Goal: Task Accomplishment & Management: Manage account settings

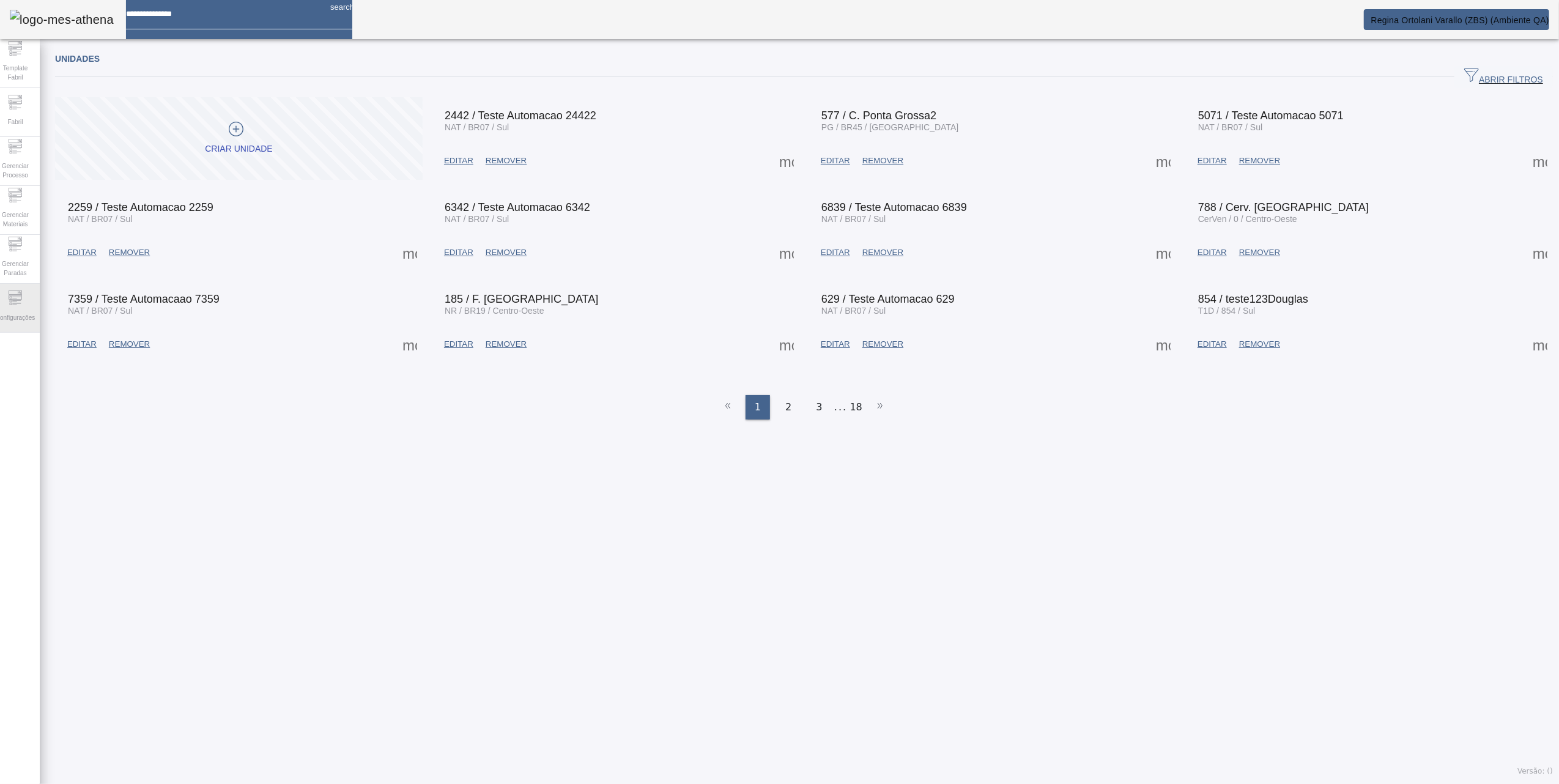
click at [22, 294] on icon at bounding box center [15, 297] width 15 height 15
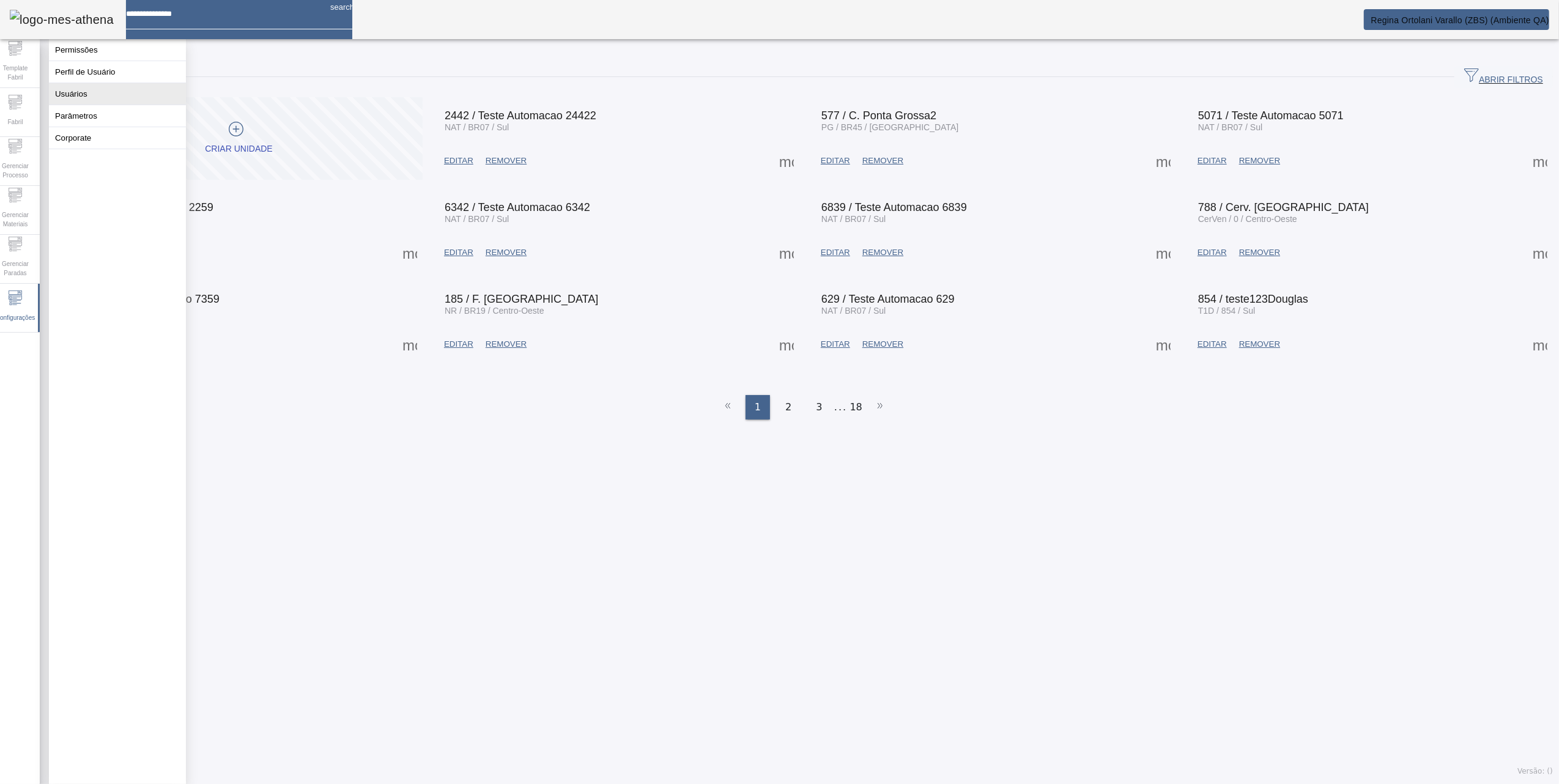
click at [79, 104] on button "Usuários" at bounding box center [117, 93] width 137 height 22
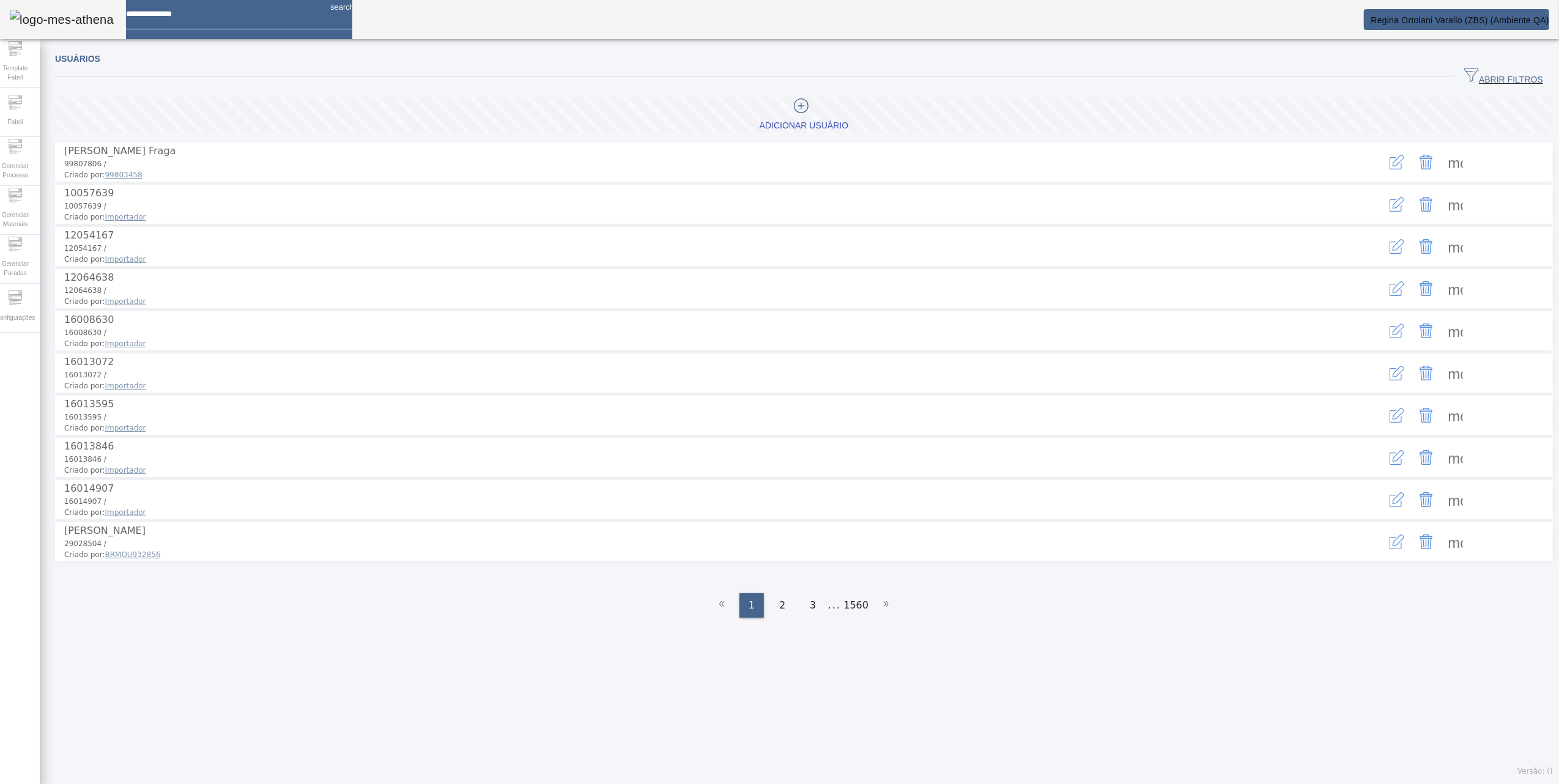
drag, startPoint x: 1510, startPoint y: 72, endPoint x: 974, endPoint y: 136, distance: 539.8
click at [1495, 74] on span "ABRIR FILTROS" at bounding box center [1504, 77] width 79 height 18
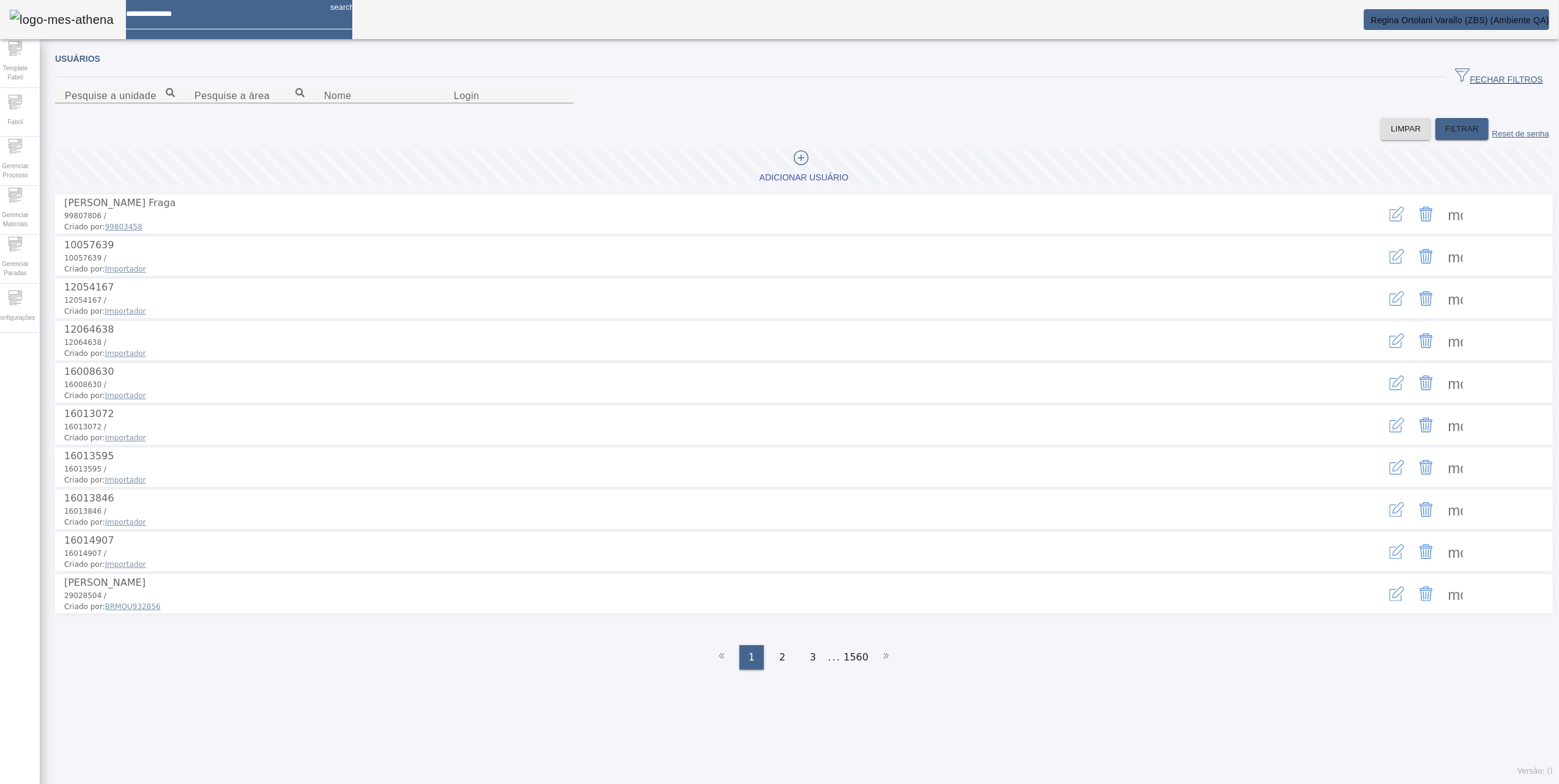
click at [1390, 221] on icon "button" at bounding box center [1397, 213] width 15 height 15
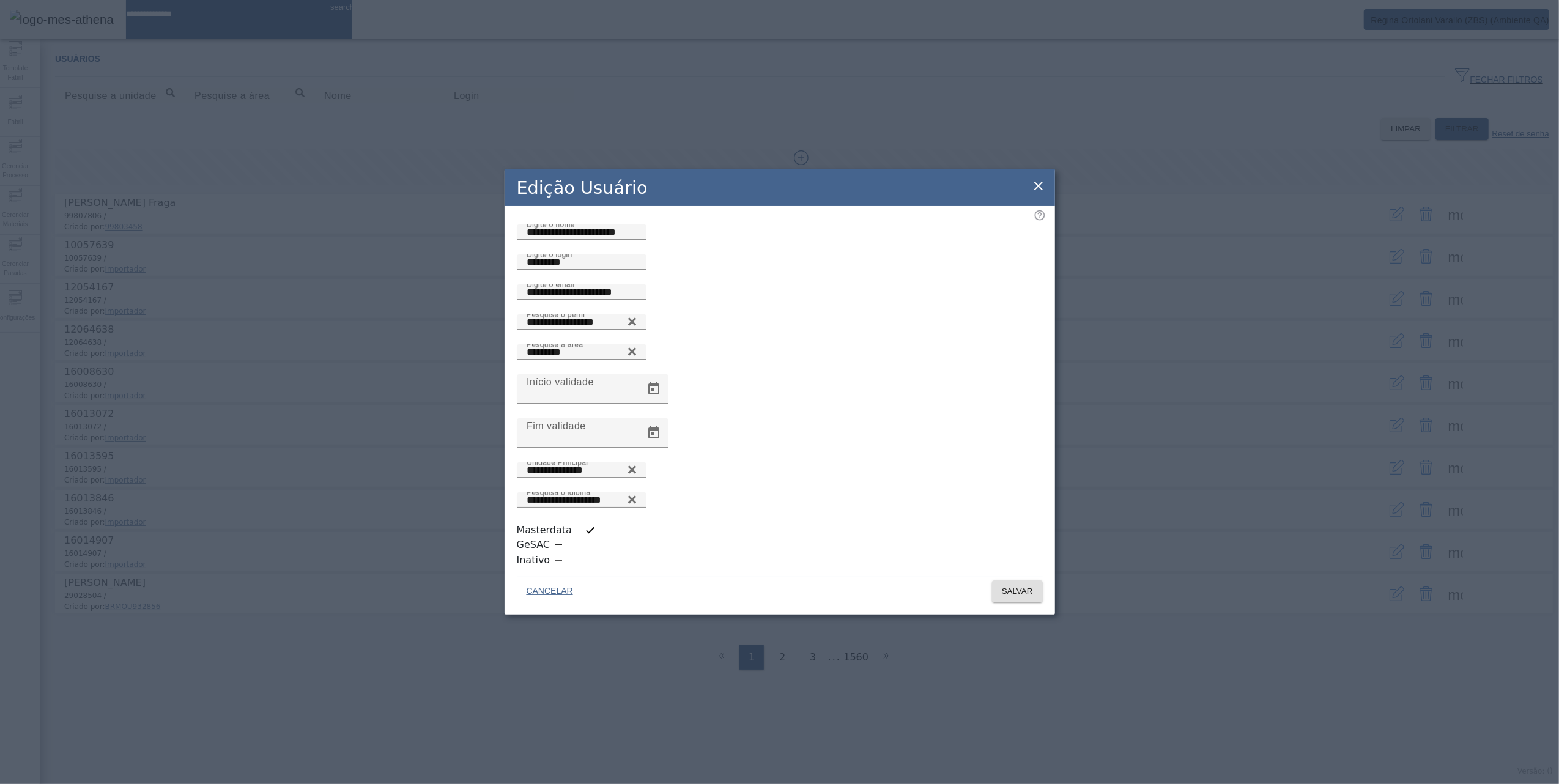
click at [1039, 193] on icon at bounding box center [1038, 186] width 15 height 15
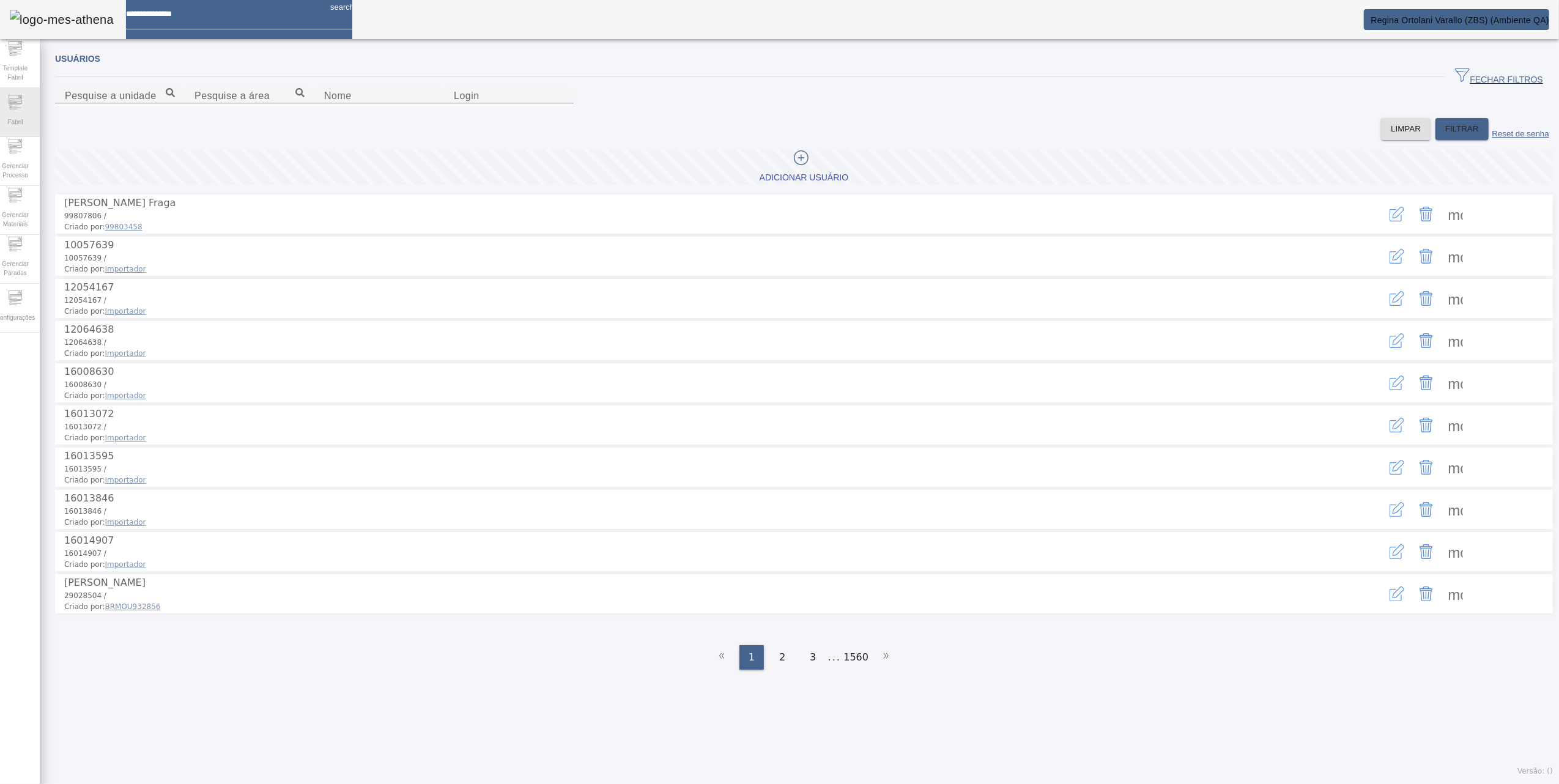
click at [30, 109] on div "Fabril" at bounding box center [15, 112] width 49 height 49
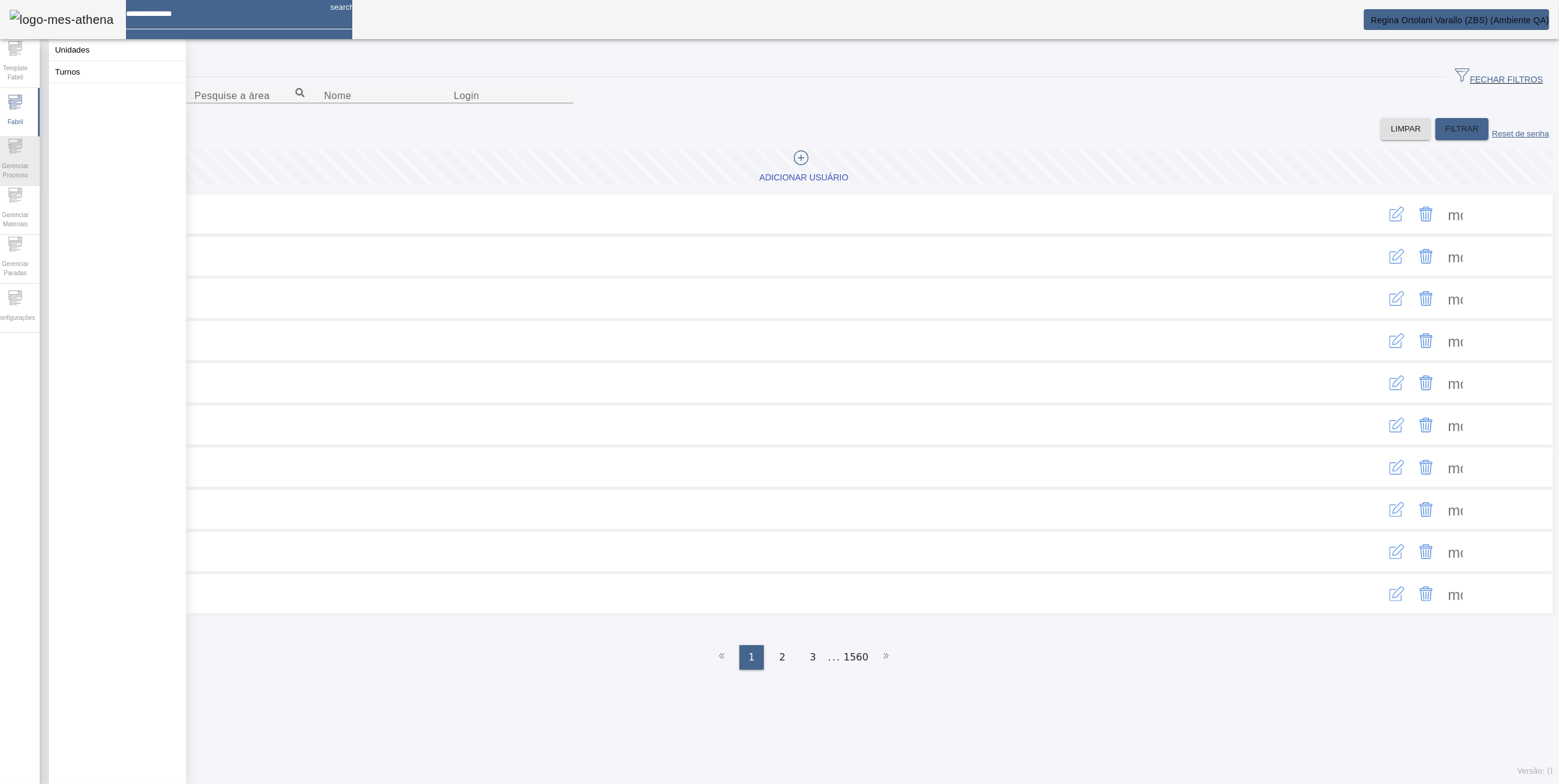
click at [15, 158] on span "Gerenciar Processo" at bounding box center [15, 171] width 36 height 26
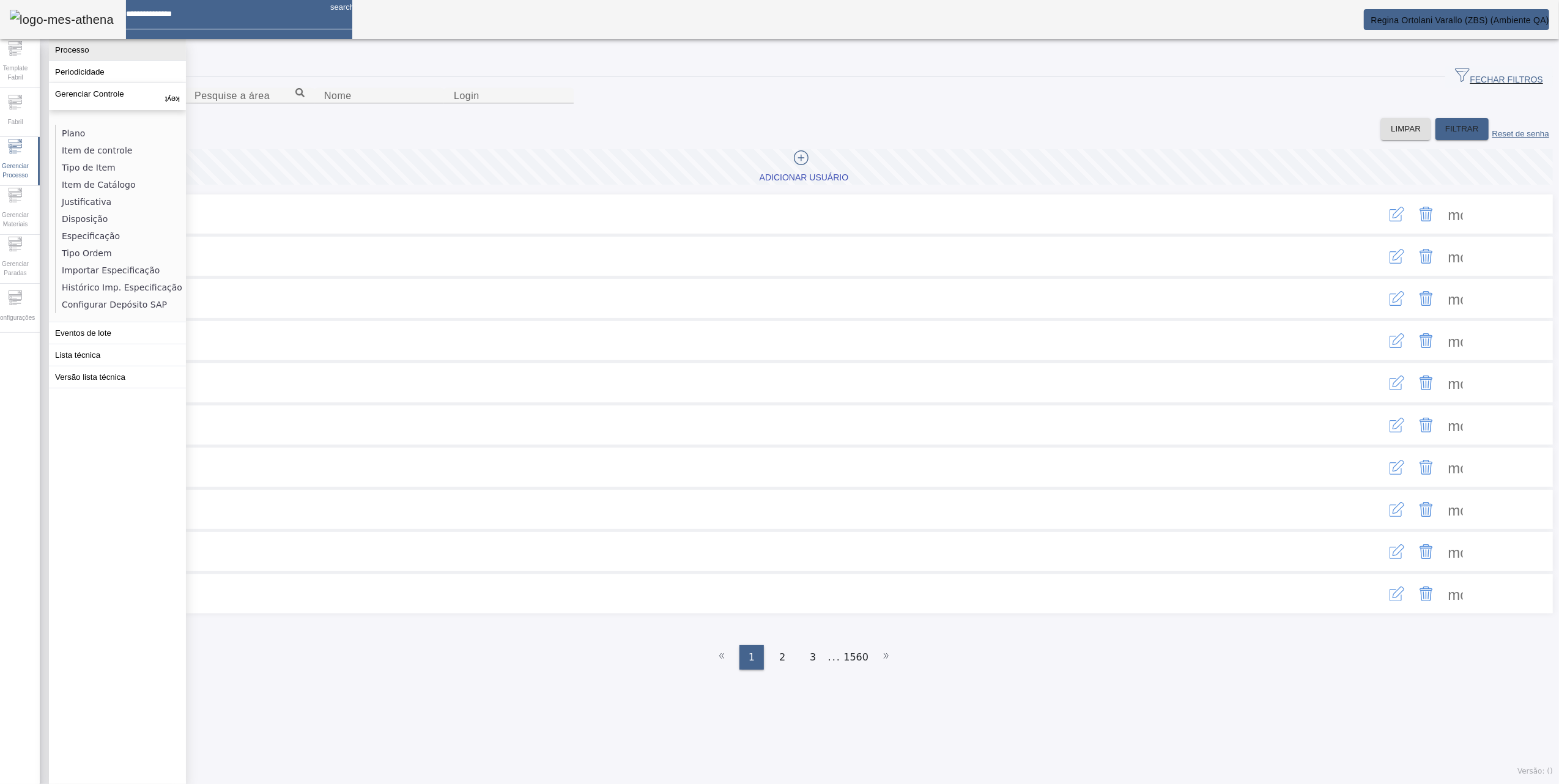
click at [84, 60] on button "Processo" at bounding box center [117, 49] width 137 height 22
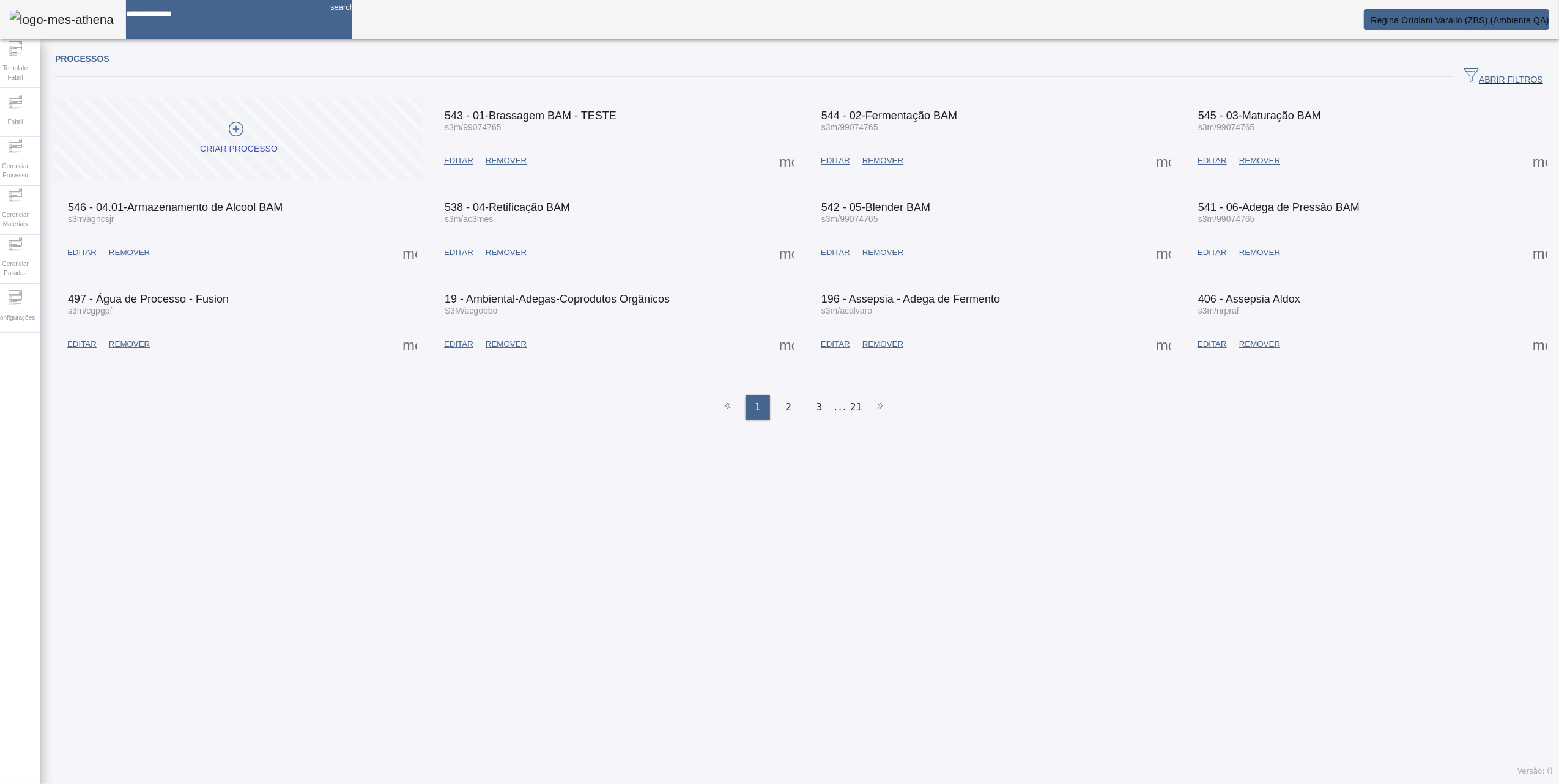
click at [453, 154] on span at bounding box center [459, 161] width 41 height 29
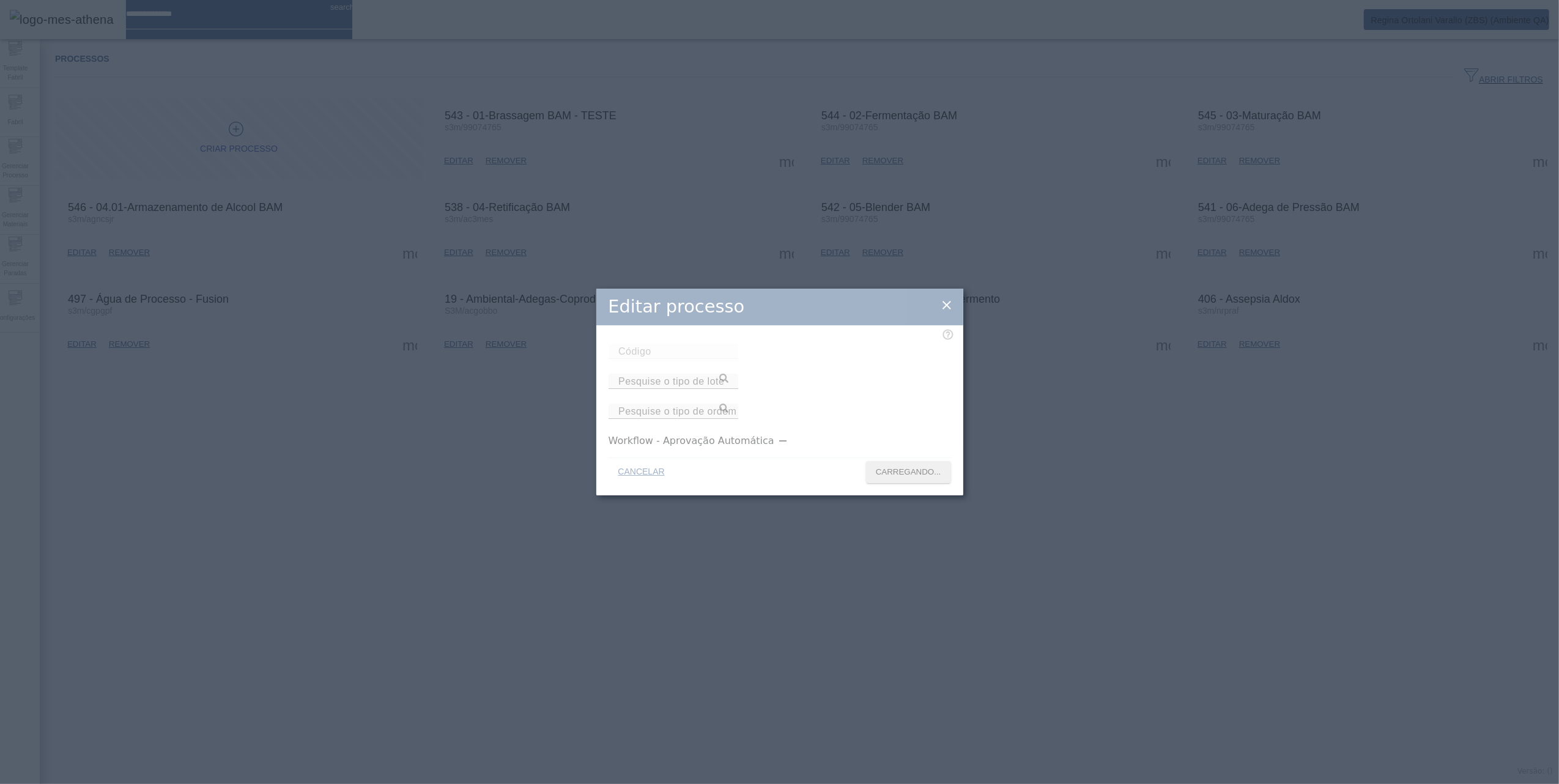
type input "***"
type input "****"
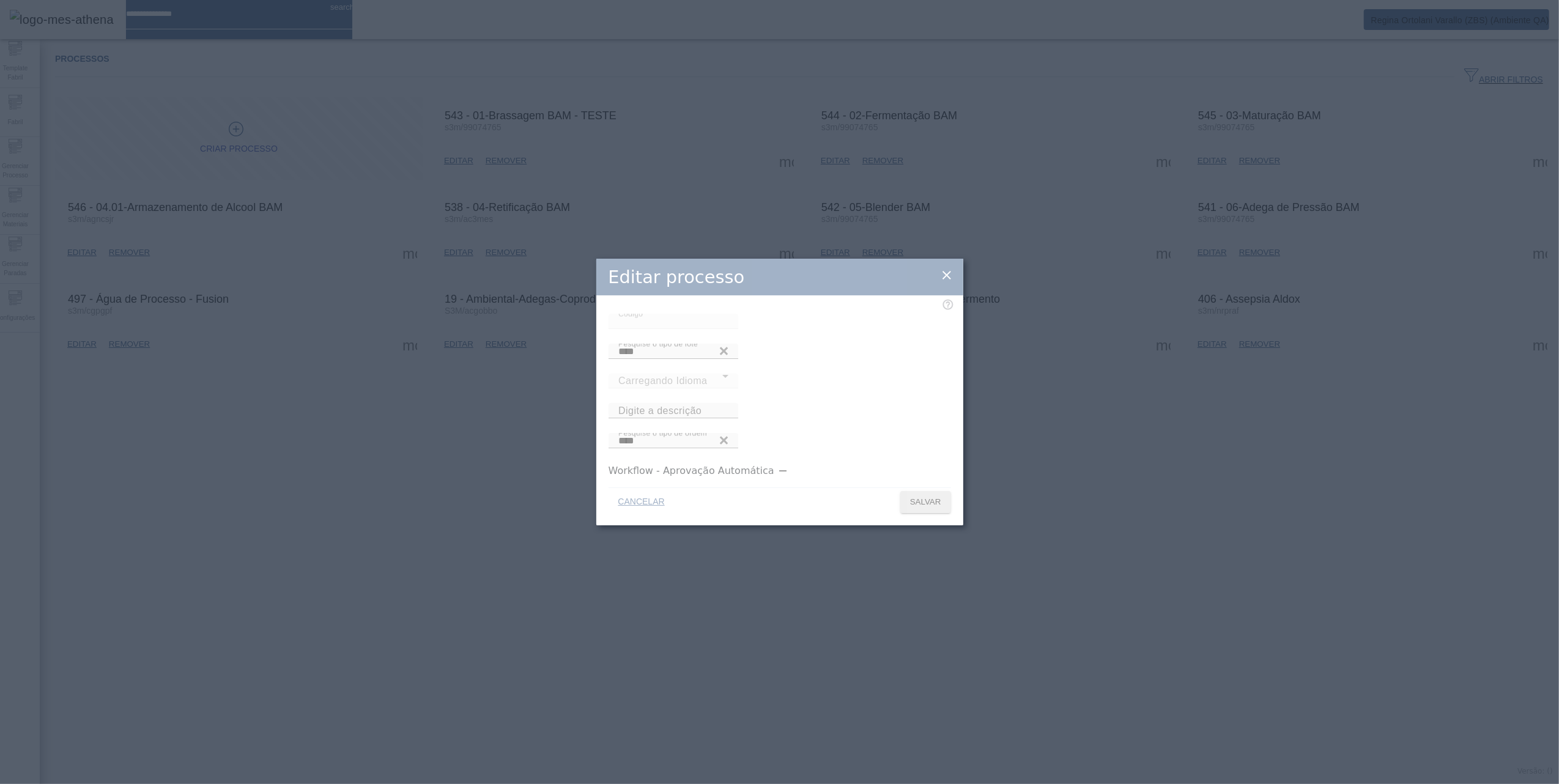
type input "**********"
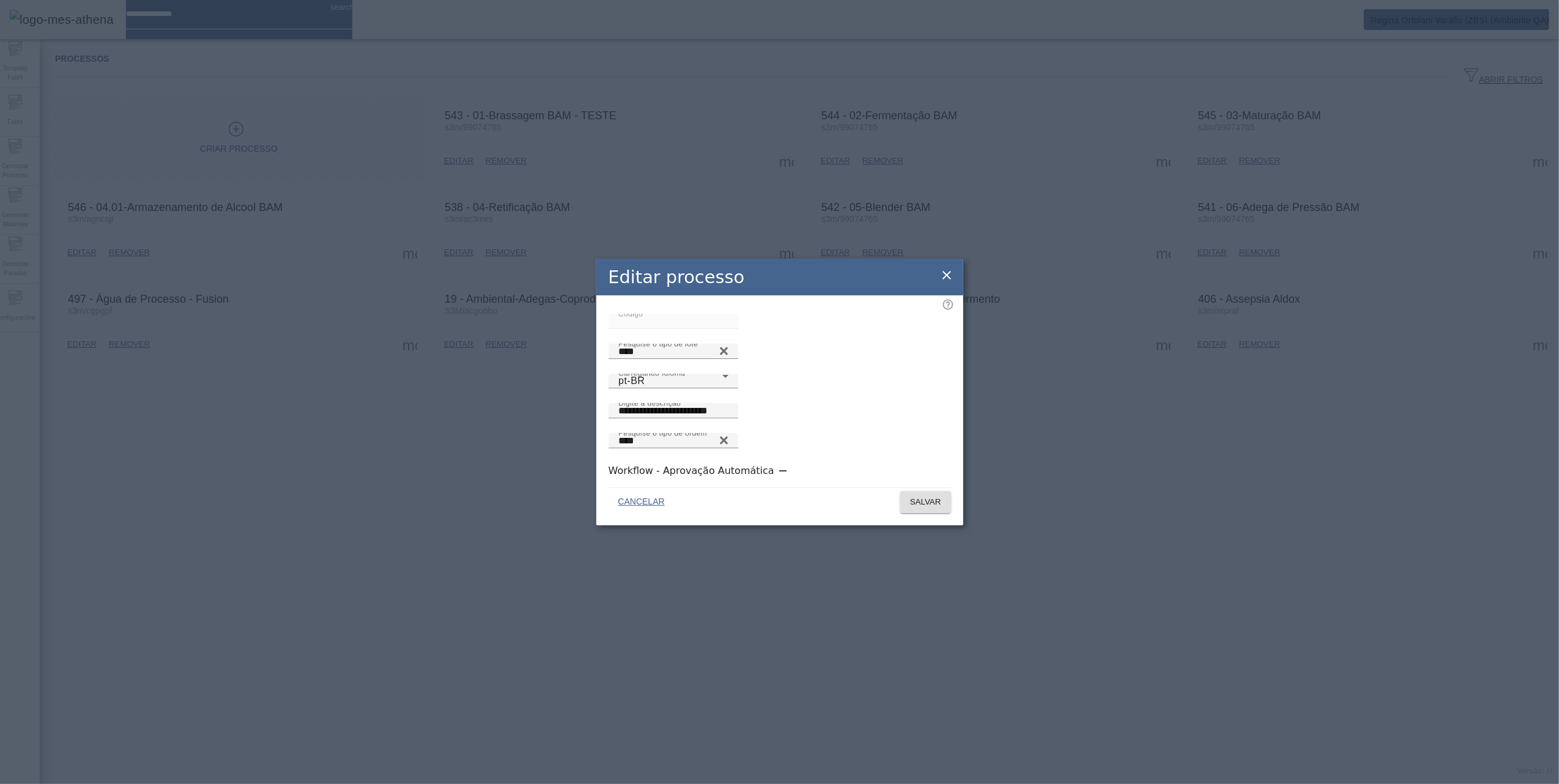
drag, startPoint x: 953, startPoint y: 277, endPoint x: 934, endPoint y: 279, distance: 19.1
click at [950, 277] on icon at bounding box center [947, 275] width 15 height 15
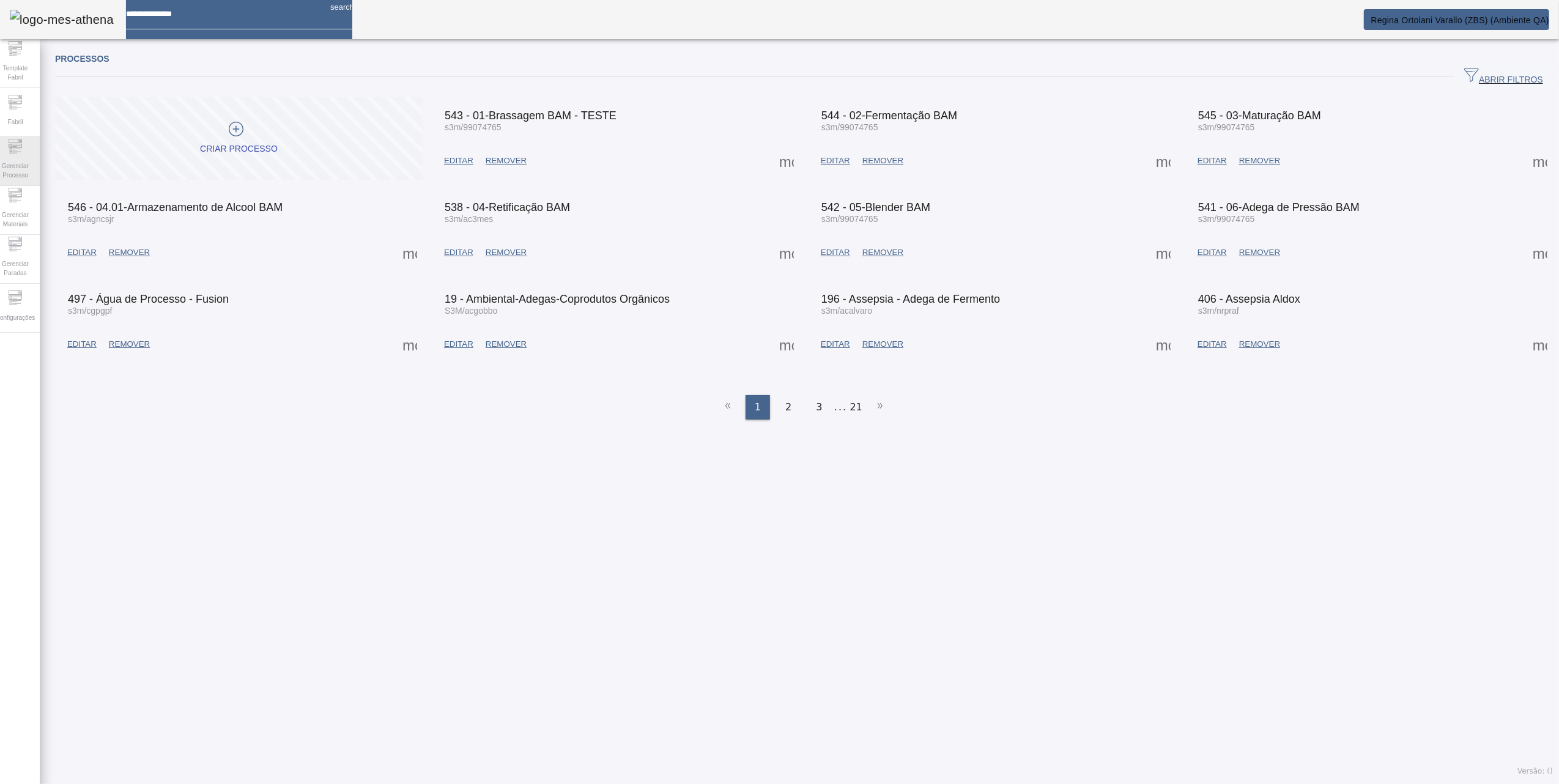
click at [6, 155] on div "Gerenciar Processo" at bounding box center [15, 161] width 49 height 49
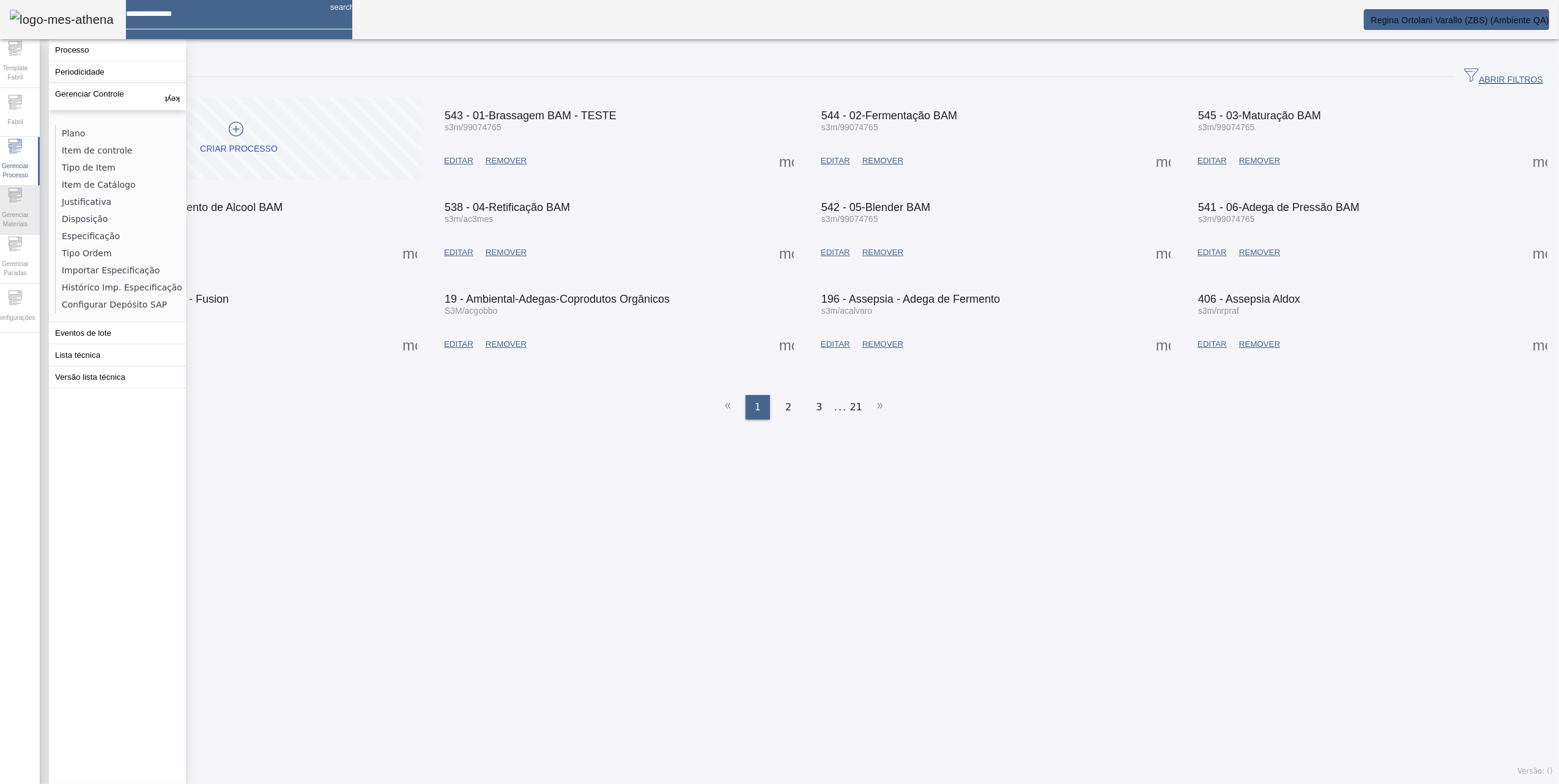
click at [24, 217] on span "Gerenciar Materiais" at bounding box center [15, 219] width 36 height 26
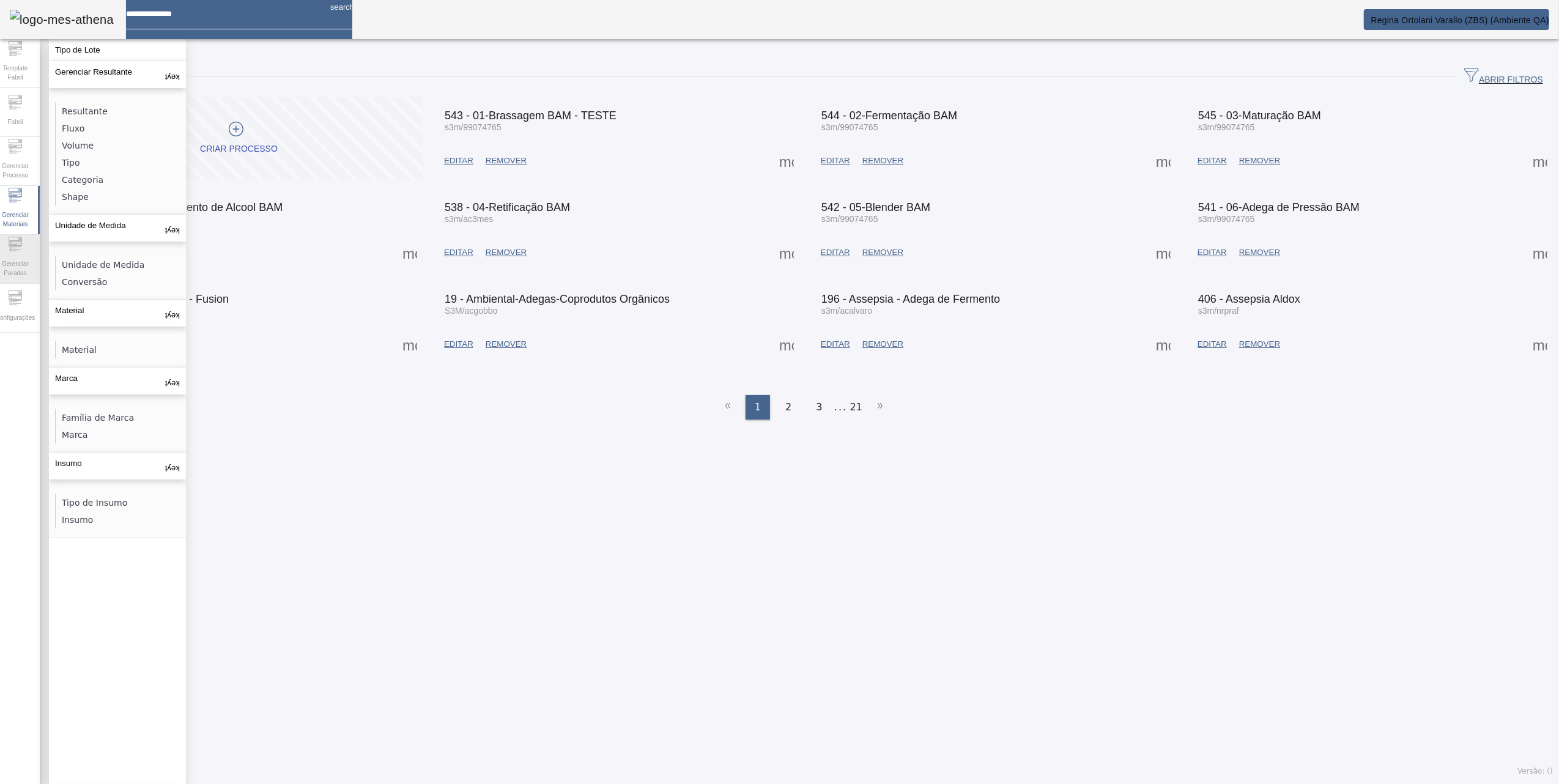
click at [15, 256] on span "Gerenciar Paradas" at bounding box center [15, 269] width 36 height 26
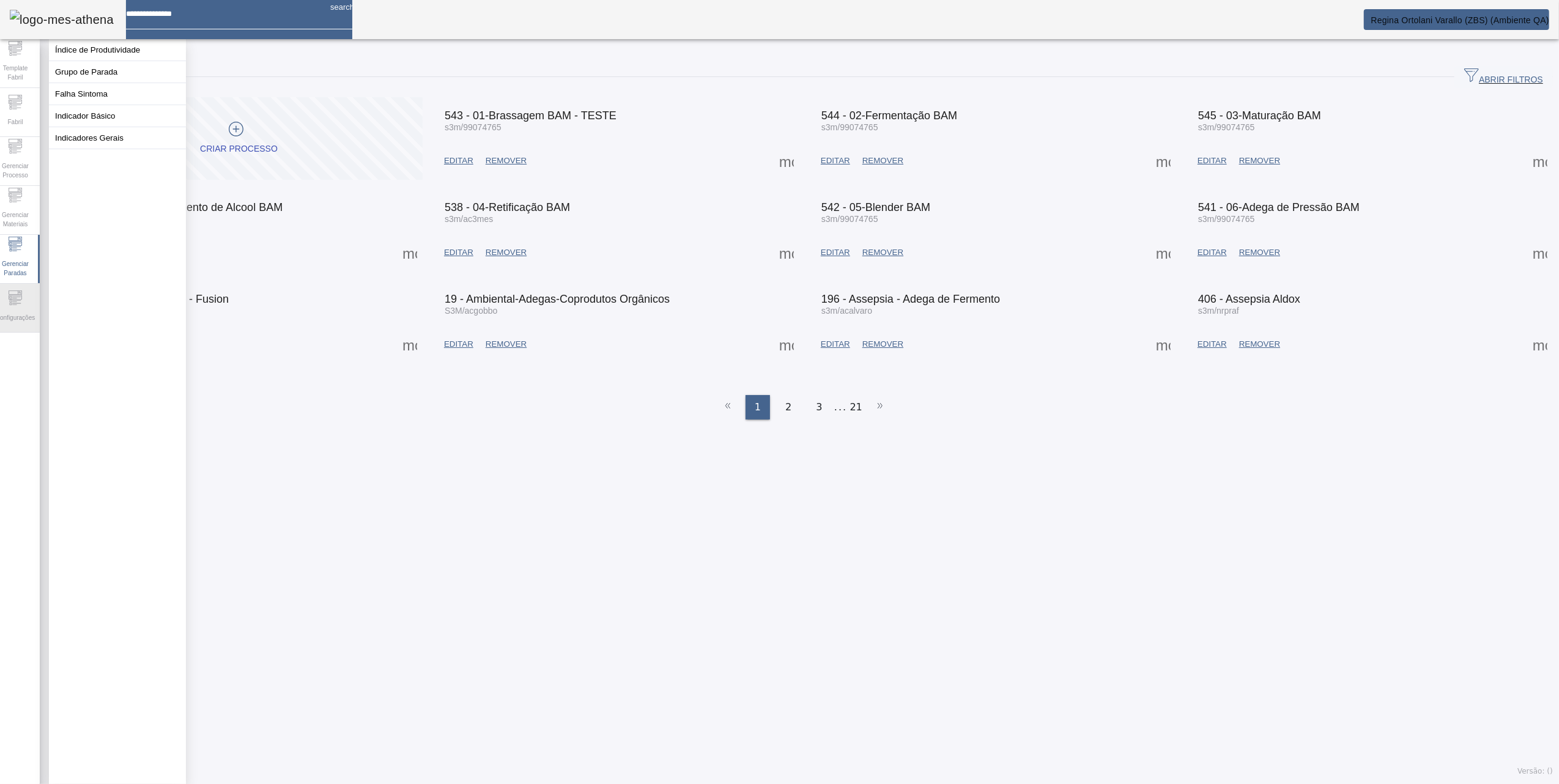
click at [20, 299] on icon at bounding box center [16, 296] width 14 height 4
click at [79, 104] on button "Usuários" at bounding box center [117, 93] width 137 height 22
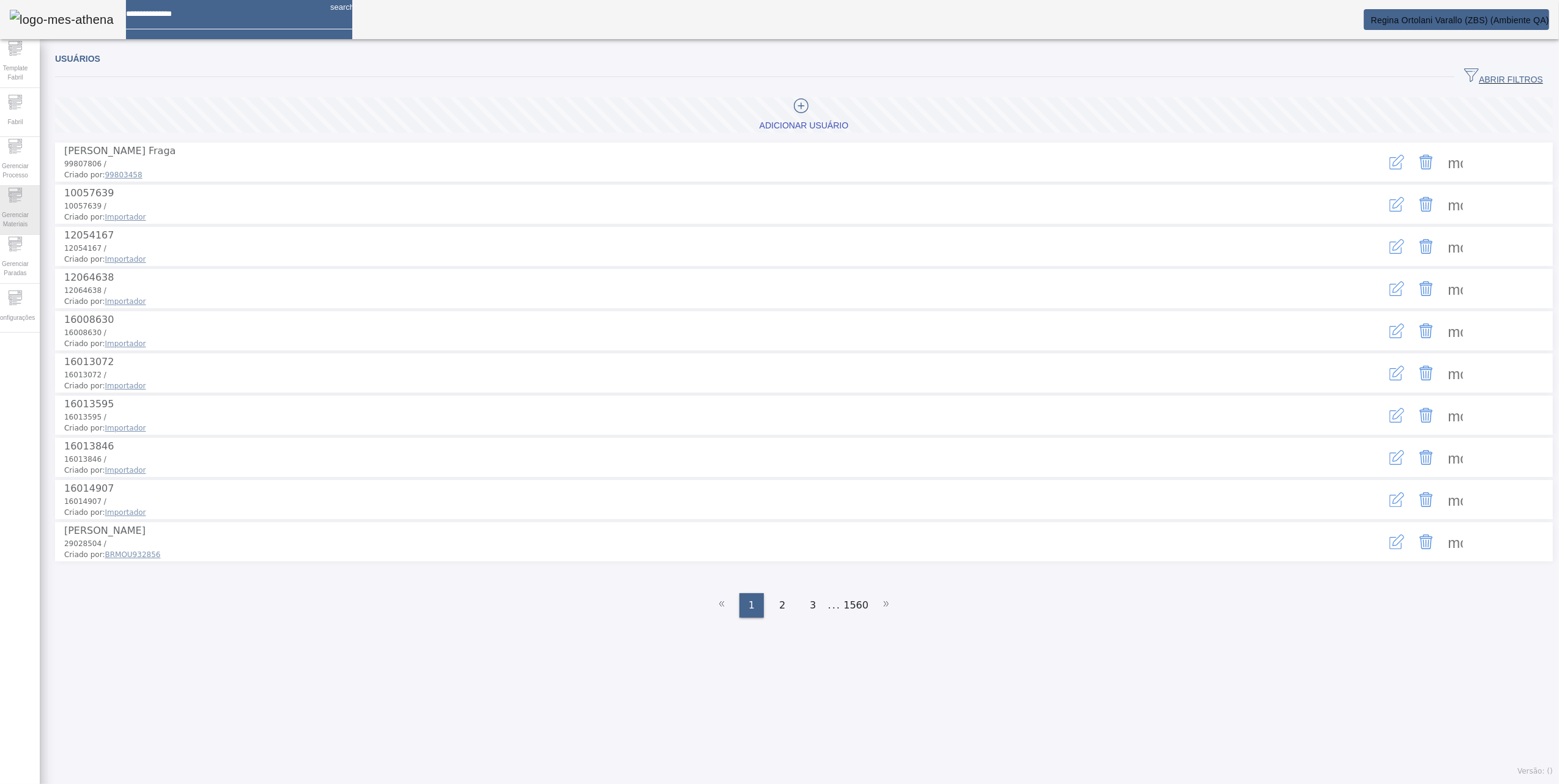
click at [9, 206] on span "Gerenciar Materiais" at bounding box center [15, 219] width 36 height 26
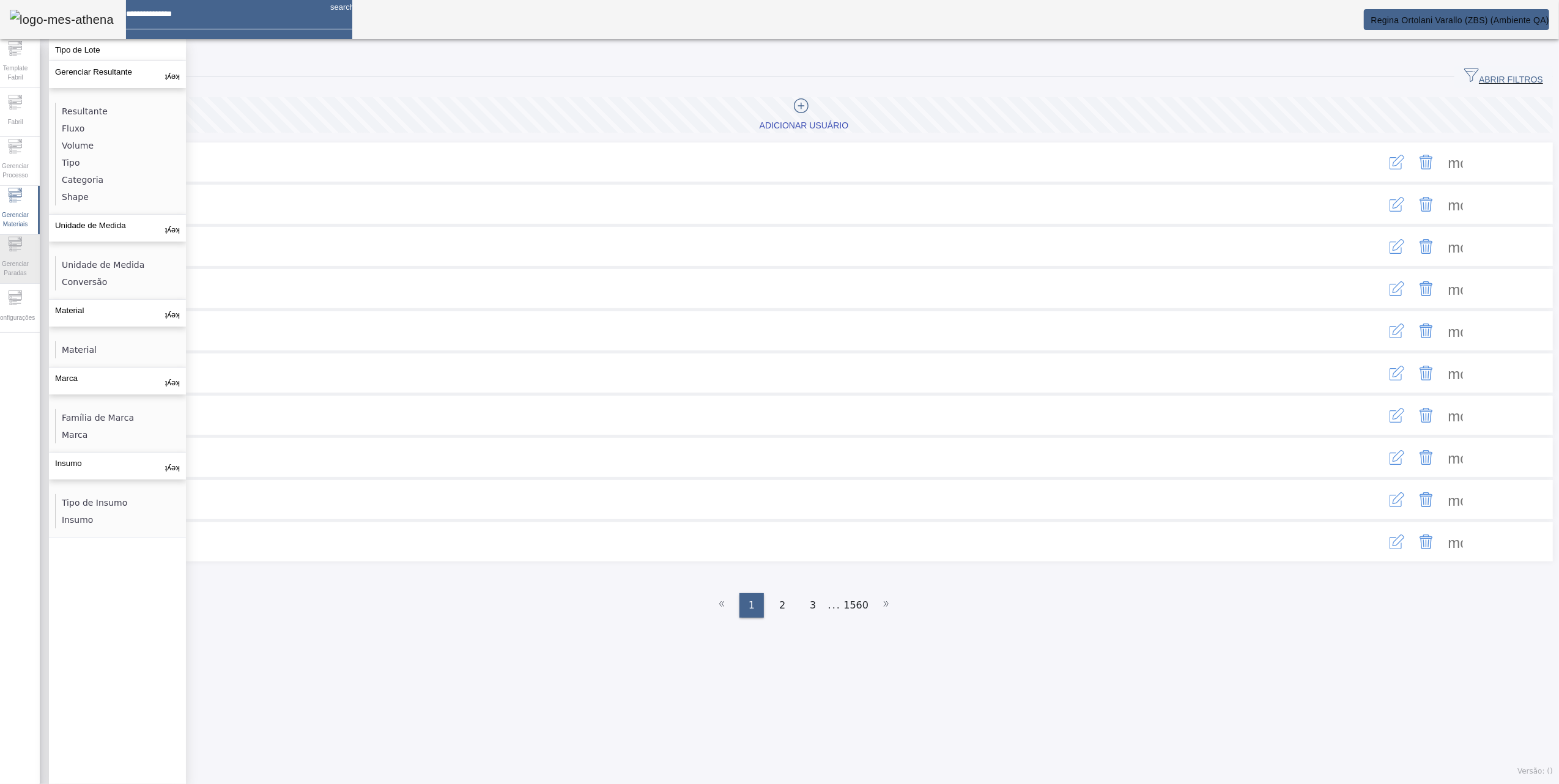
click at [21, 243] on icon at bounding box center [15, 243] width 15 height 15
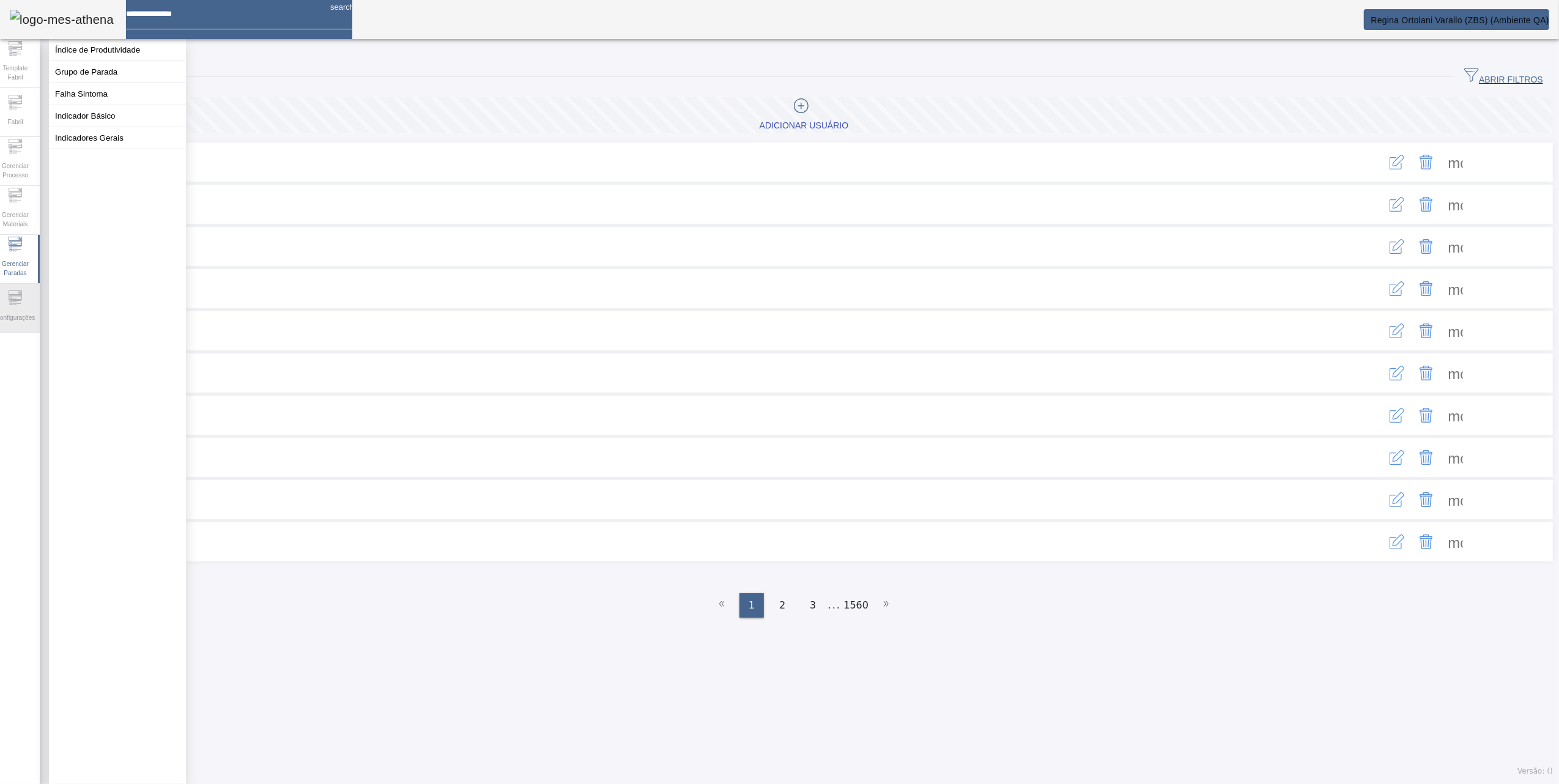
click at [18, 287] on div "Configurações" at bounding box center [15, 308] width 49 height 49
click at [16, 256] on span "Gerenciar Paradas" at bounding box center [15, 269] width 36 height 26
click at [22, 196] on icon at bounding box center [16, 194] width 14 height 4
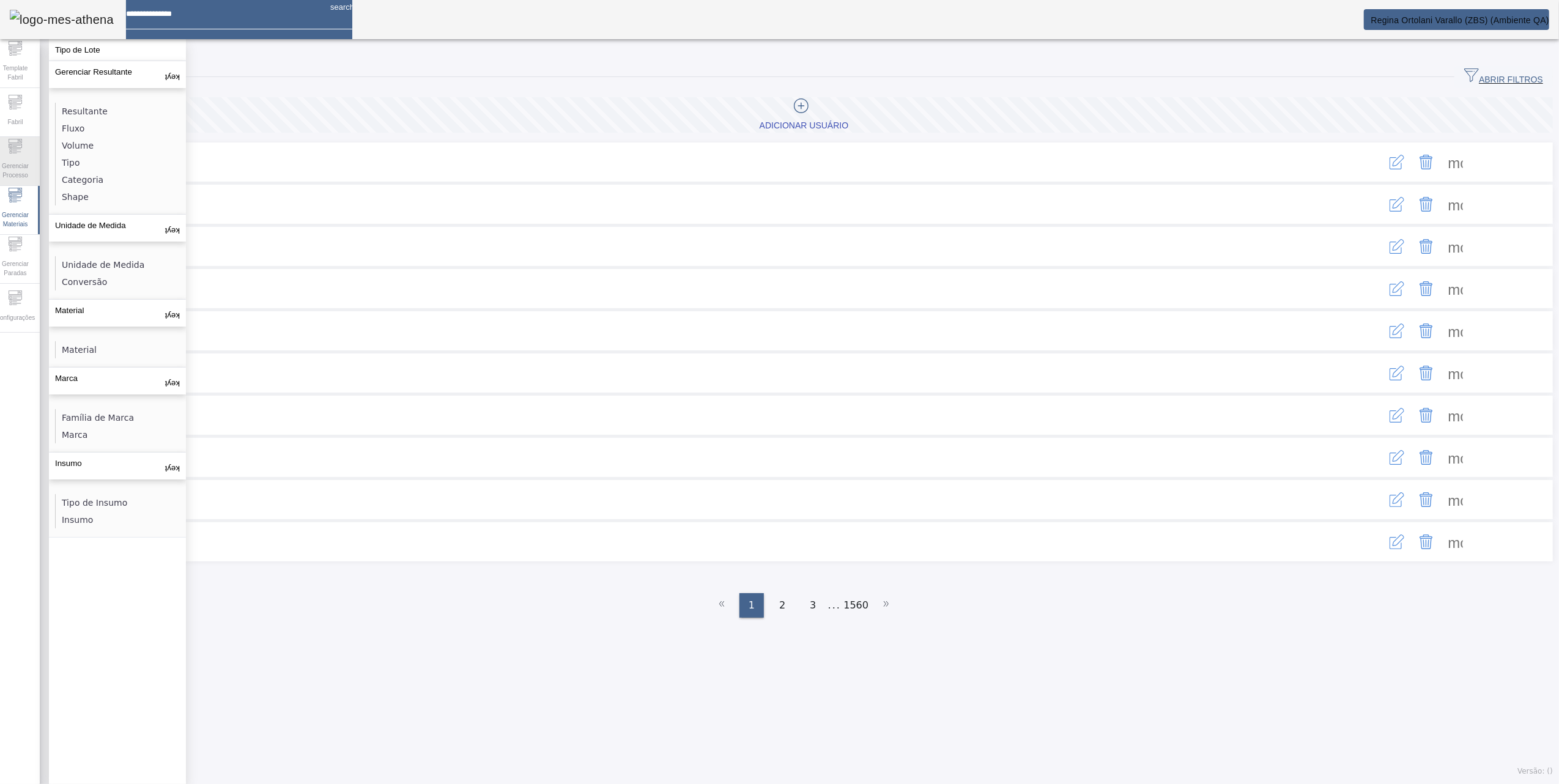
click at [16, 175] on span "Gerenciar Processo" at bounding box center [15, 171] width 36 height 26
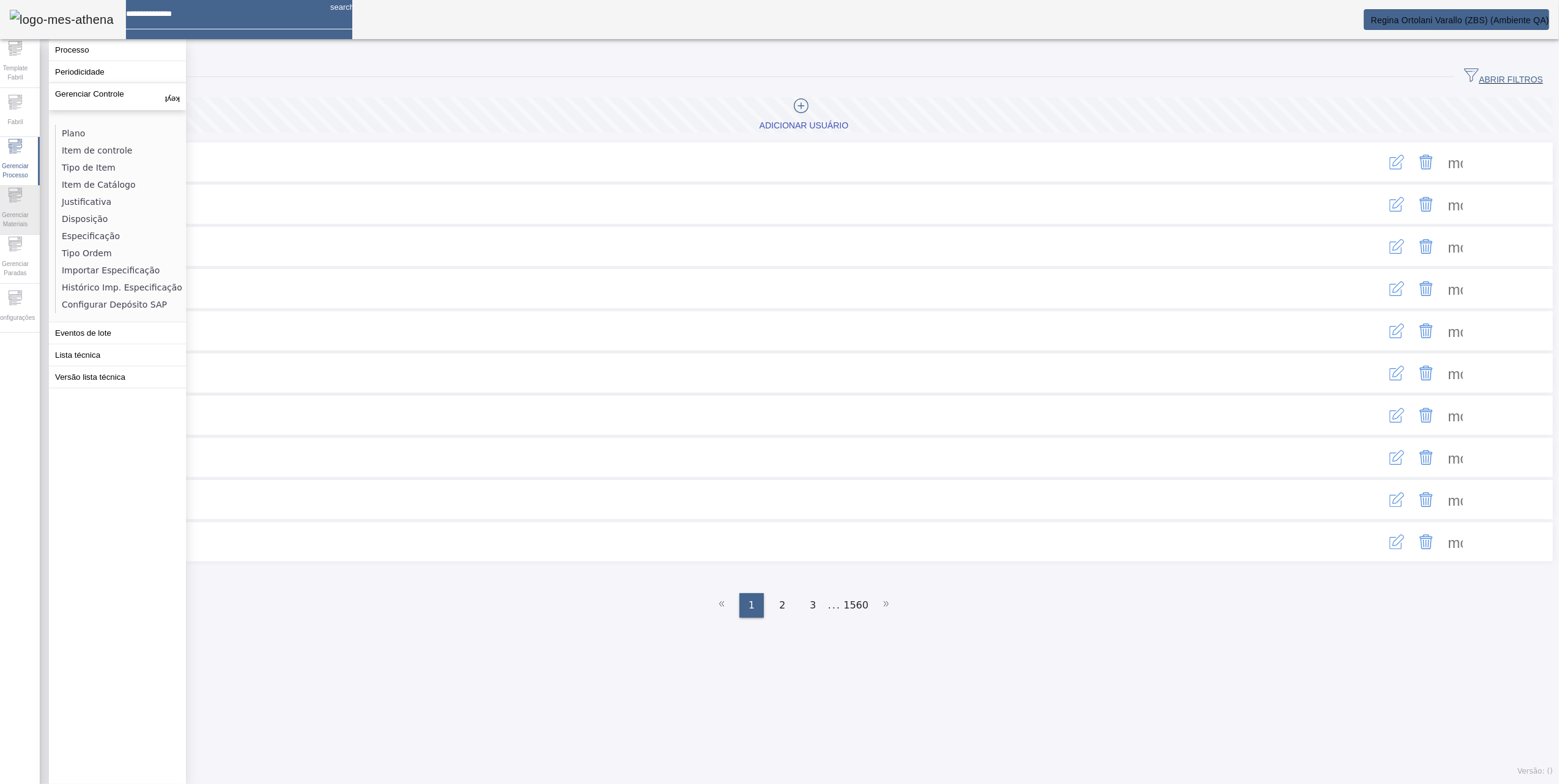
click at [20, 202] on icon at bounding box center [15, 194] width 15 height 15
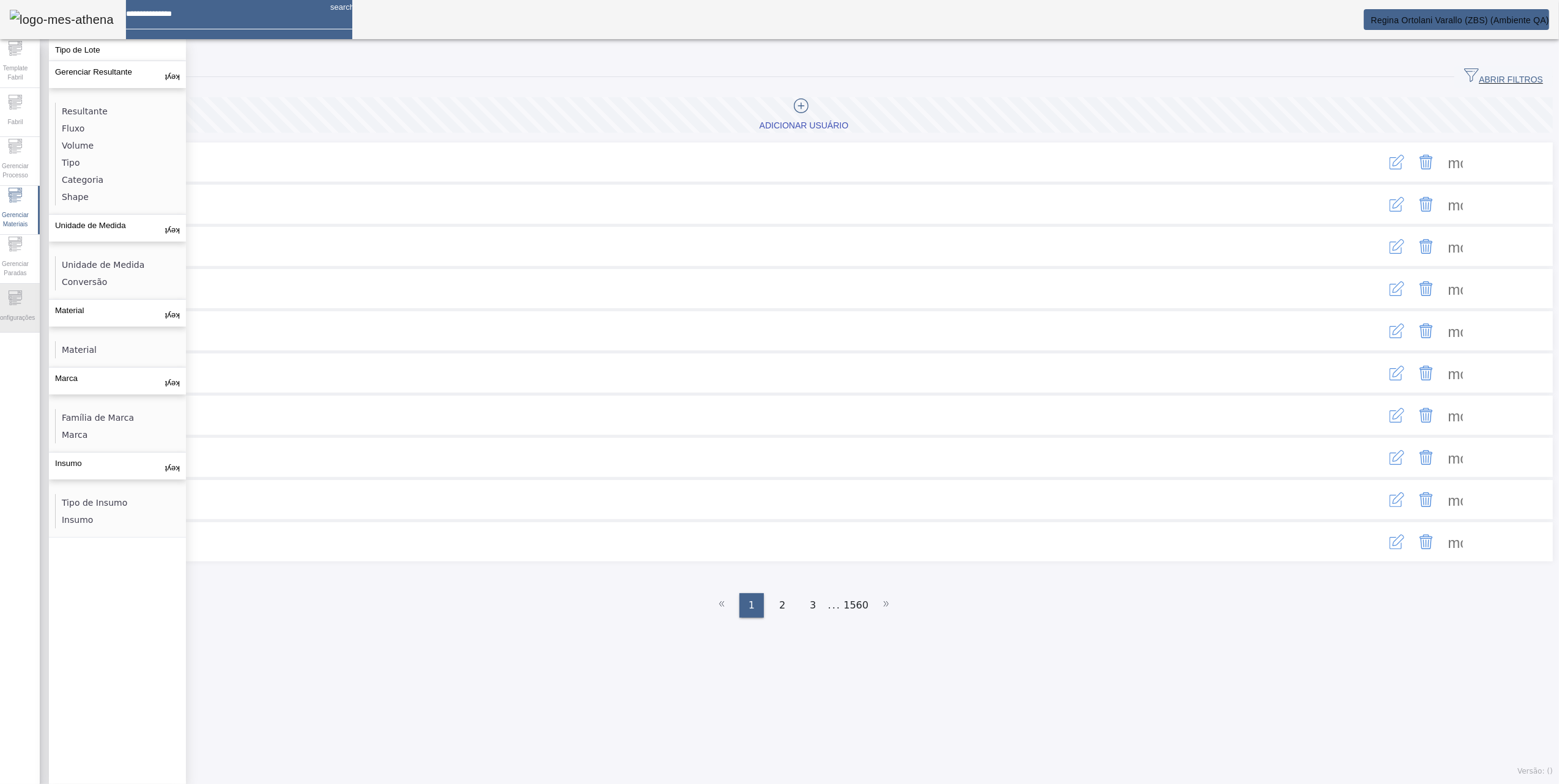
click at [18, 309] on span "Configurações" at bounding box center [16, 317] width 47 height 16
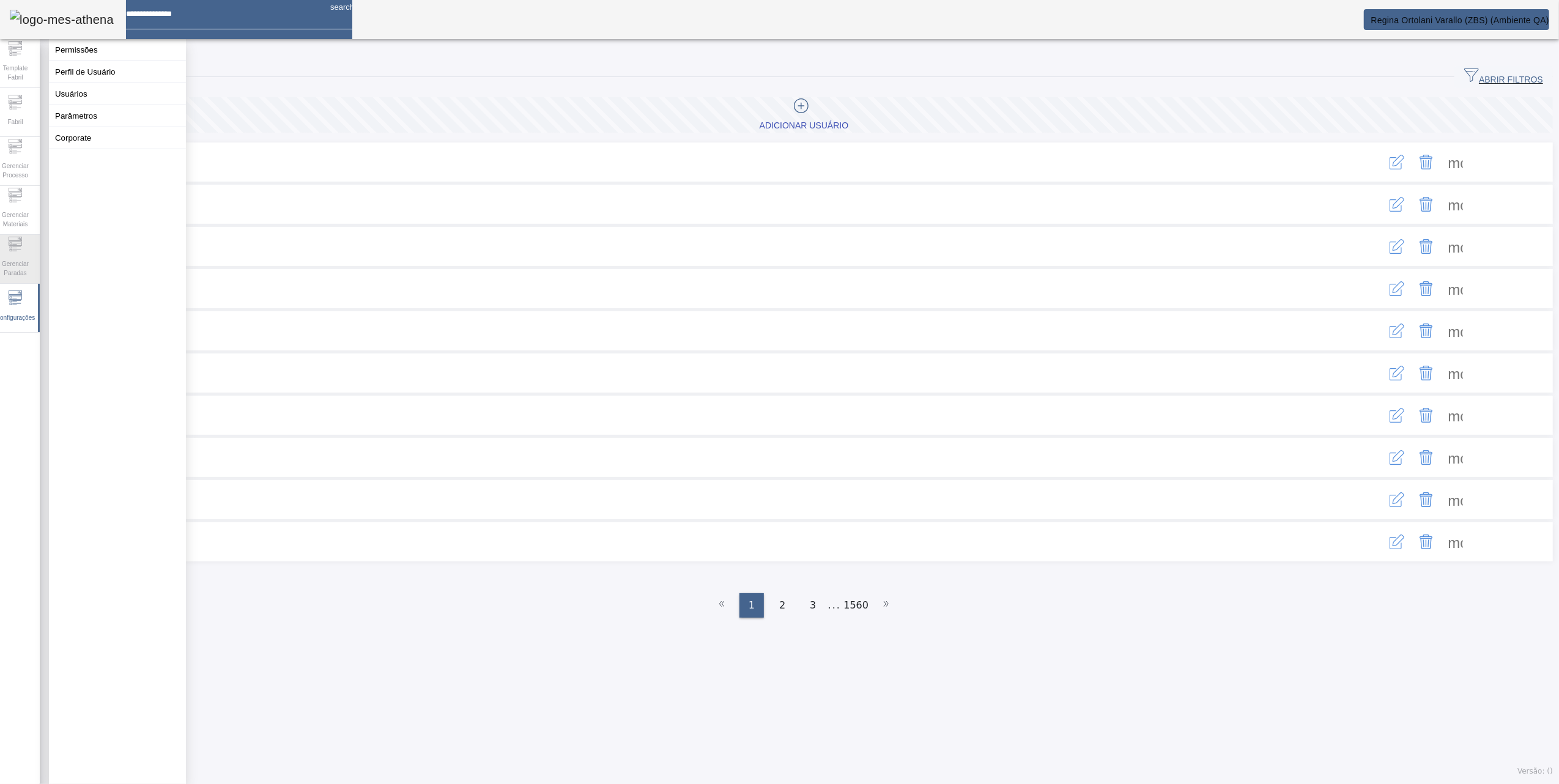
click at [17, 256] on span "Gerenciar Paradas" at bounding box center [15, 269] width 36 height 26
click at [8, 218] on span "Gerenciar Materiais" at bounding box center [15, 219] width 36 height 26
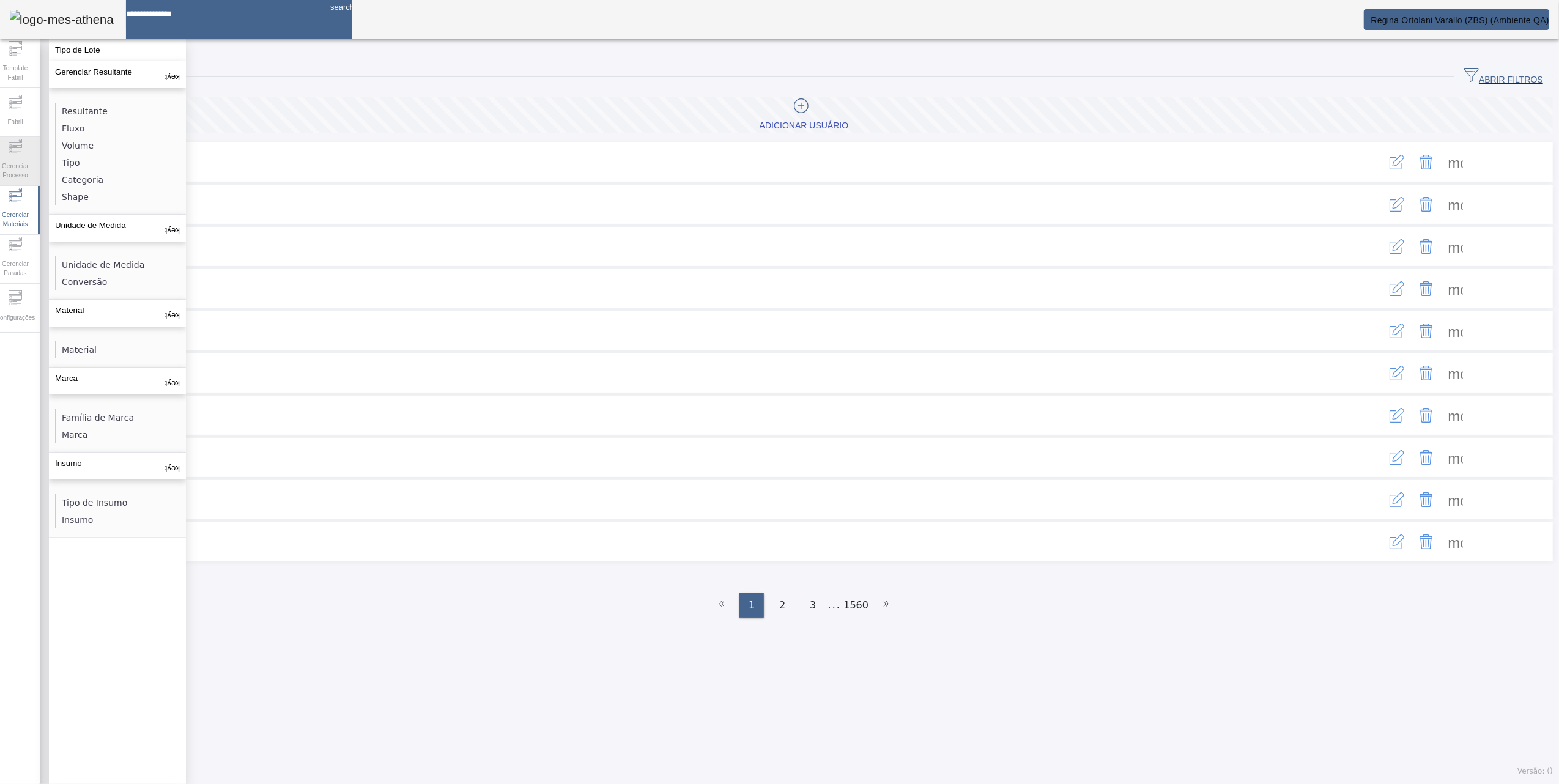
click at [15, 174] on span "Gerenciar Processo" at bounding box center [15, 171] width 36 height 26
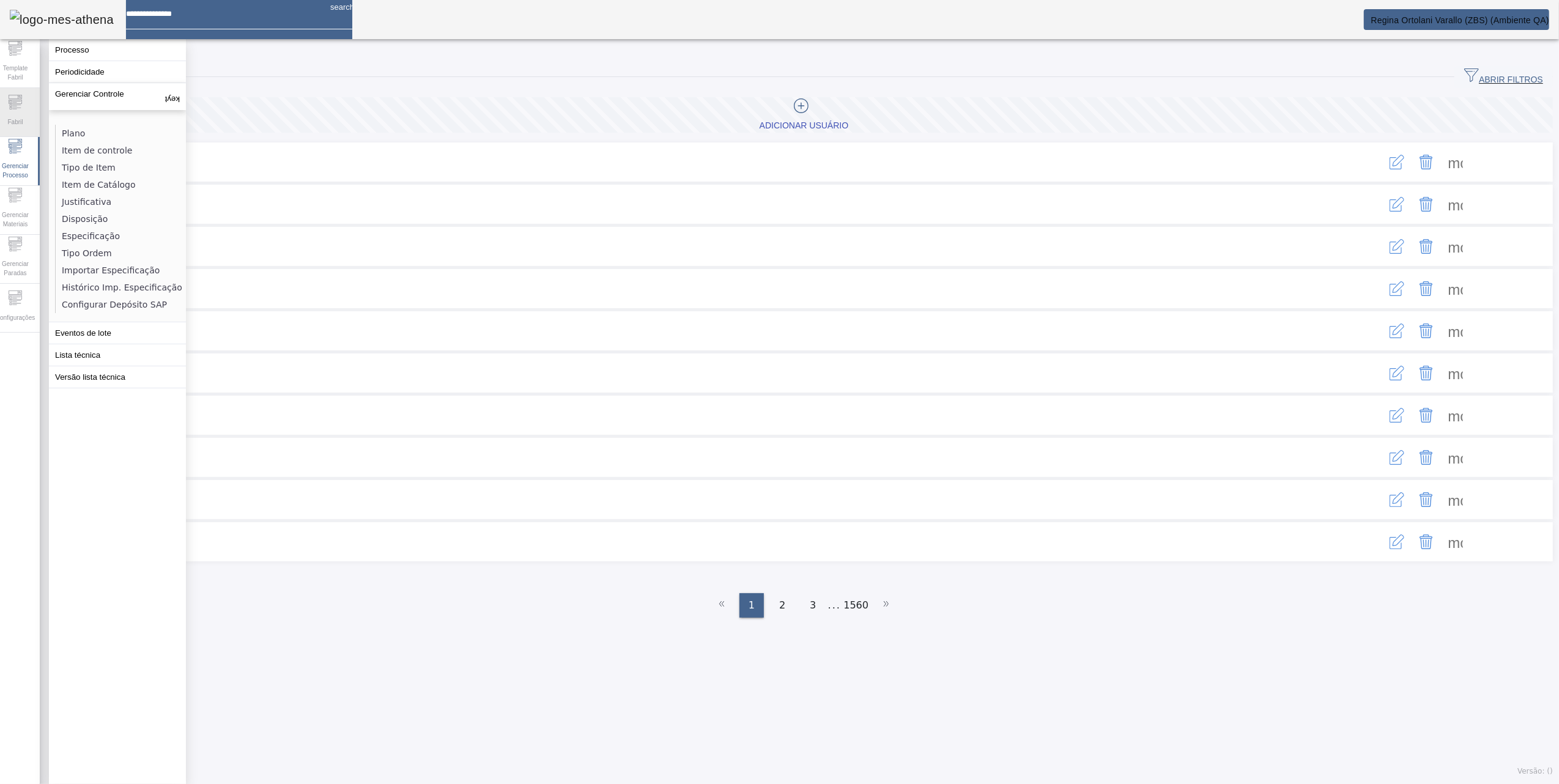
click at [23, 121] on span "Fabril" at bounding box center [15, 122] width 22 height 16
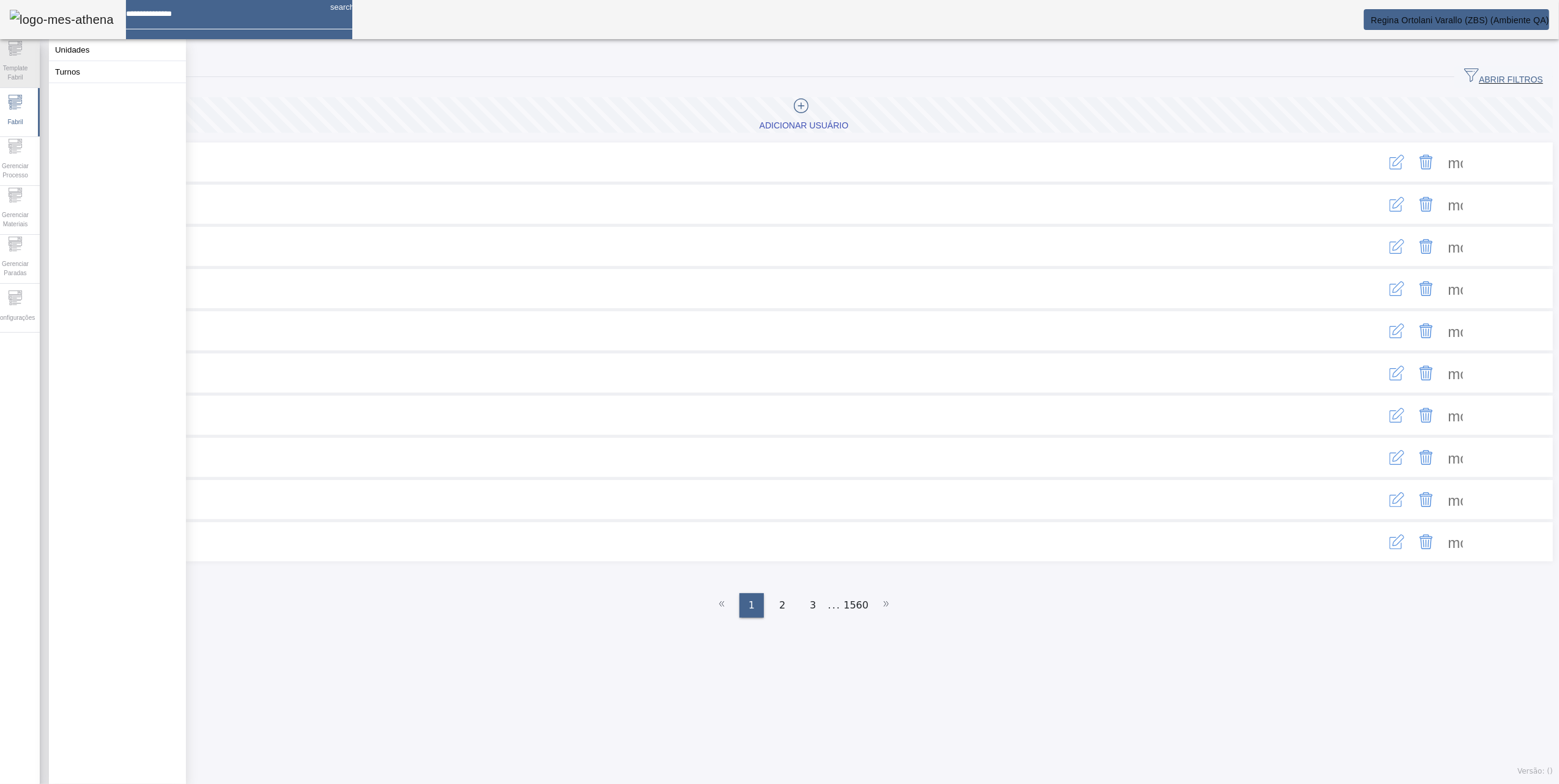
drag, startPoint x: 23, startPoint y: 121, endPoint x: 16, endPoint y: 72, distance: 49.5
click at [16, 72] on span "Template Fabril" at bounding box center [15, 73] width 36 height 26
click at [1062, 667] on div "Usuários ABRIR FILTROS Pesquise a unidade Pesquise a área Nome Login LIMPAR FIL…" at bounding box center [804, 414] width 1529 height 739
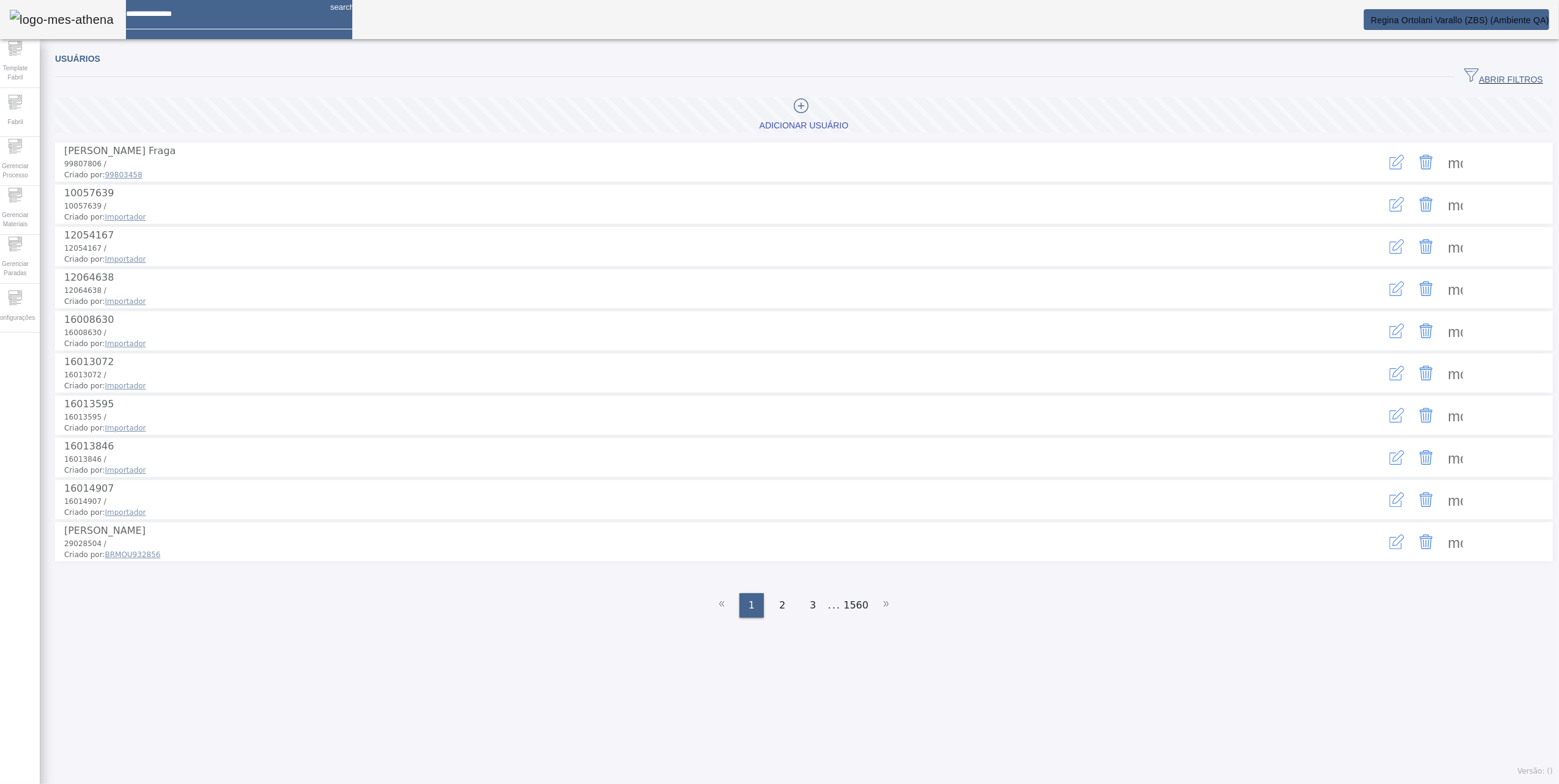
click at [1442, 158] on span at bounding box center [1456, 162] width 29 height 29
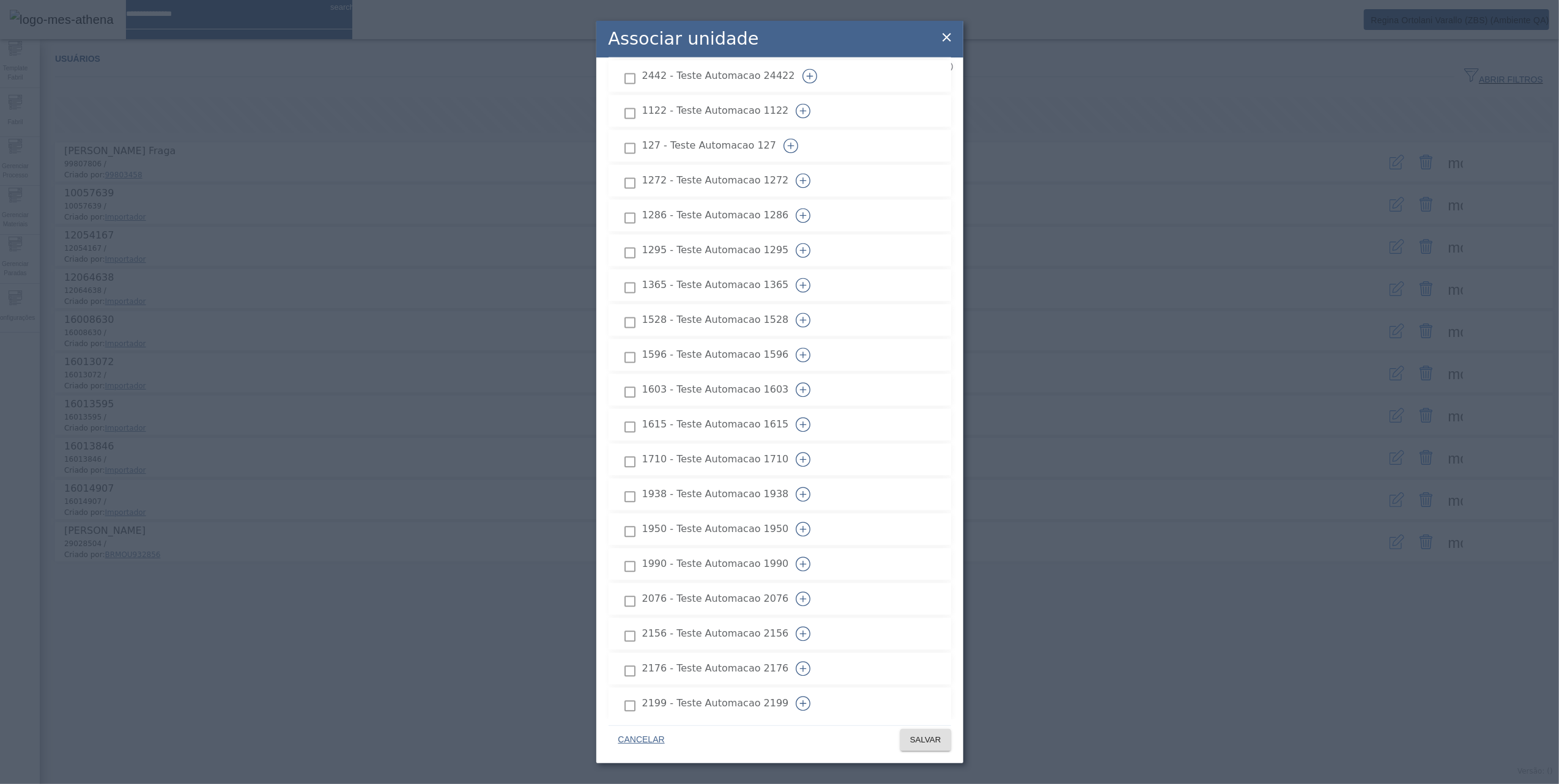
scroll to position [2772, 0]
click at [949, 33] on icon at bounding box center [947, 37] width 15 height 15
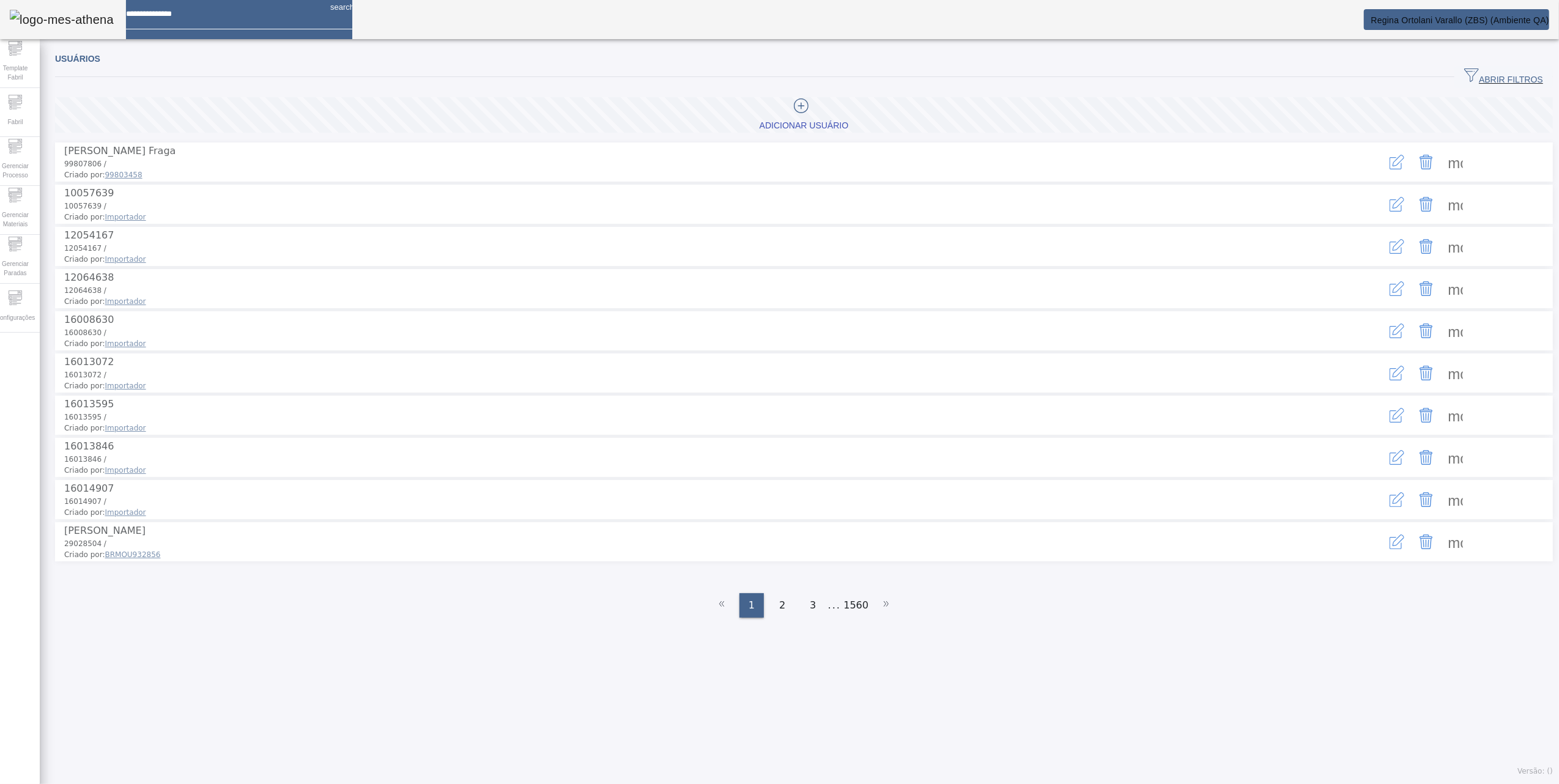
click at [1442, 171] on span at bounding box center [1456, 162] width 29 height 29
click at [1210, 783] on div at bounding box center [779, 784] width 1559 height 0
click at [1383, 159] on button "button" at bounding box center [1397, 162] width 29 height 29
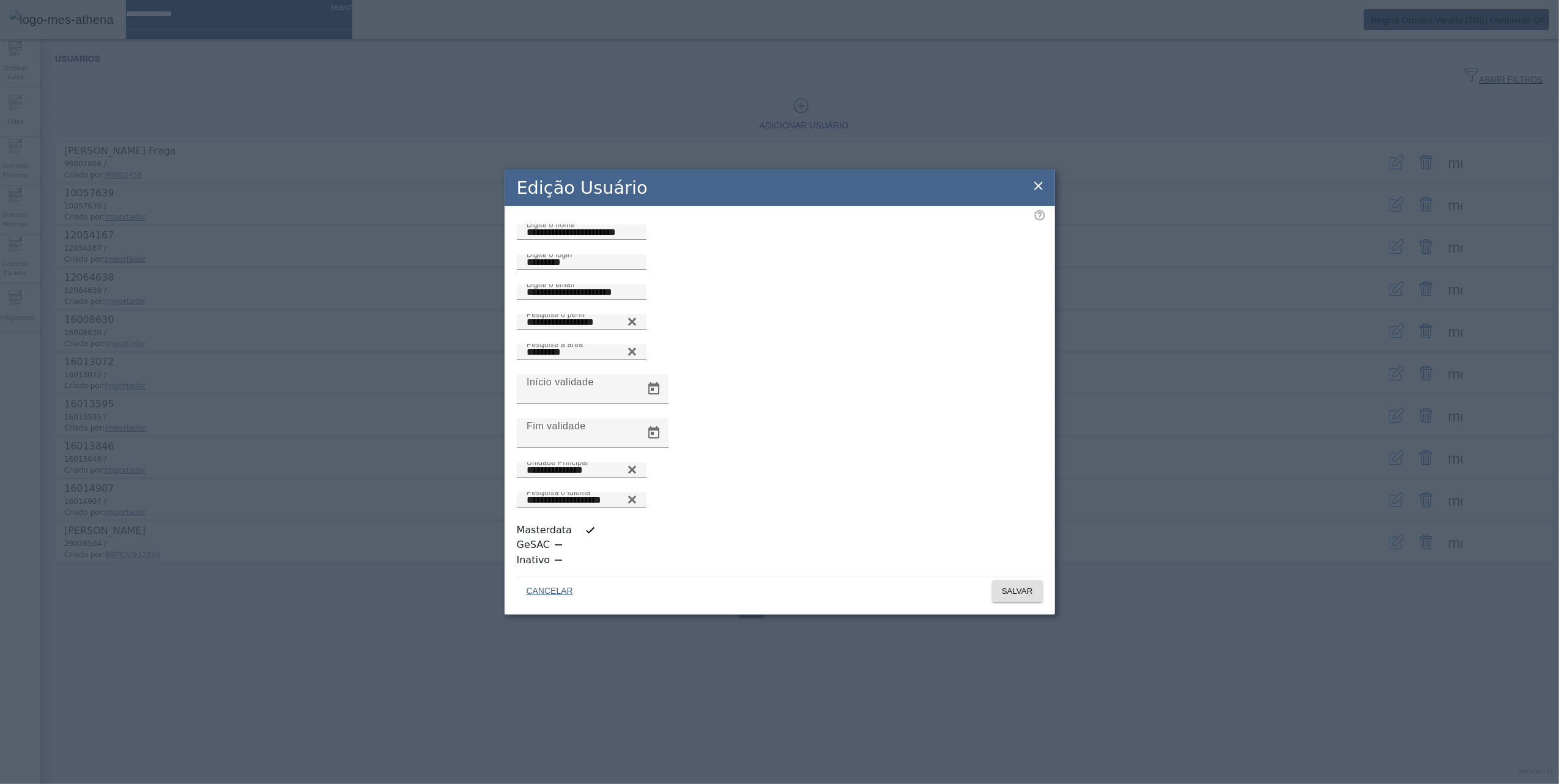
scroll to position [3, 0]
click at [1040, 193] on icon at bounding box center [1038, 186] width 15 height 15
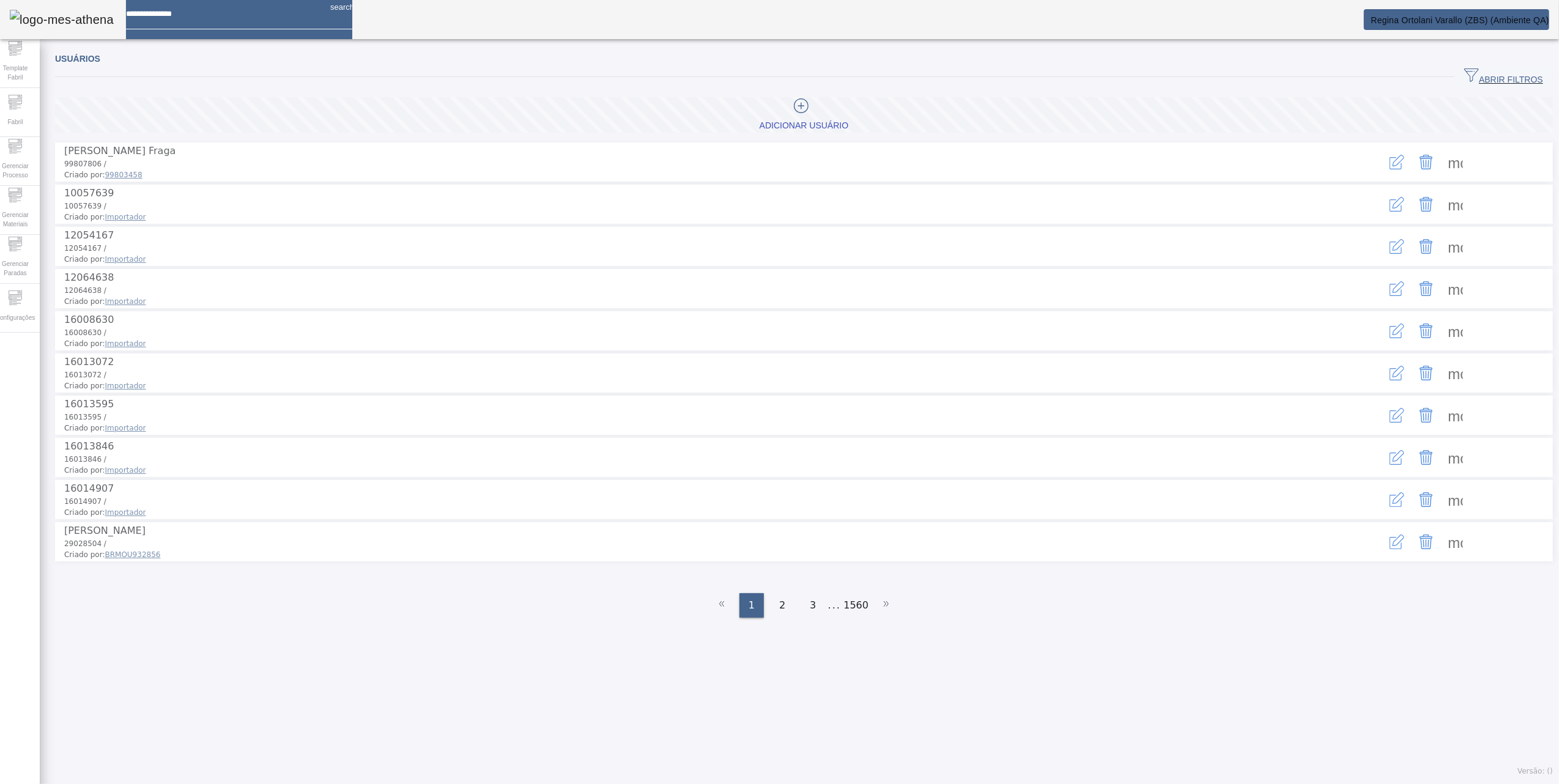
click at [1444, 328] on span at bounding box center [1456, 331] width 29 height 29
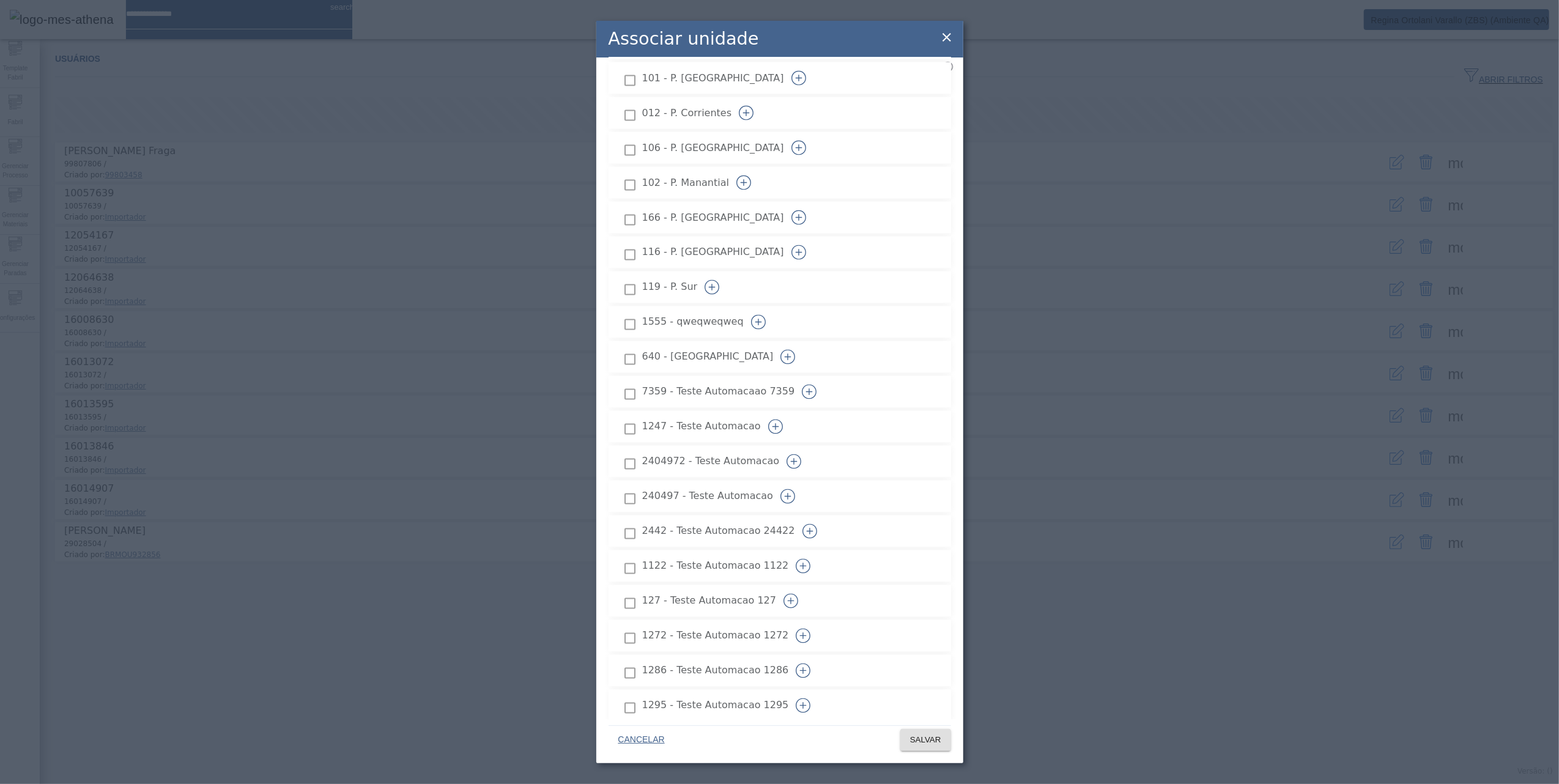
scroll to position [2364, 0]
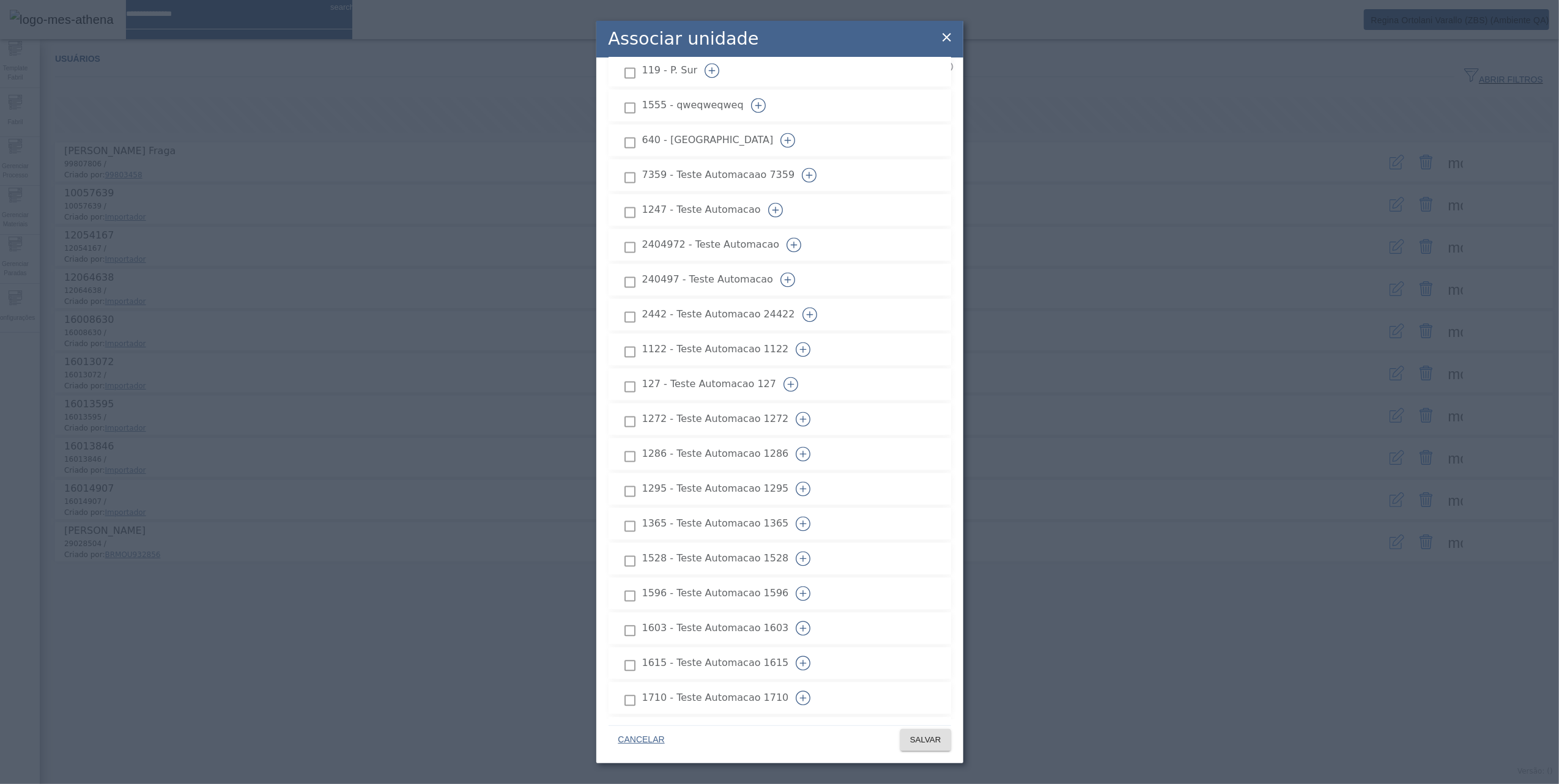
click at [810, 343] on icon "button" at bounding box center [802, 350] width 15 height 15
click at [818, 335] on button "button" at bounding box center [803, 350] width 29 height 29
drag, startPoint x: 946, startPoint y: 40, endPoint x: 957, endPoint y: 45, distance: 12.1
click at [955, 42] on div "Associar unidade Principal Ações 1233 - asdaerq 377 - C. Acheral 502 - C. Argen…" at bounding box center [780, 392] width 367 height 743
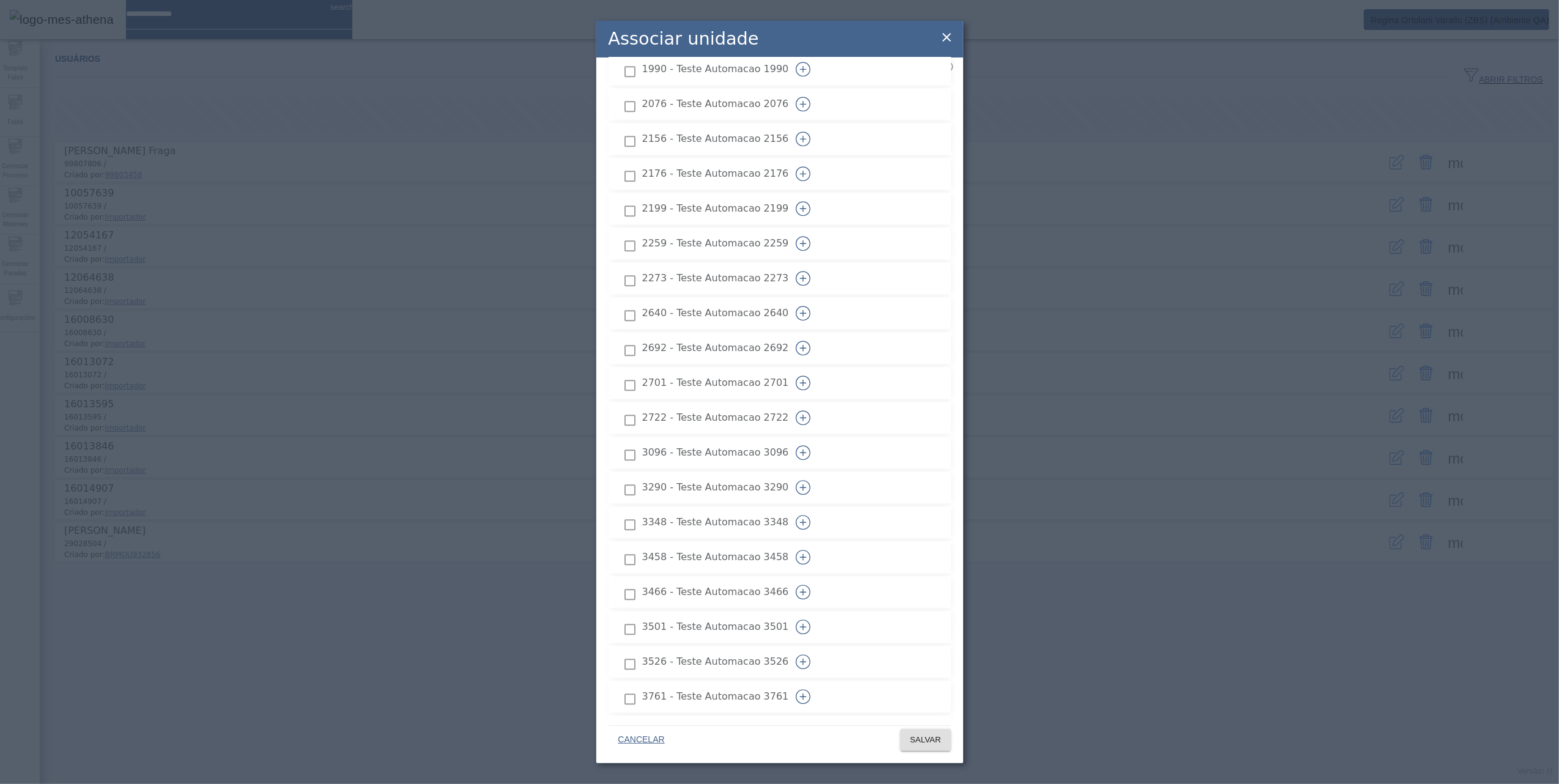
click at [950, 37] on icon at bounding box center [947, 37] width 15 height 15
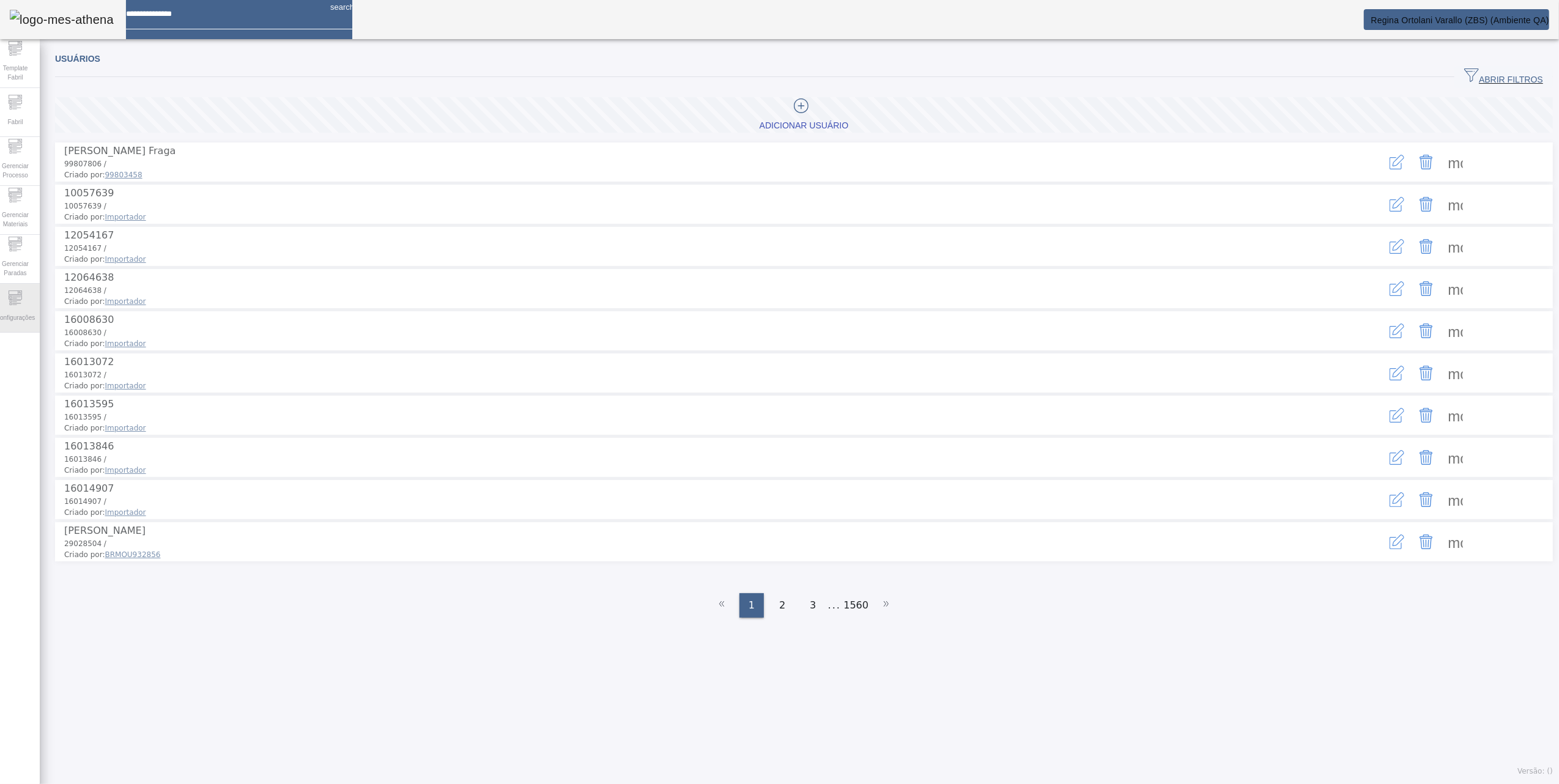
click at [22, 293] on icon at bounding box center [15, 297] width 15 height 15
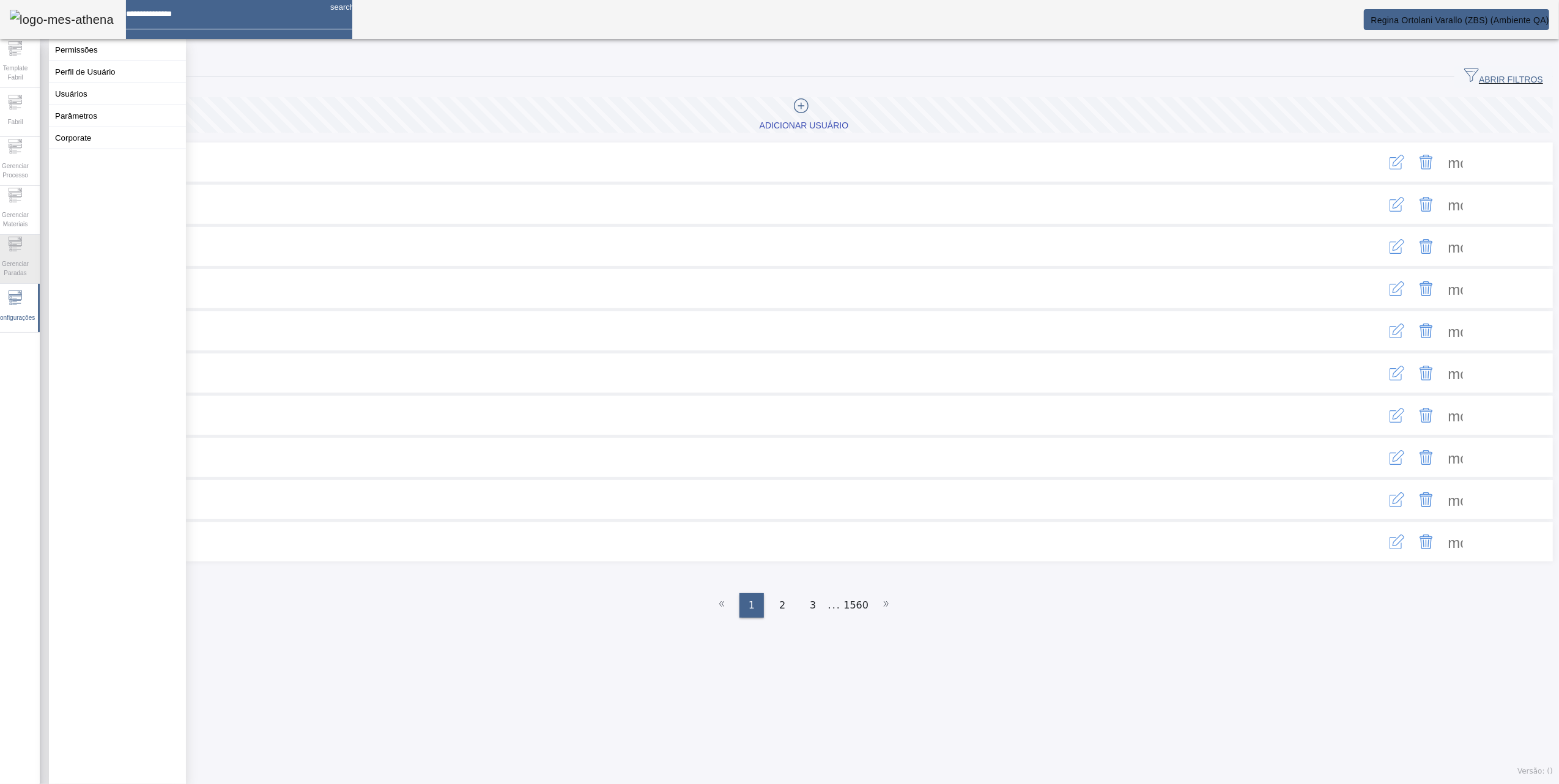
click at [17, 256] on span "Gerenciar Paradas" at bounding box center [15, 269] width 36 height 26
click at [60, 149] on button "Indicadores Gerais" at bounding box center [117, 137] width 137 height 22
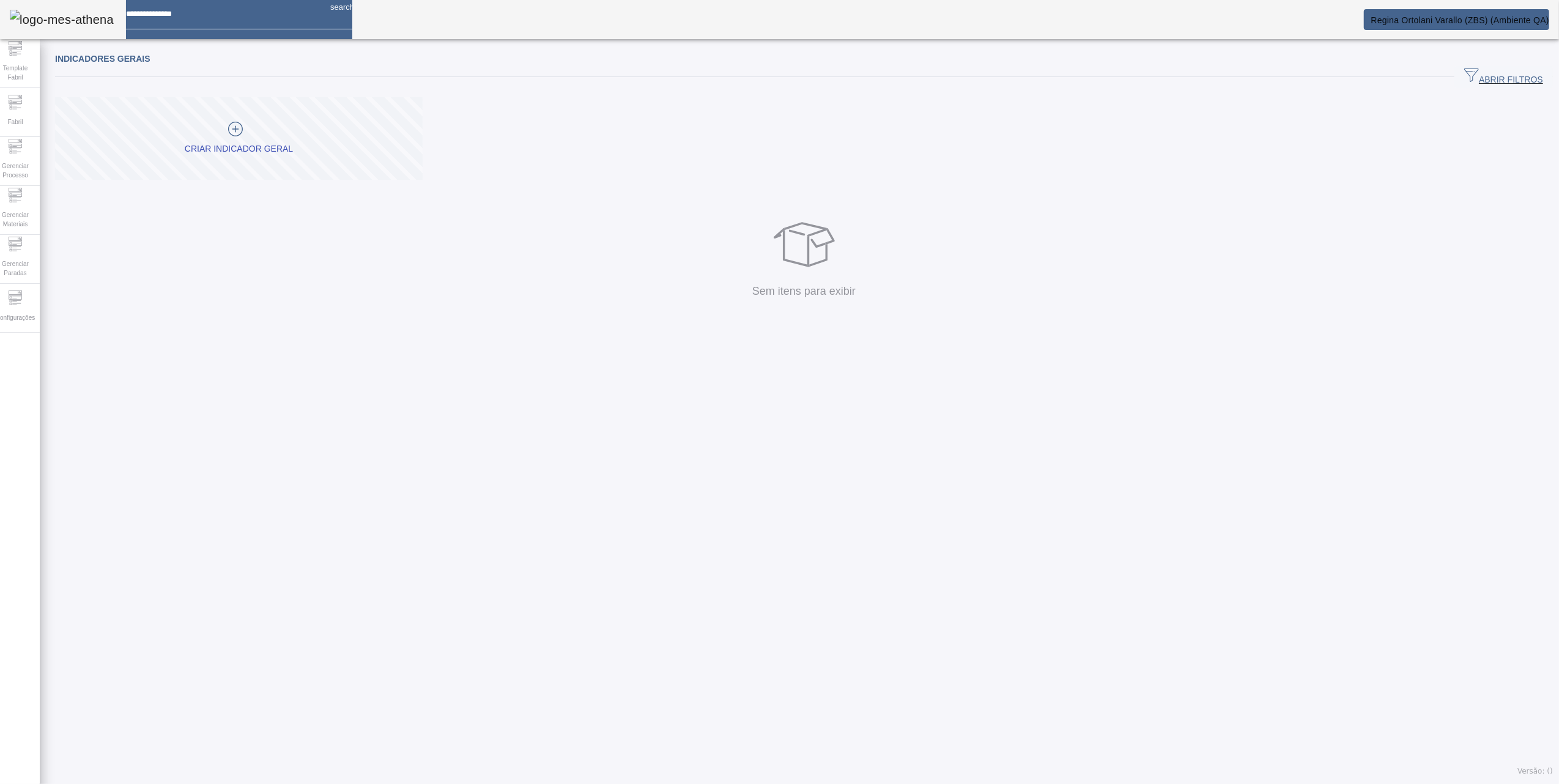
click at [239, 130] on icon at bounding box center [236, 129] width 7 height 1
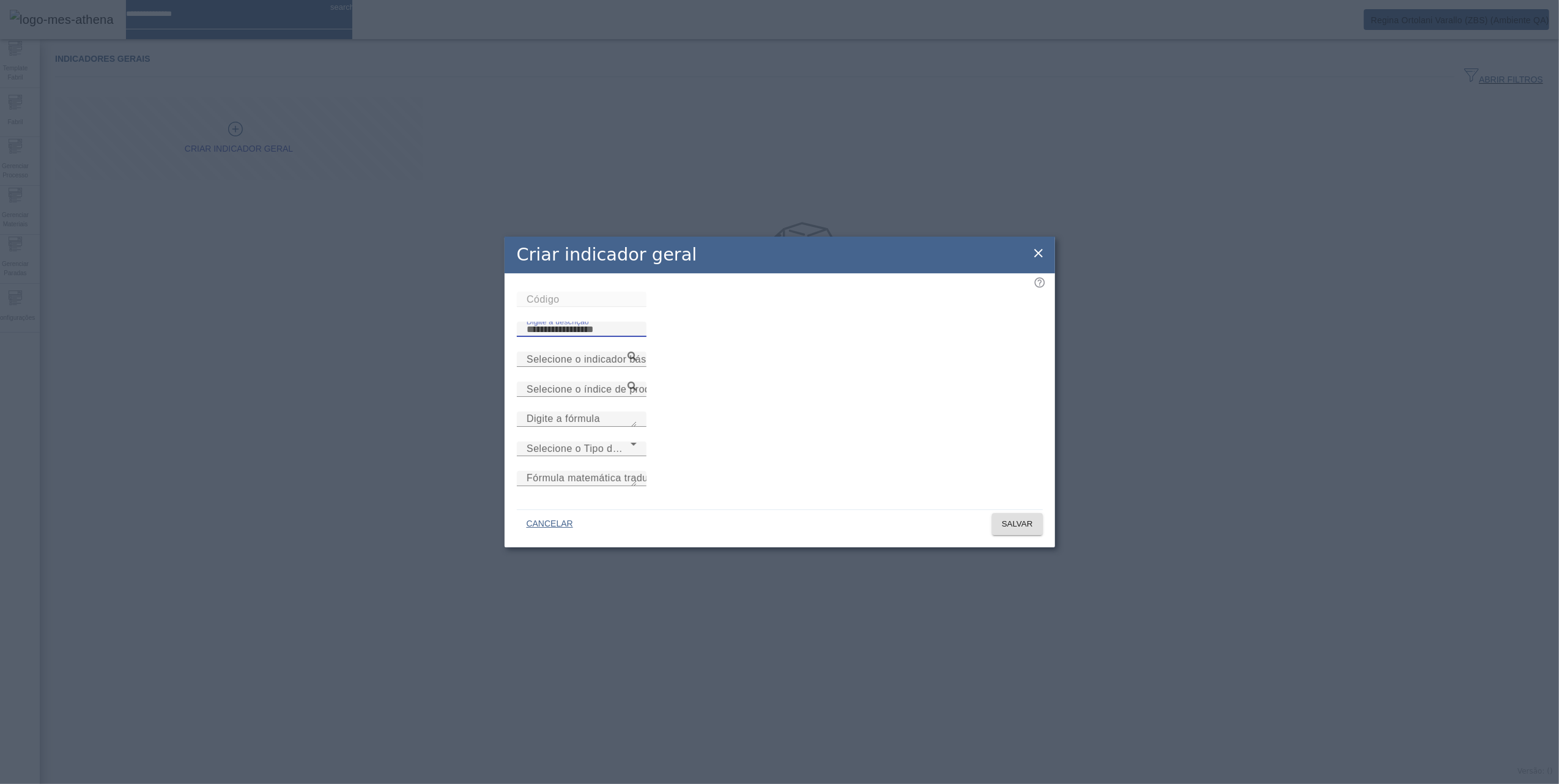
click at [637, 323] on input "Digite a descrição" at bounding box center [581, 329] width 110 height 15
click at [637, 361] on icon at bounding box center [632, 356] width 10 height 9
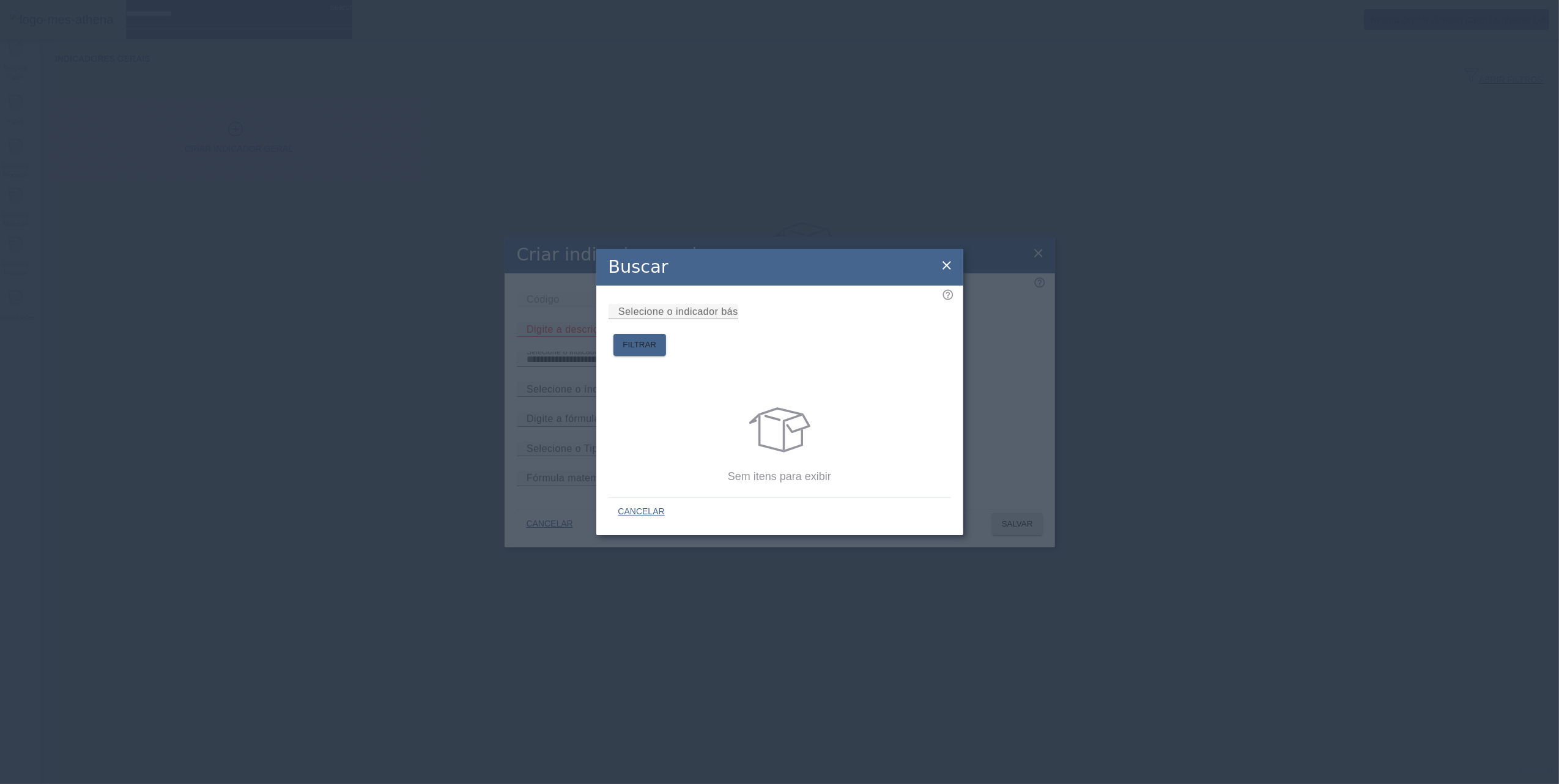
click at [928, 277] on div "Buscar" at bounding box center [780, 267] width 367 height 36
click at [933, 275] on div "Buscar" at bounding box center [780, 267] width 367 height 36
click at [1035, 257] on div "Buscar Selecione o indicador básico FILTRAR Sem itens para exibir CANCELAR" at bounding box center [779, 392] width 1559 height 784
click at [933, 264] on div "Buscar" at bounding box center [780, 267] width 367 height 36
click at [947, 267] on icon at bounding box center [947, 265] width 15 height 15
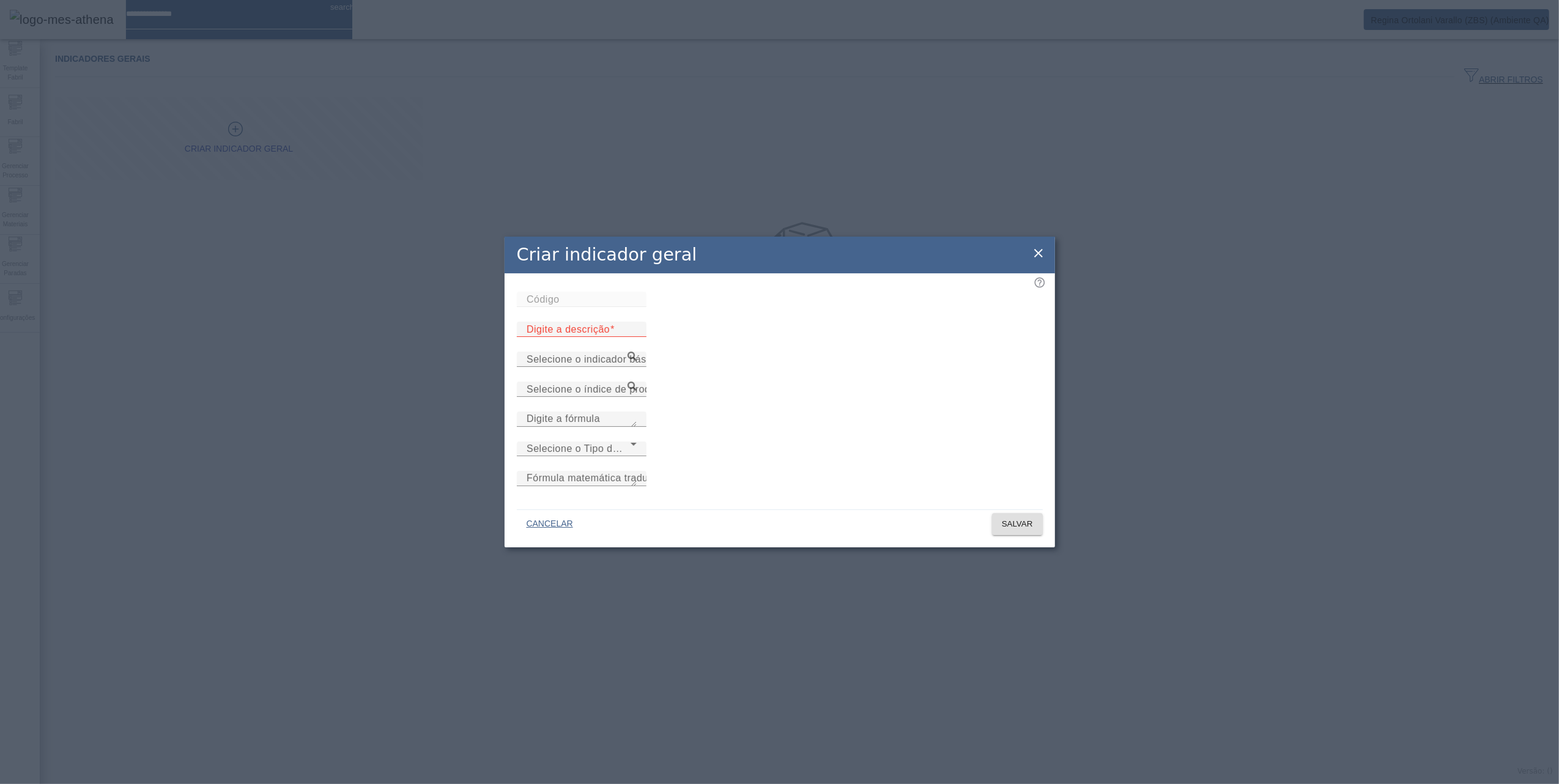
click at [1035, 261] on icon at bounding box center [1038, 253] width 15 height 15
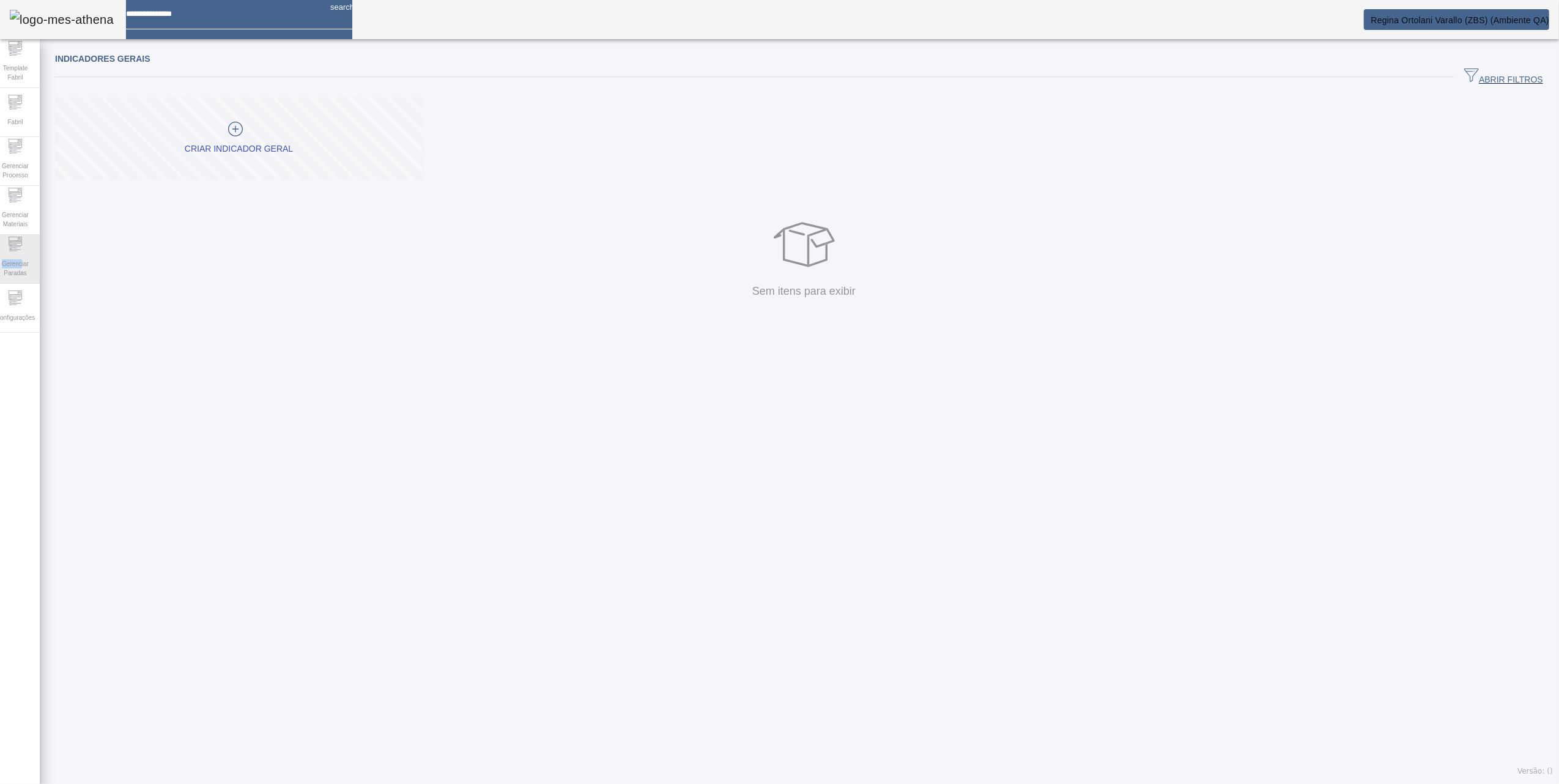
click at [29, 253] on div "Gerenciar Paradas" at bounding box center [15, 259] width 49 height 49
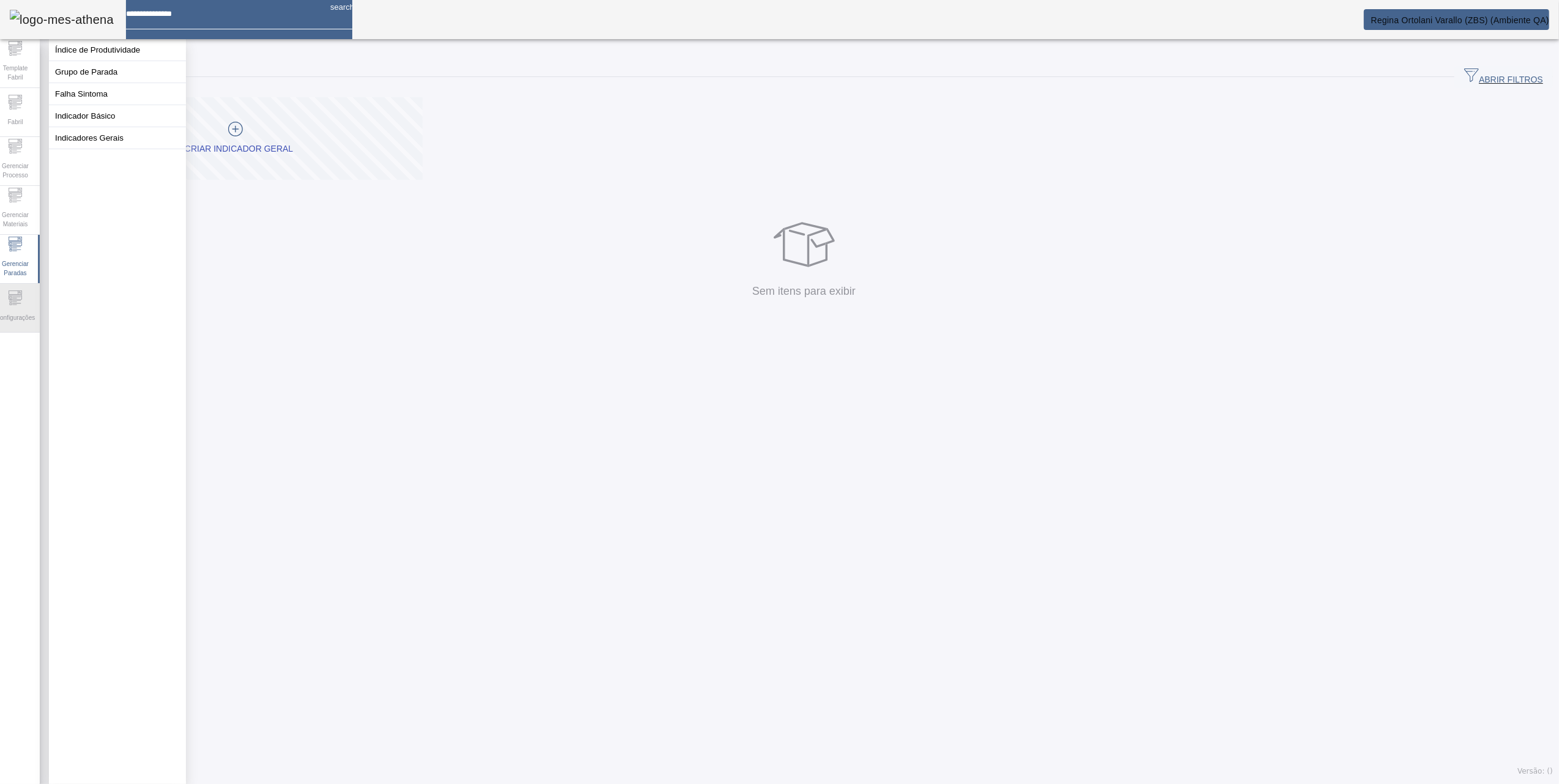
drag, startPoint x: 29, startPoint y: 253, endPoint x: 28, endPoint y: 308, distance: 55.0
click at [28, 309] on span "Configurações" at bounding box center [16, 317] width 47 height 16
click at [91, 127] on button "Parâmetros" at bounding box center [117, 116] width 137 height 22
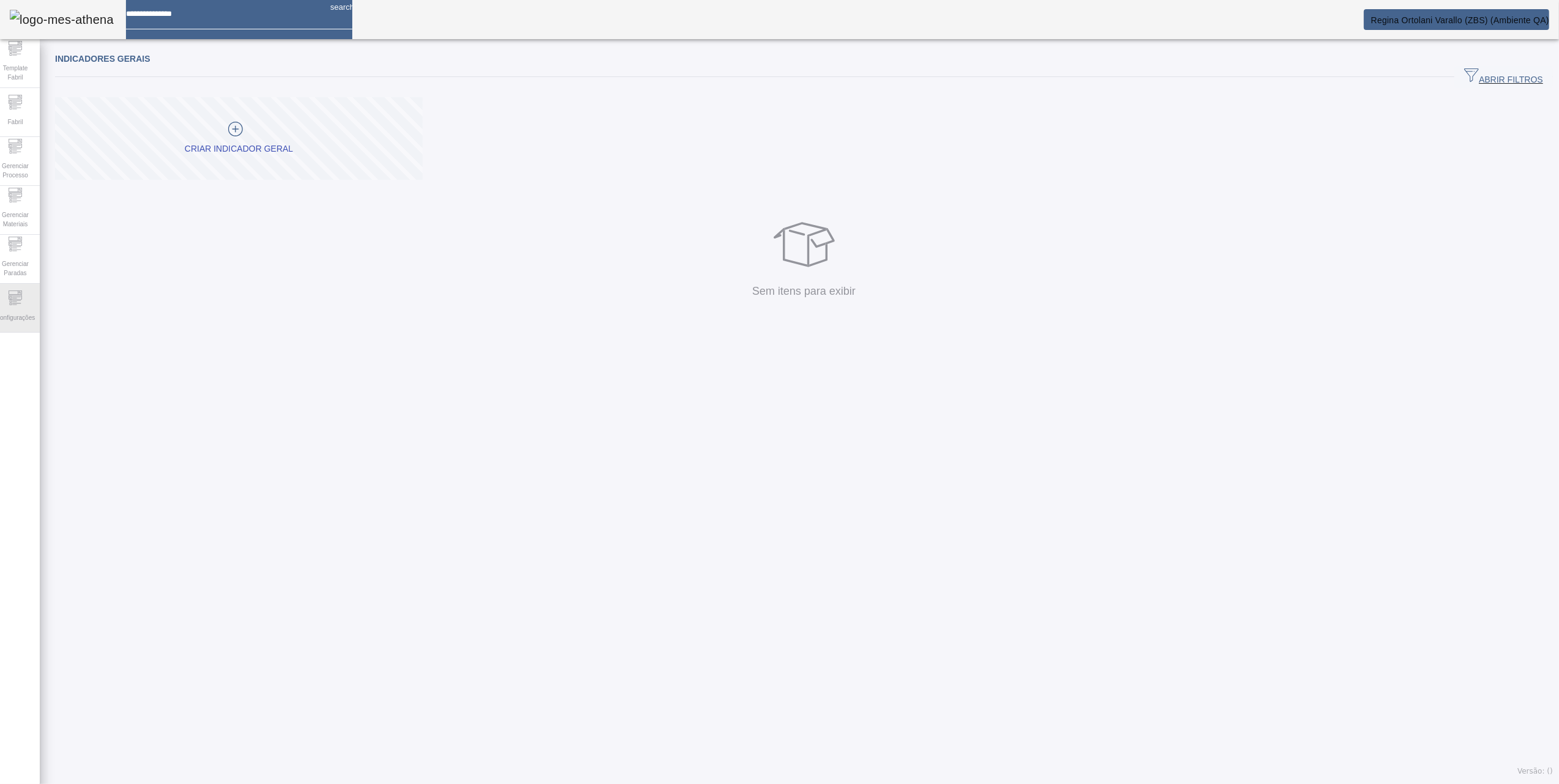
click at [35, 322] on span "Configurações" at bounding box center [16, 317] width 47 height 16
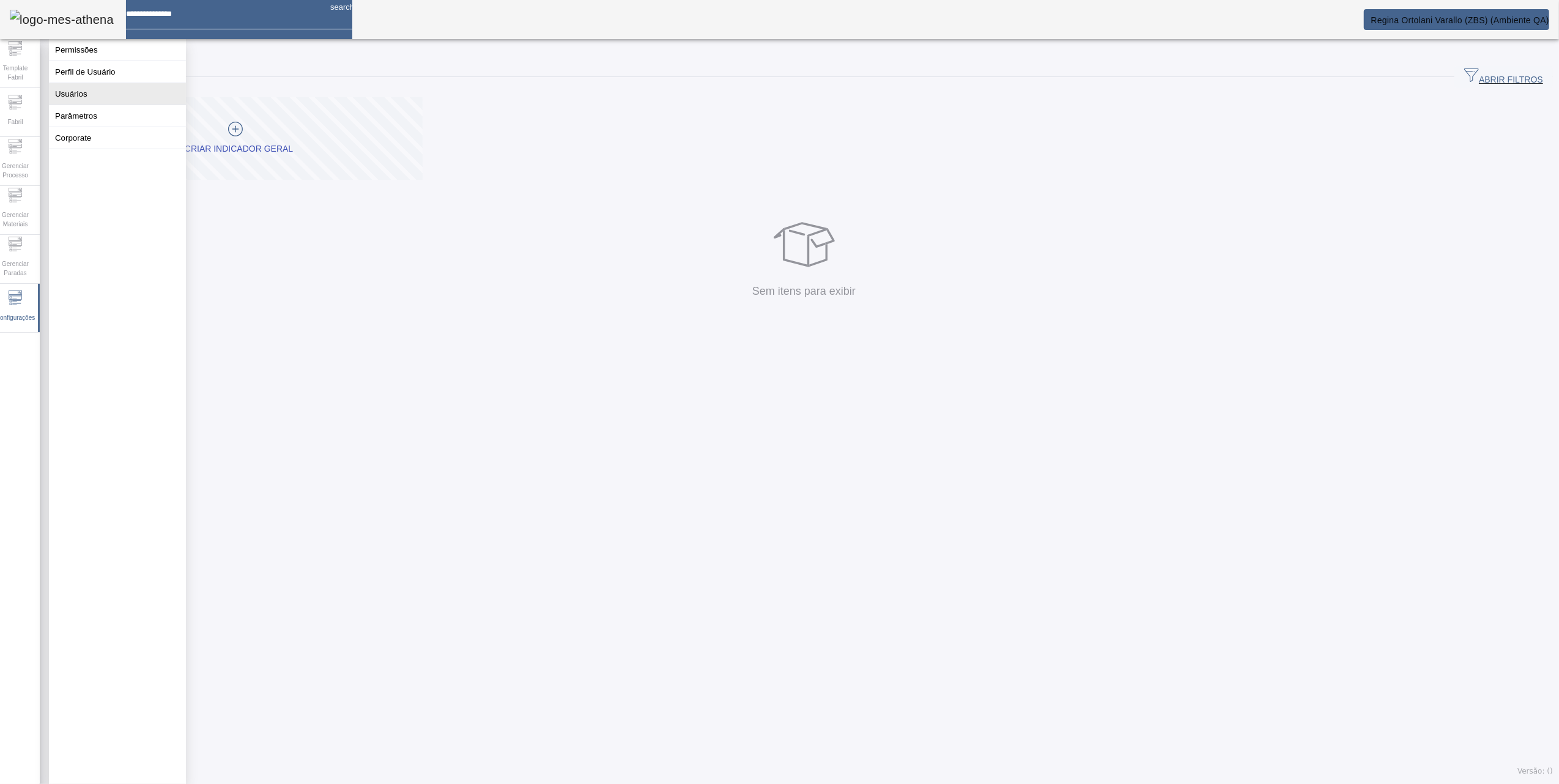
click at [79, 101] on button "Usuários" at bounding box center [117, 93] width 137 height 22
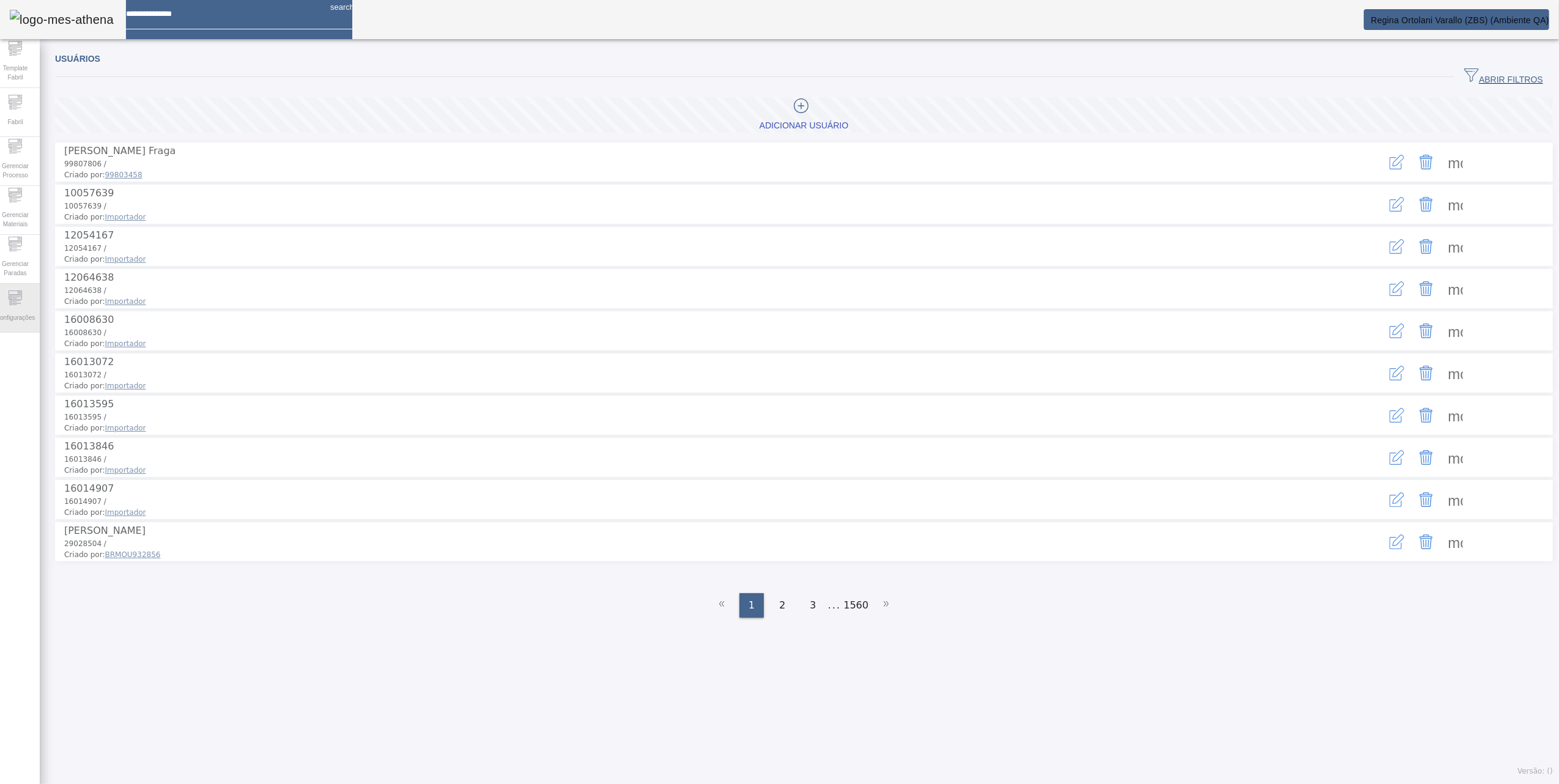
click at [29, 290] on div "Configurações" at bounding box center [15, 308] width 49 height 49
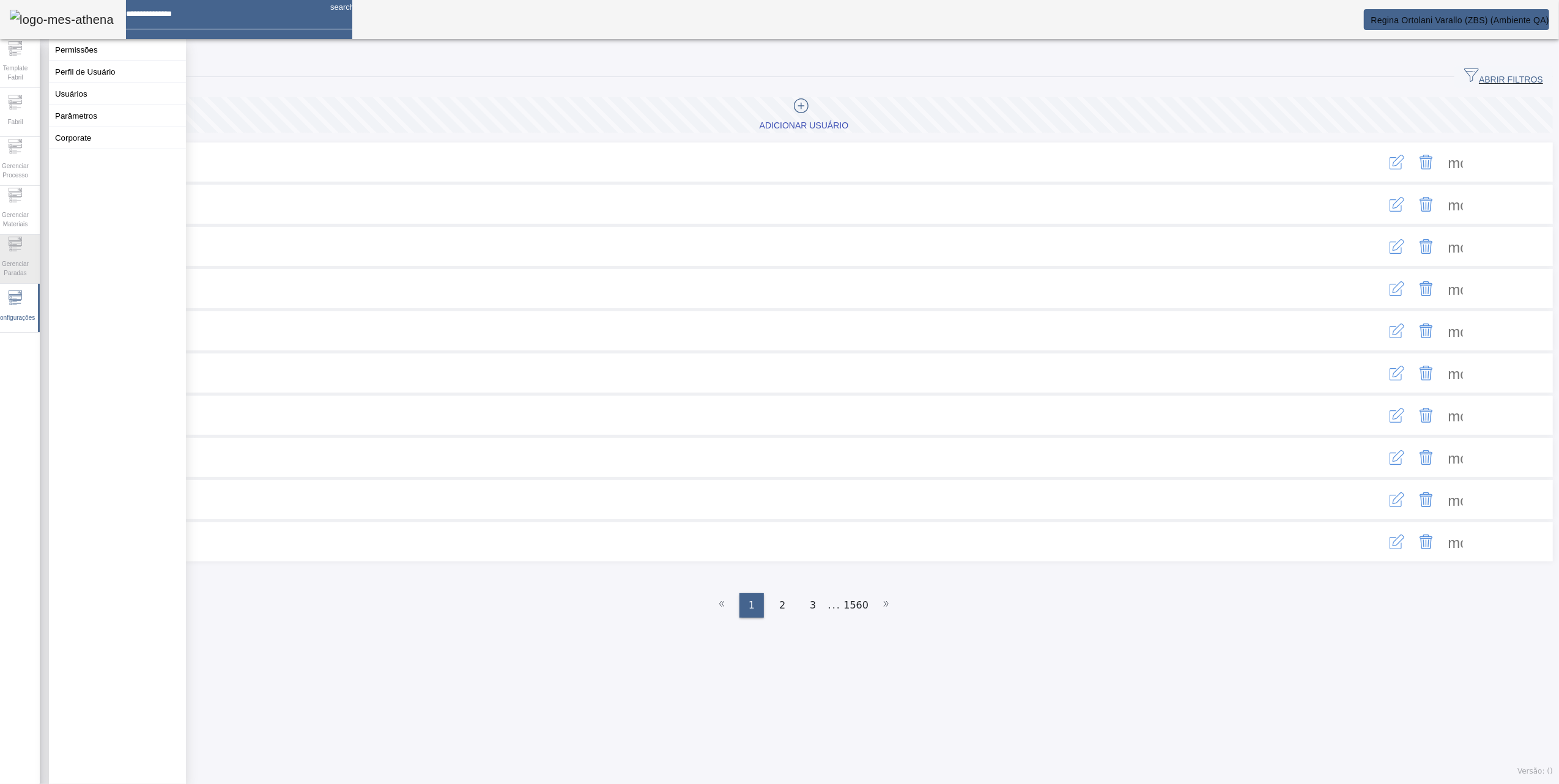
click at [16, 241] on icon at bounding box center [16, 238] width 14 height 4
click at [20, 199] on icon at bounding box center [15, 194] width 15 height 15
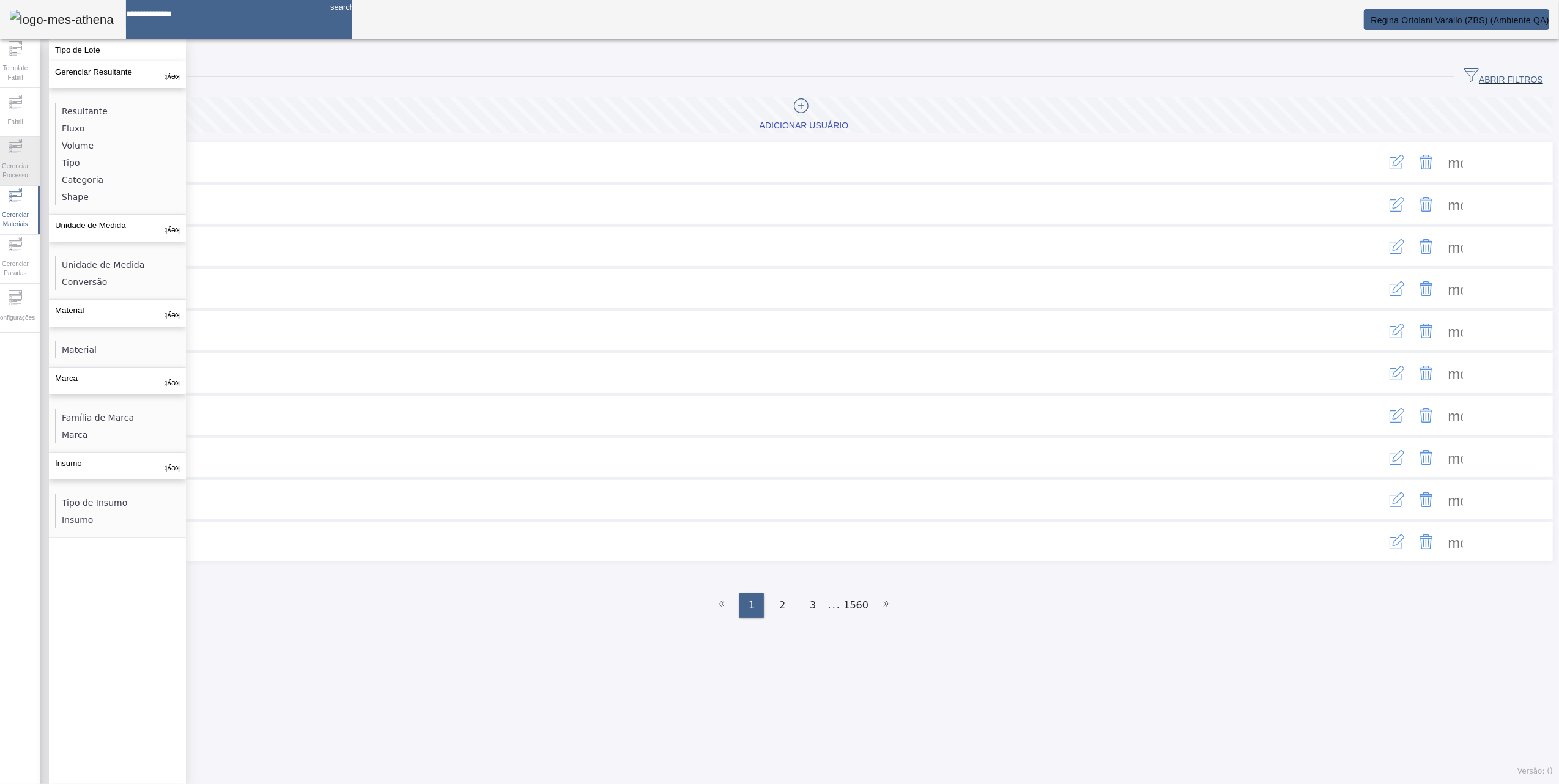
click at [14, 144] on div "Gerenciar Processo" at bounding box center [15, 161] width 49 height 49
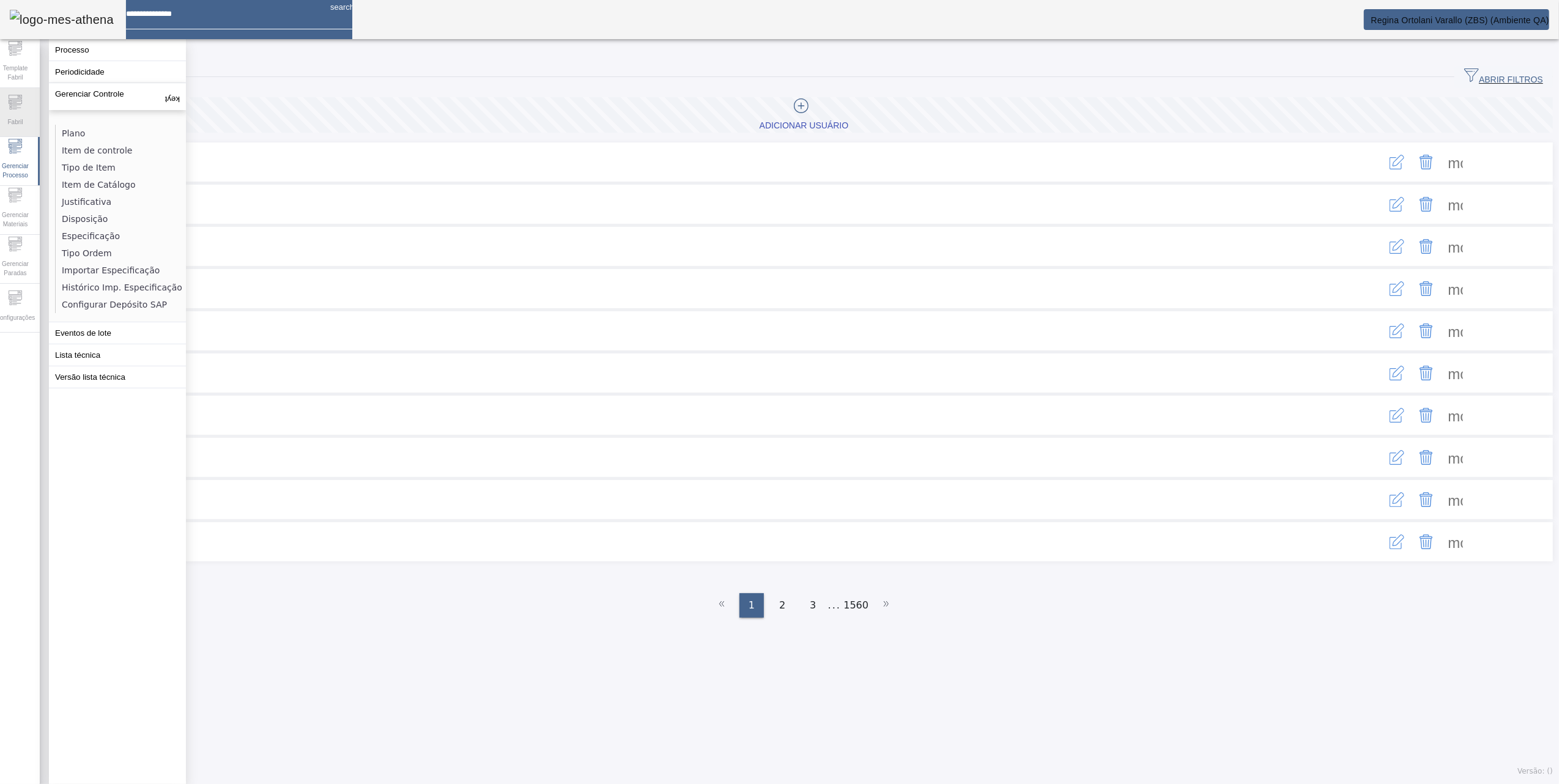
click at [14, 116] on span "Fabril" at bounding box center [15, 122] width 22 height 16
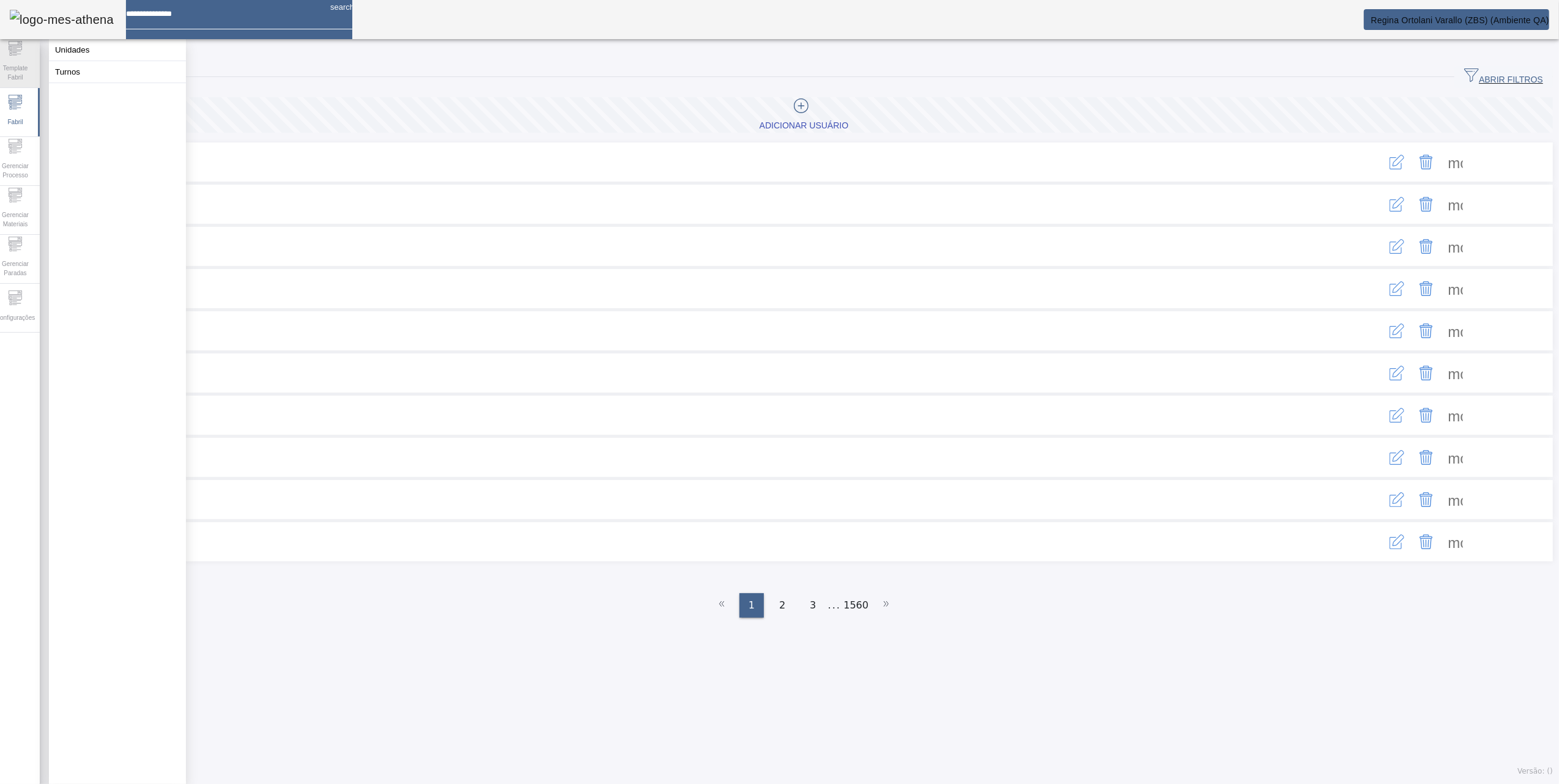
click at [22, 64] on span "Template Fabril" at bounding box center [15, 73] width 36 height 26
click at [12, 305] on icon at bounding box center [10, 304] width 3 height 3
click at [74, 47] on button "Permissões" at bounding box center [117, 49] width 137 height 22
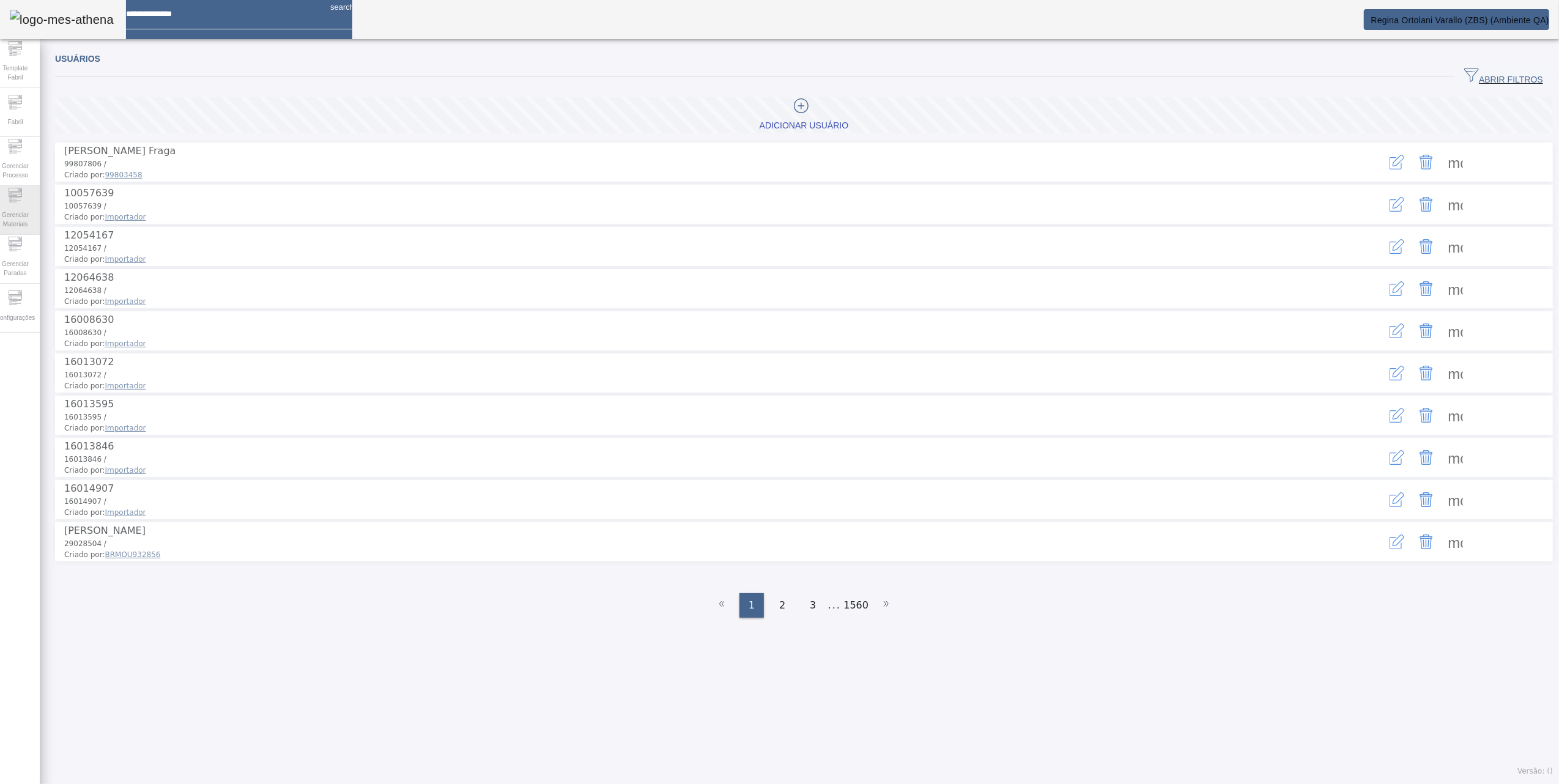
click at [30, 218] on span "Gerenciar Materiais" at bounding box center [15, 219] width 36 height 26
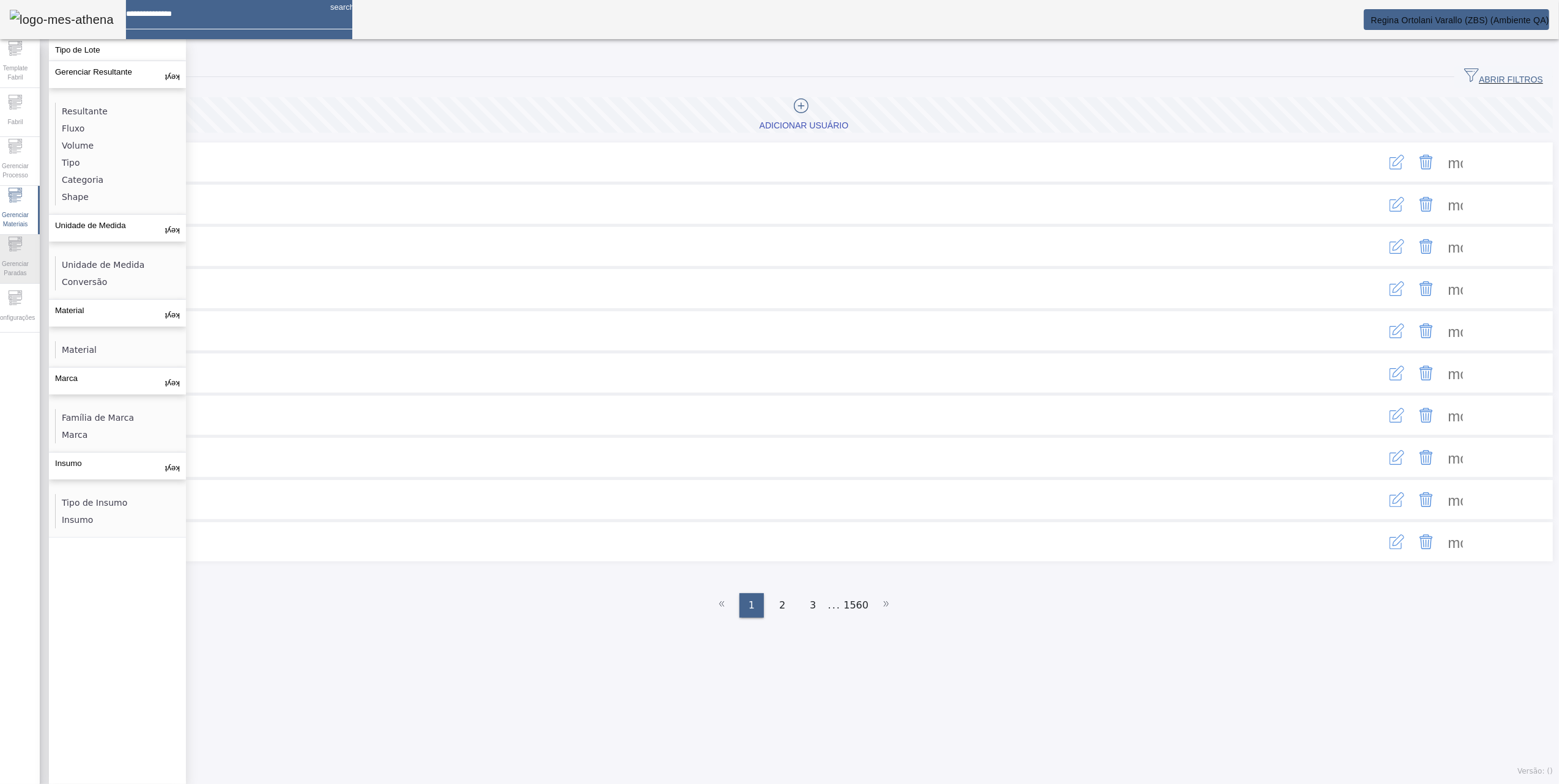
click at [33, 250] on div "Gerenciar Paradas" at bounding box center [15, 259] width 49 height 49
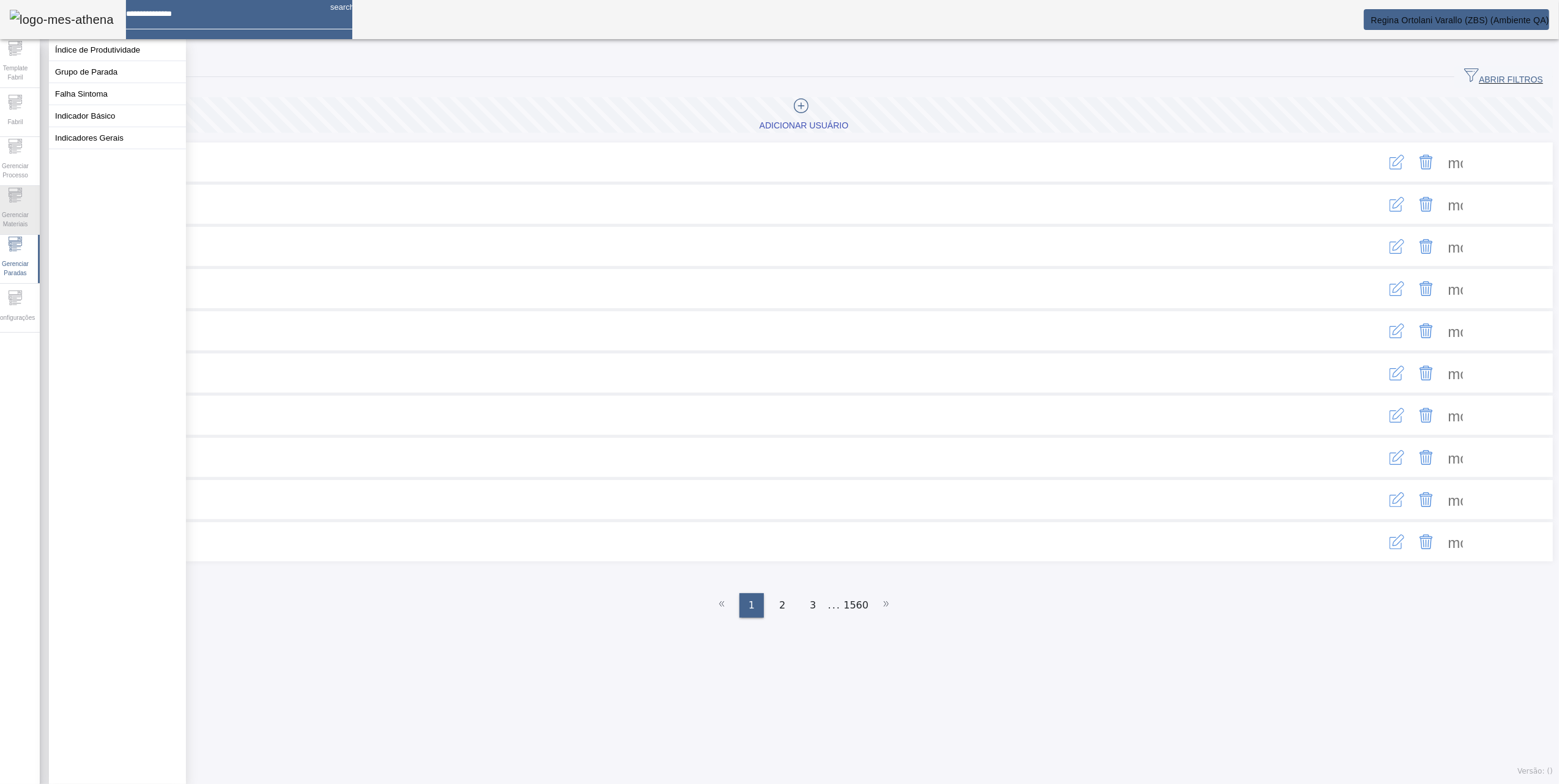
click at [28, 211] on span "Gerenciar Materiais" at bounding box center [15, 219] width 36 height 26
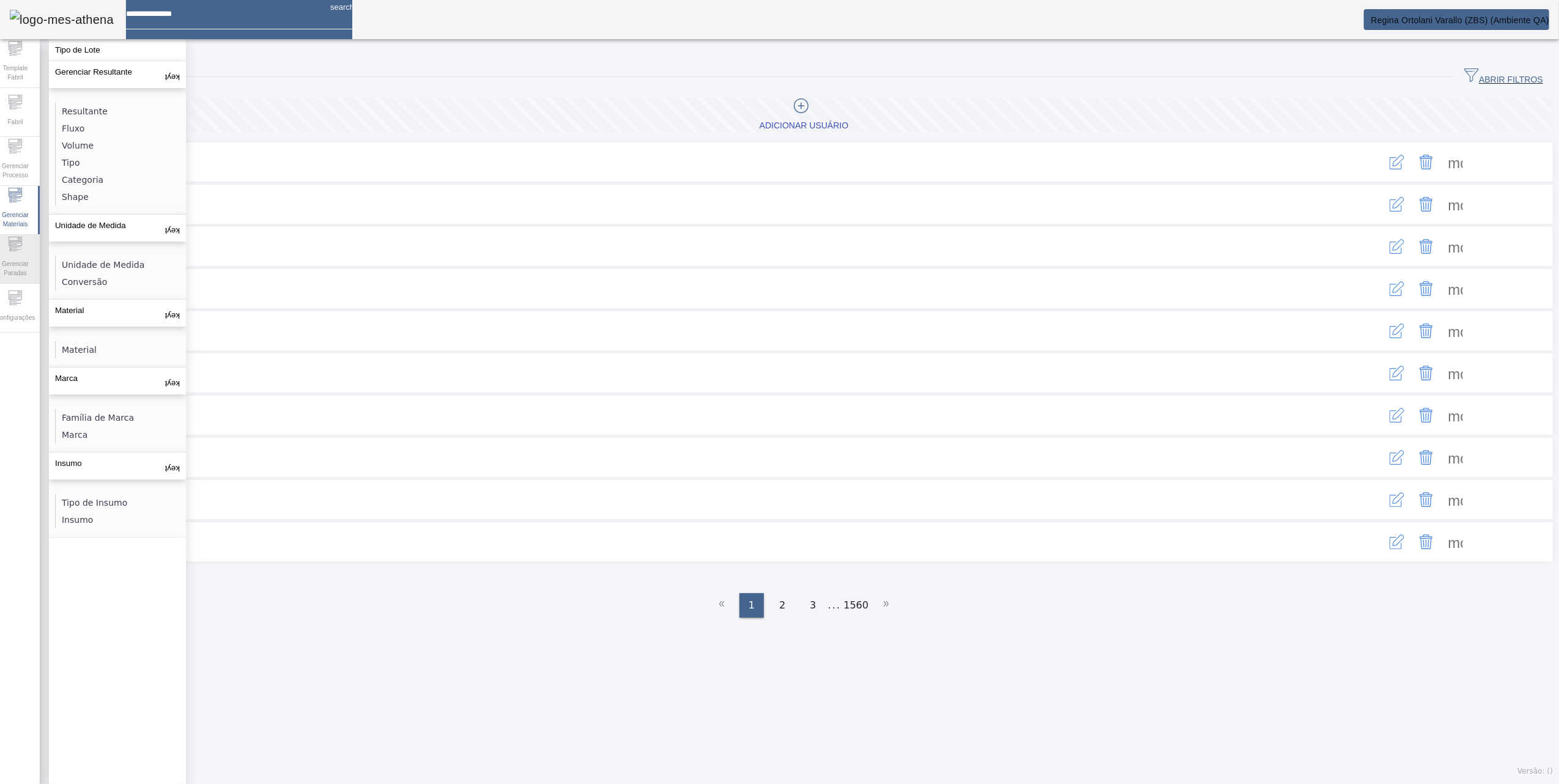
click at [23, 256] on span "Gerenciar Paradas" at bounding box center [15, 269] width 36 height 26
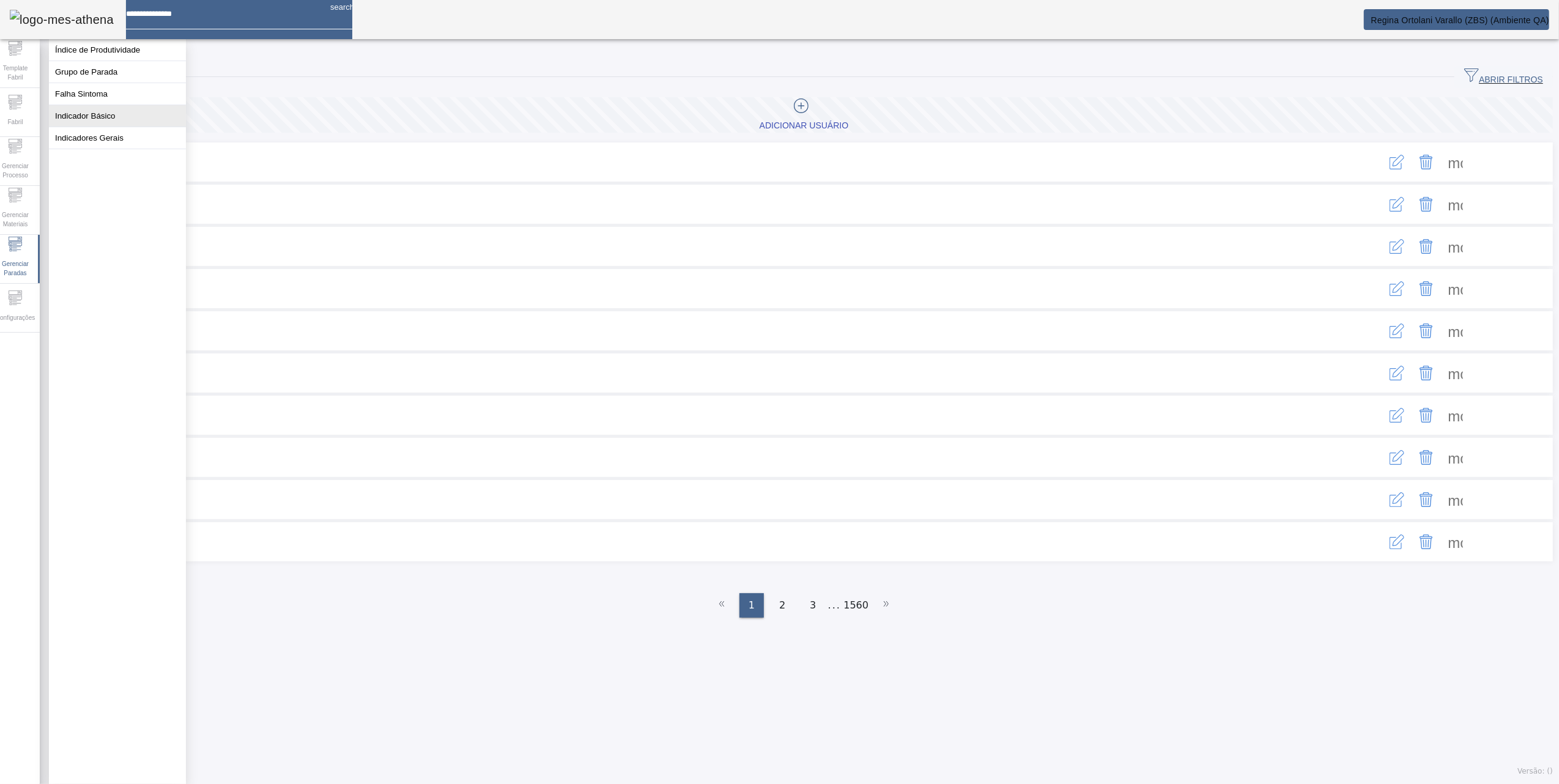
click at [70, 127] on button "Indicador Básico" at bounding box center [117, 116] width 137 height 22
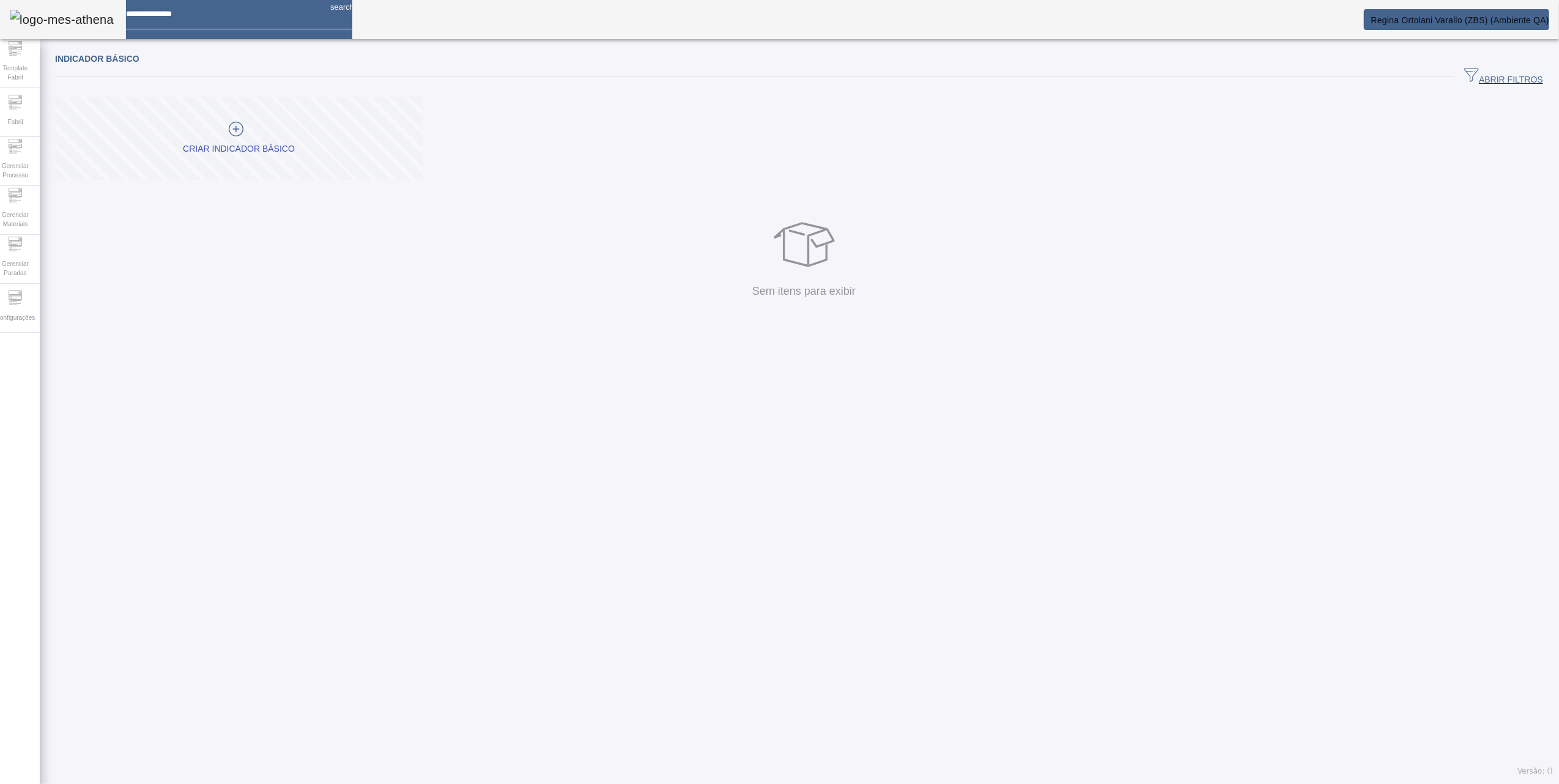
click at [206, 126] on div at bounding box center [236, 130] width 106 height 18
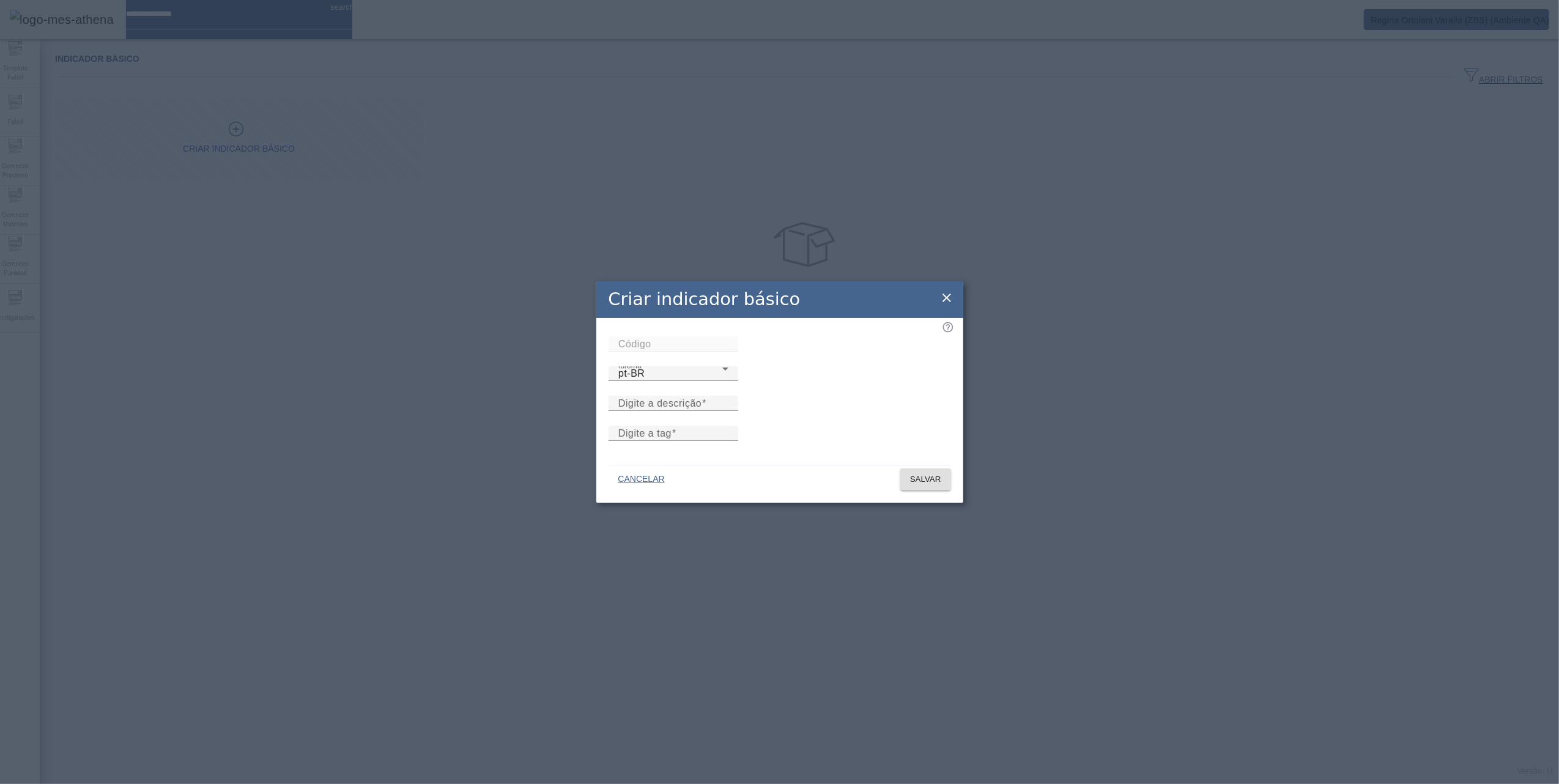
click at [948, 294] on icon at bounding box center [947, 298] width 9 height 9
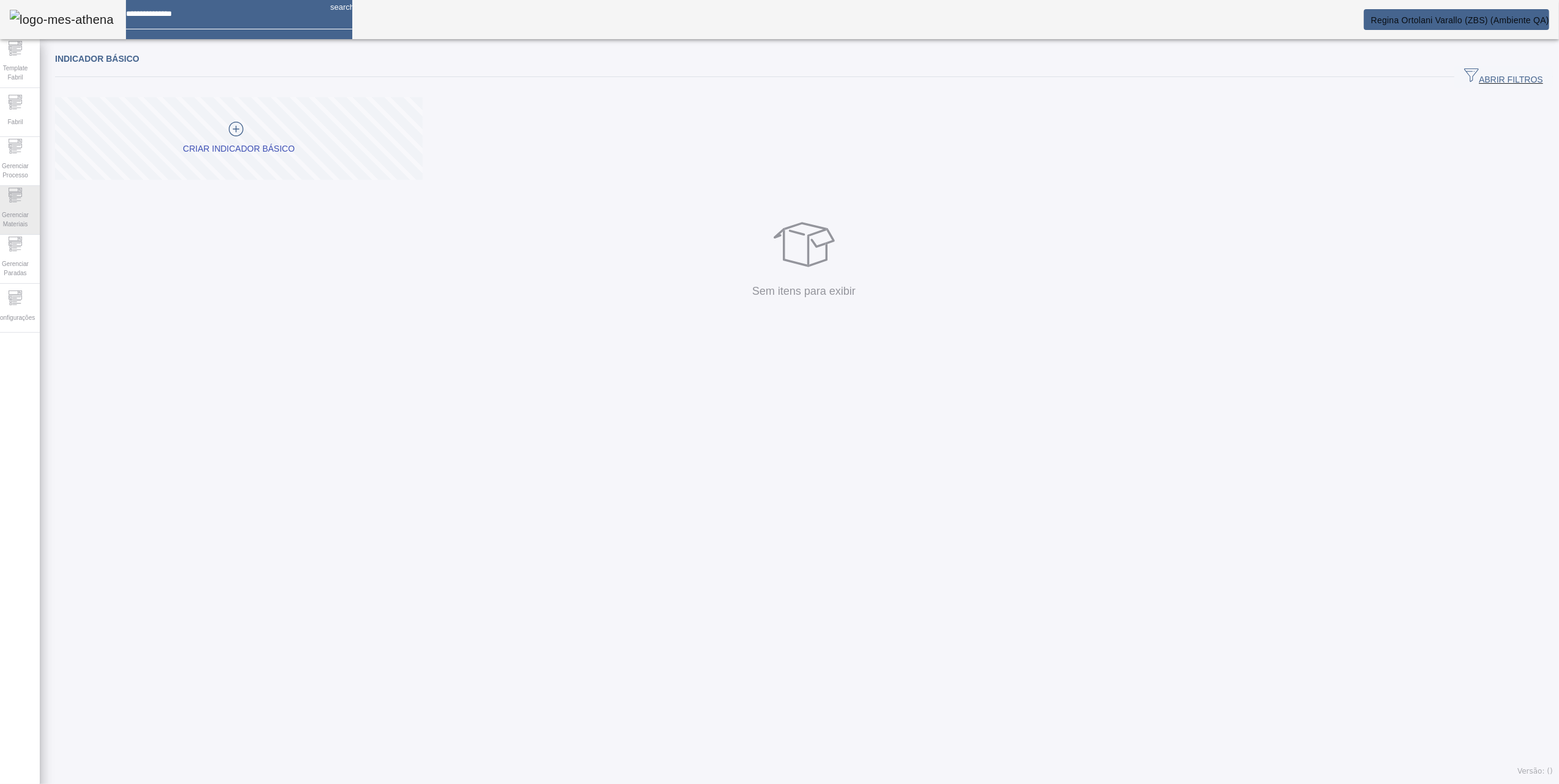
click at [15, 199] on icon at bounding box center [15, 194] width 15 height 15
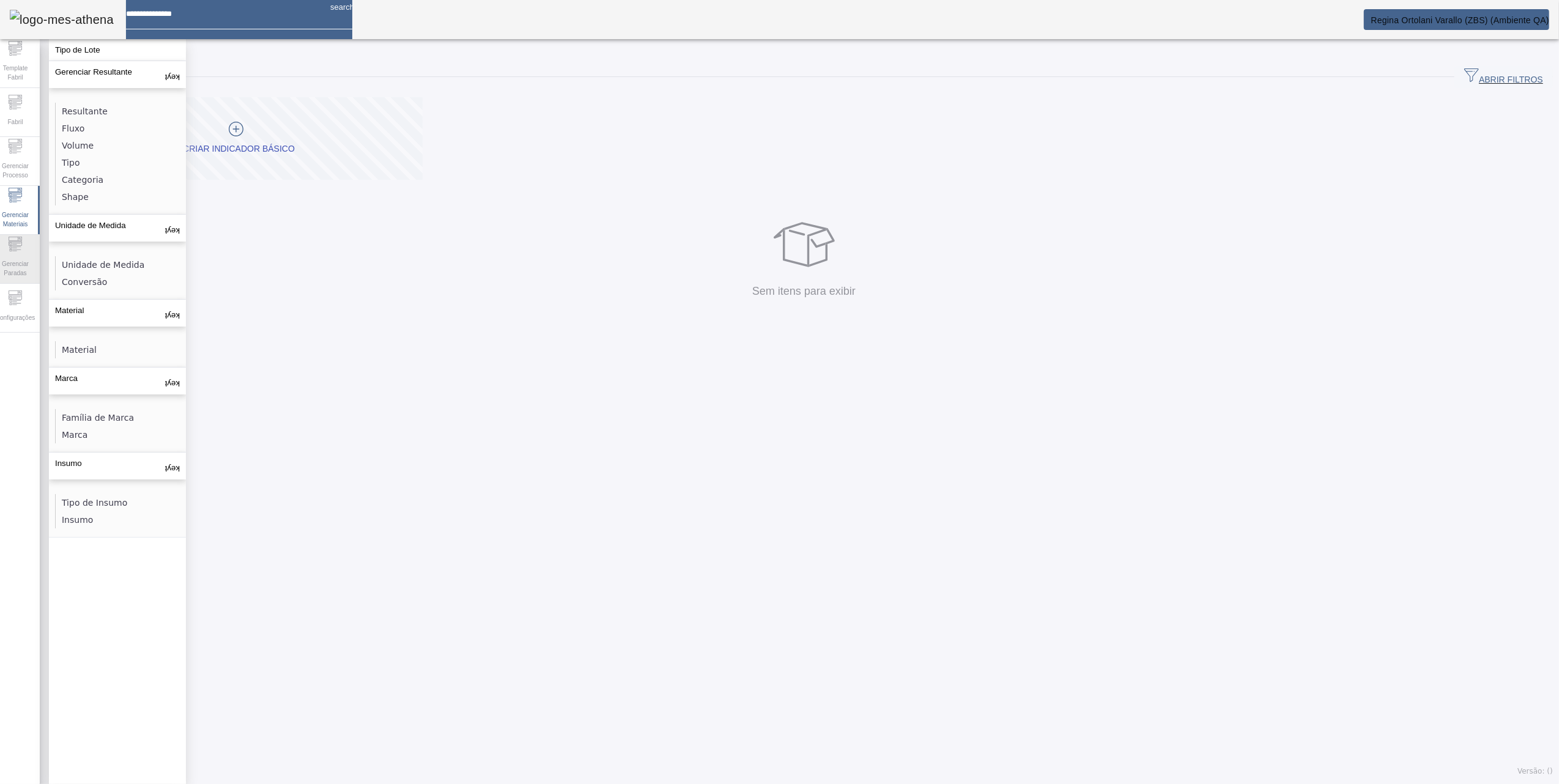
click at [34, 260] on span "Gerenciar Paradas" at bounding box center [15, 269] width 36 height 26
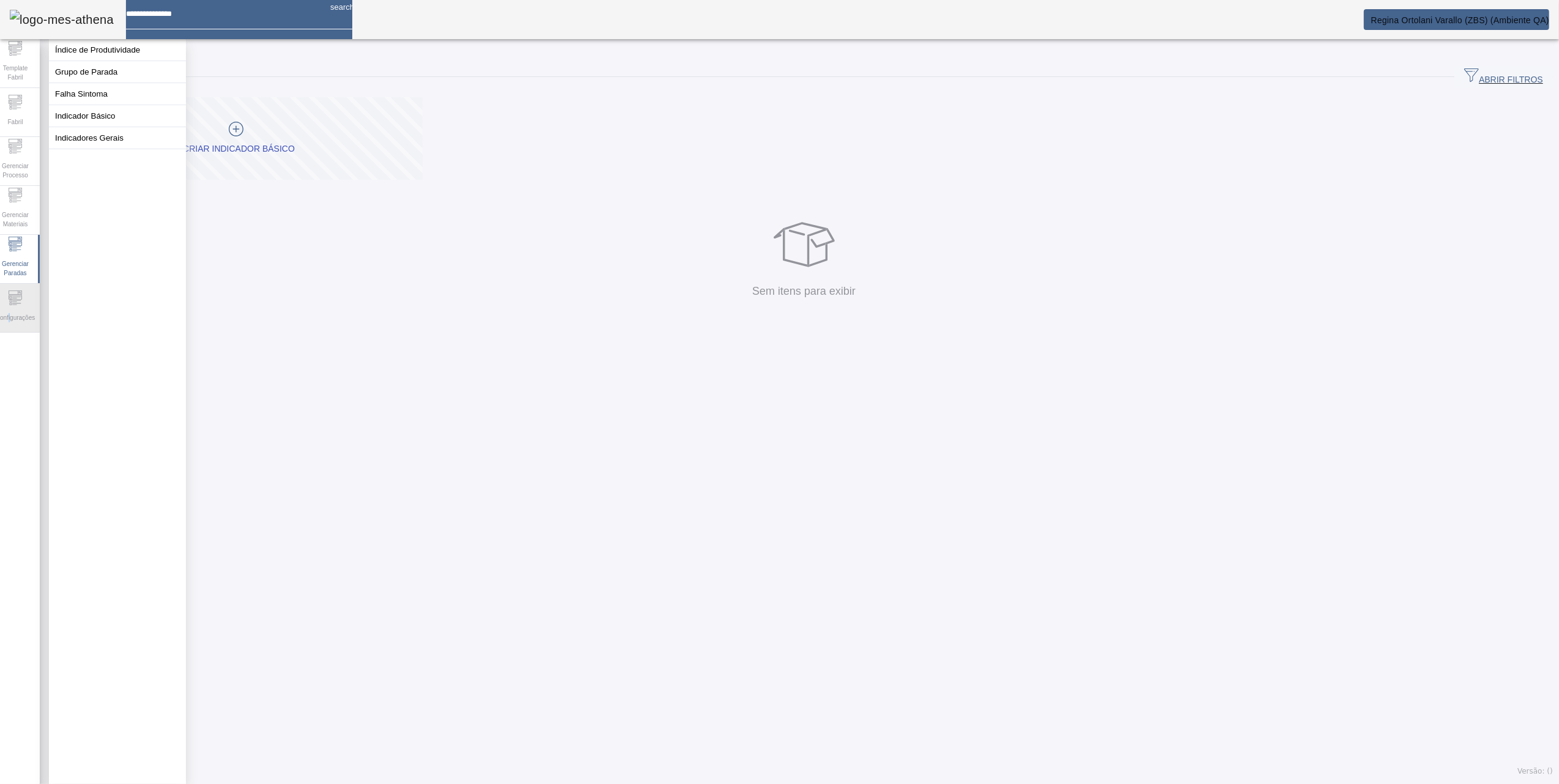
click at [16, 324] on span "Configurações" at bounding box center [16, 317] width 47 height 16
drag, startPoint x: 16, startPoint y: 324, endPoint x: 72, endPoint y: 108, distance: 223.1
click at [72, 104] on button "Usuários" at bounding box center [117, 93] width 137 height 22
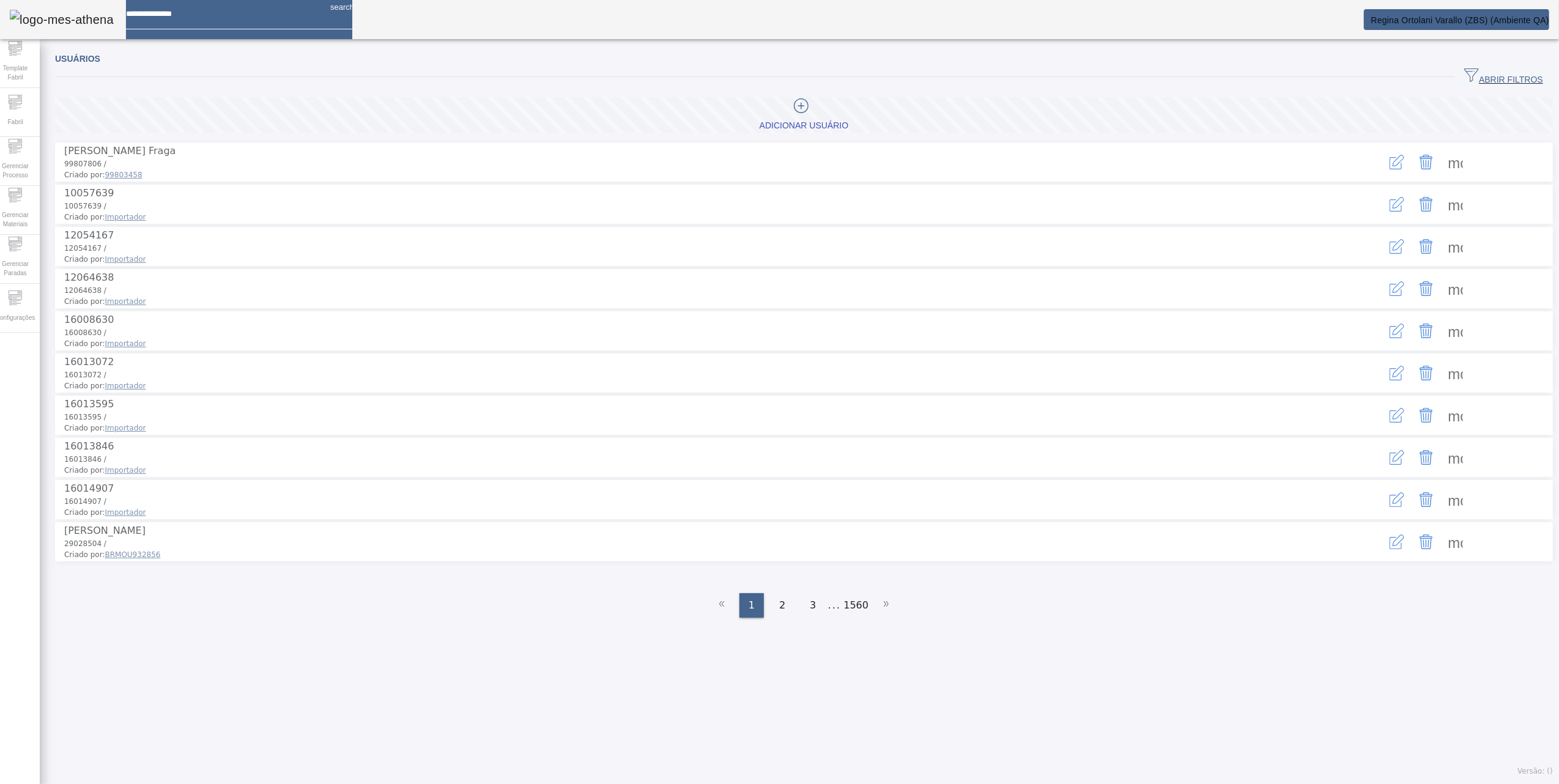
click at [1447, 154] on span at bounding box center [1456, 162] width 29 height 29
click at [1035, 783] on div at bounding box center [779, 784] width 1559 height 0
drag, startPoint x: 1481, startPoint y: 77, endPoint x: 819, endPoint y: 105, distance: 662.6
click at [1477, 77] on span "ABRIR FILTROS" at bounding box center [1504, 77] width 79 height 18
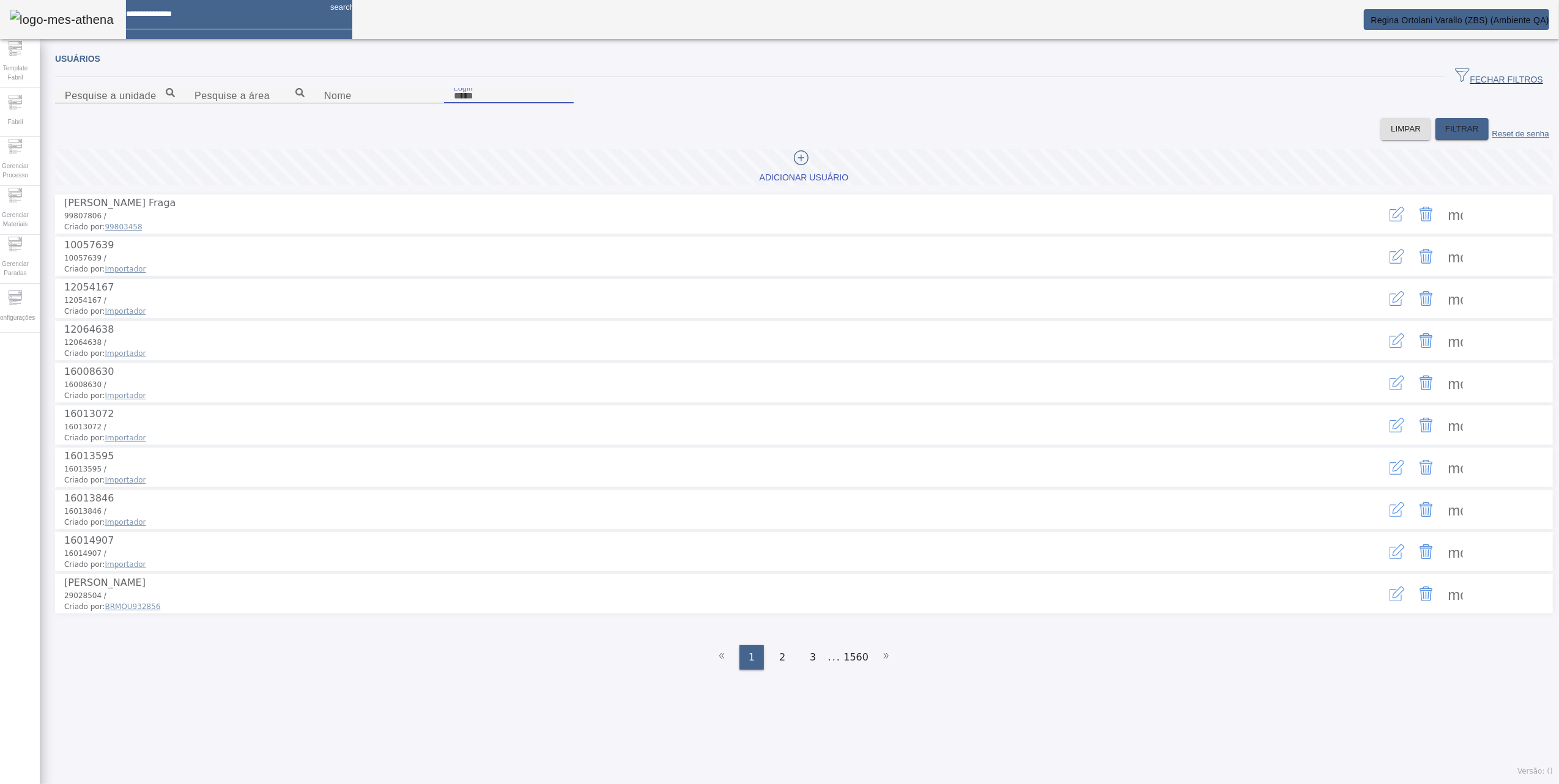
click at [564, 104] on input "Login" at bounding box center [509, 96] width 110 height 15
type input "********"
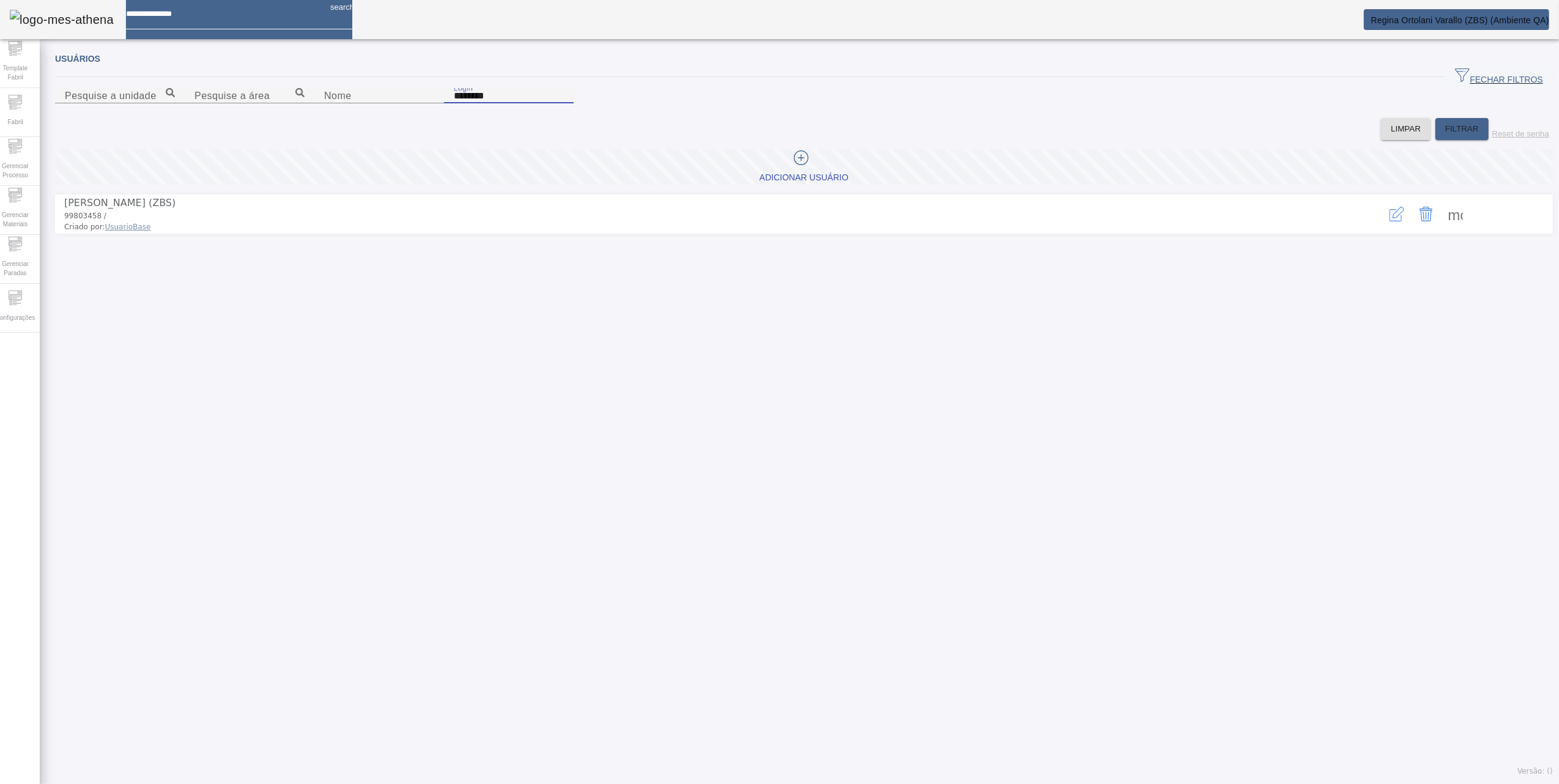
click at [1449, 229] on span at bounding box center [1456, 214] width 29 height 29
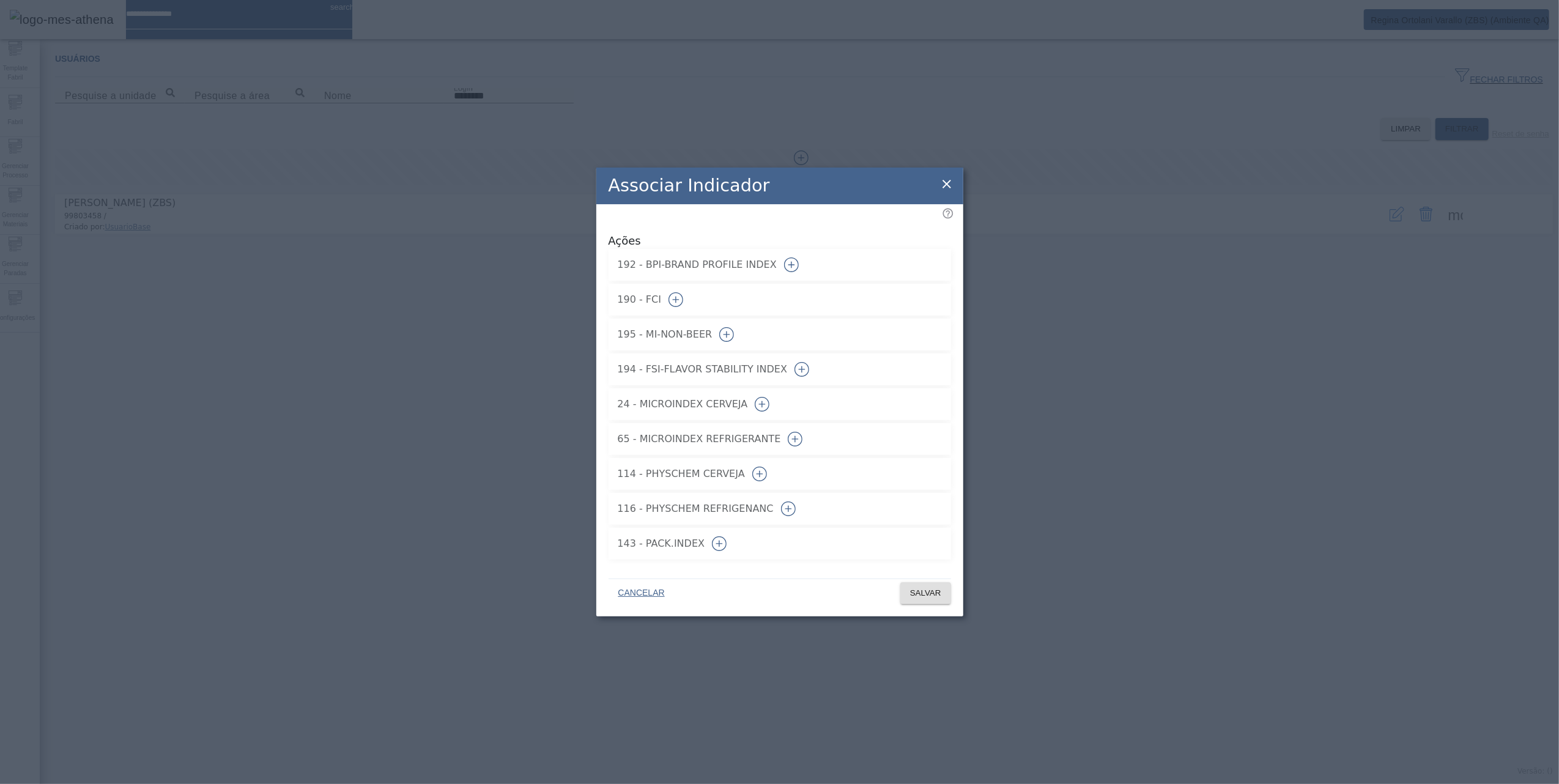
click at [795, 264] on icon "button" at bounding box center [791, 264] width 7 height 1
click at [807, 260] on button "button" at bounding box center [792, 265] width 29 height 29
click at [951, 186] on icon at bounding box center [947, 184] width 15 height 15
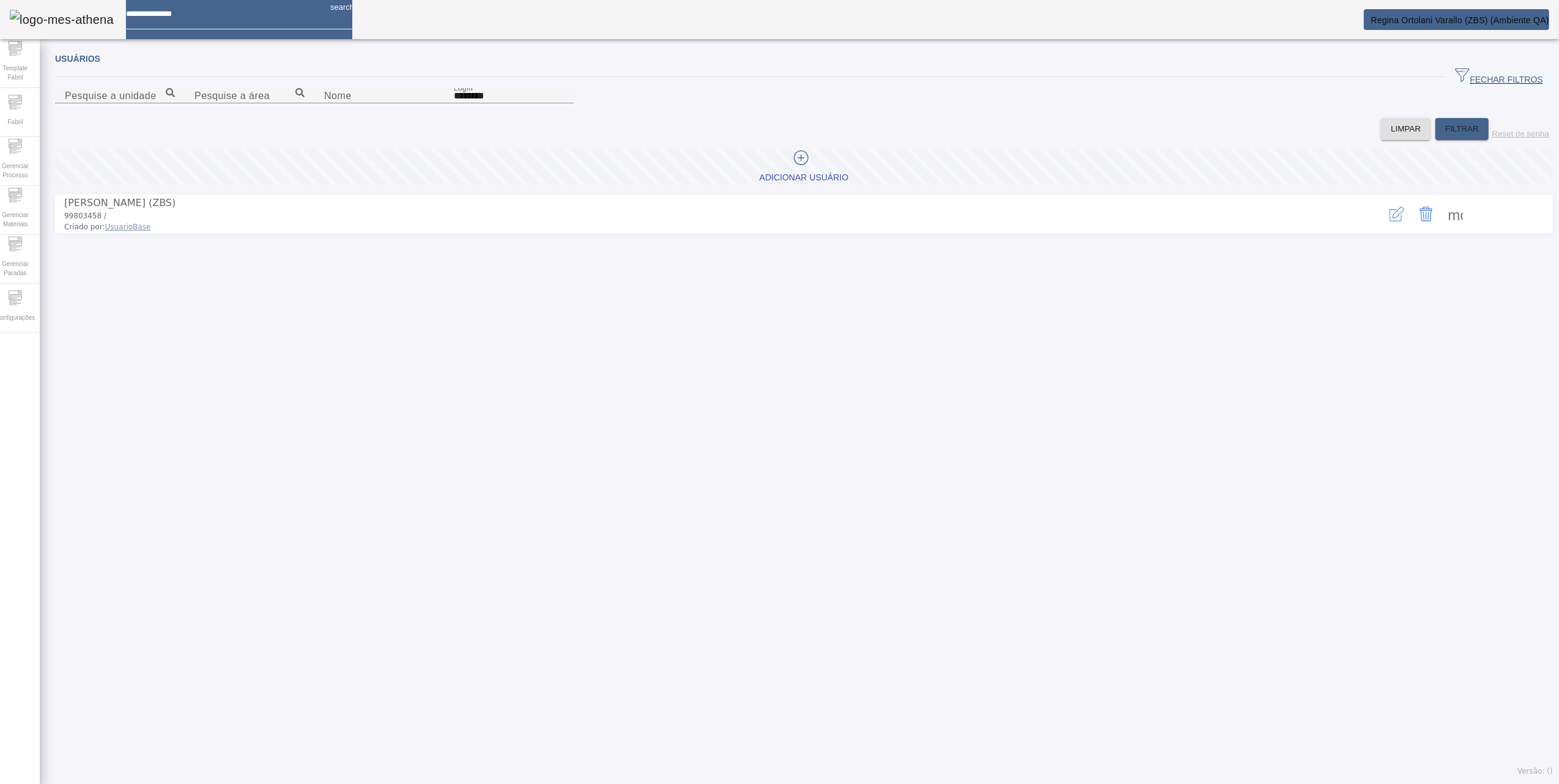
click at [1383, 229] on button "button" at bounding box center [1397, 214] width 29 height 29
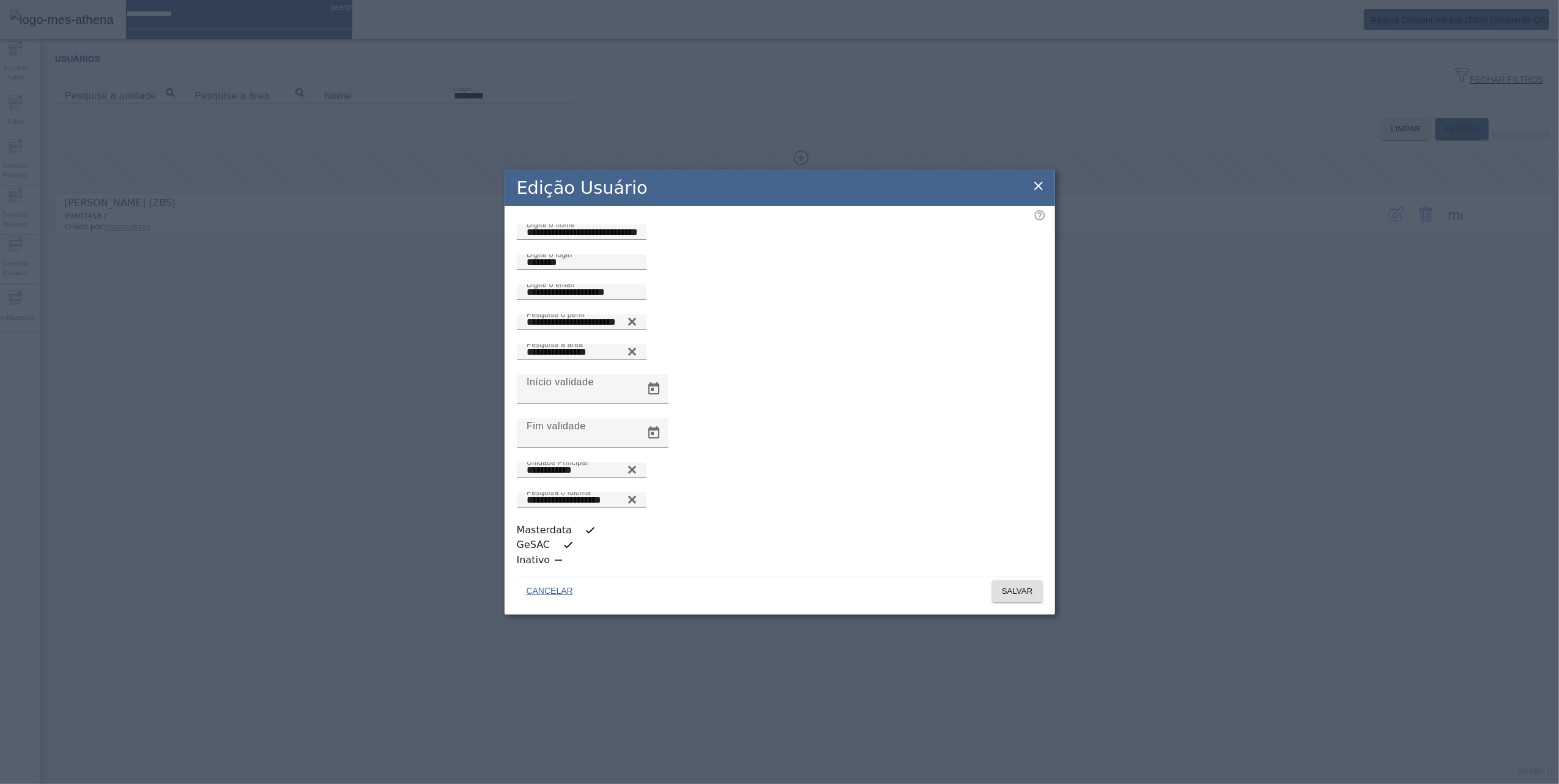
click at [578, 536] on div "button" at bounding box center [590, 530] width 24 height 24
click at [1023, 585] on span "SALVAR" at bounding box center [1017, 591] width 31 height 12
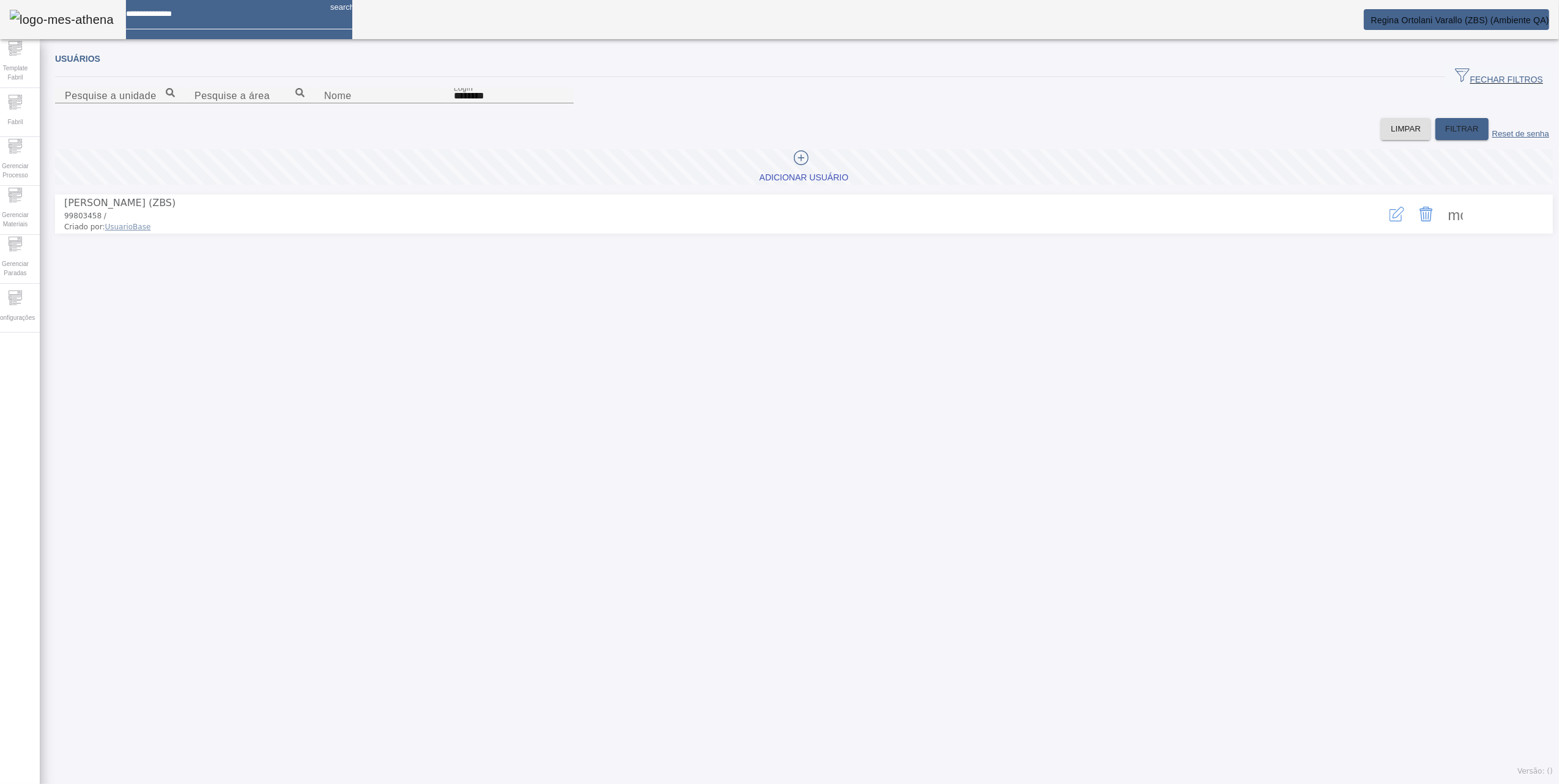
click at [1447, 229] on span at bounding box center [1456, 214] width 29 height 29
click at [951, 783] on div at bounding box center [779, 784] width 1559 height 0
click at [1390, 221] on icon "button" at bounding box center [1397, 213] width 15 height 15
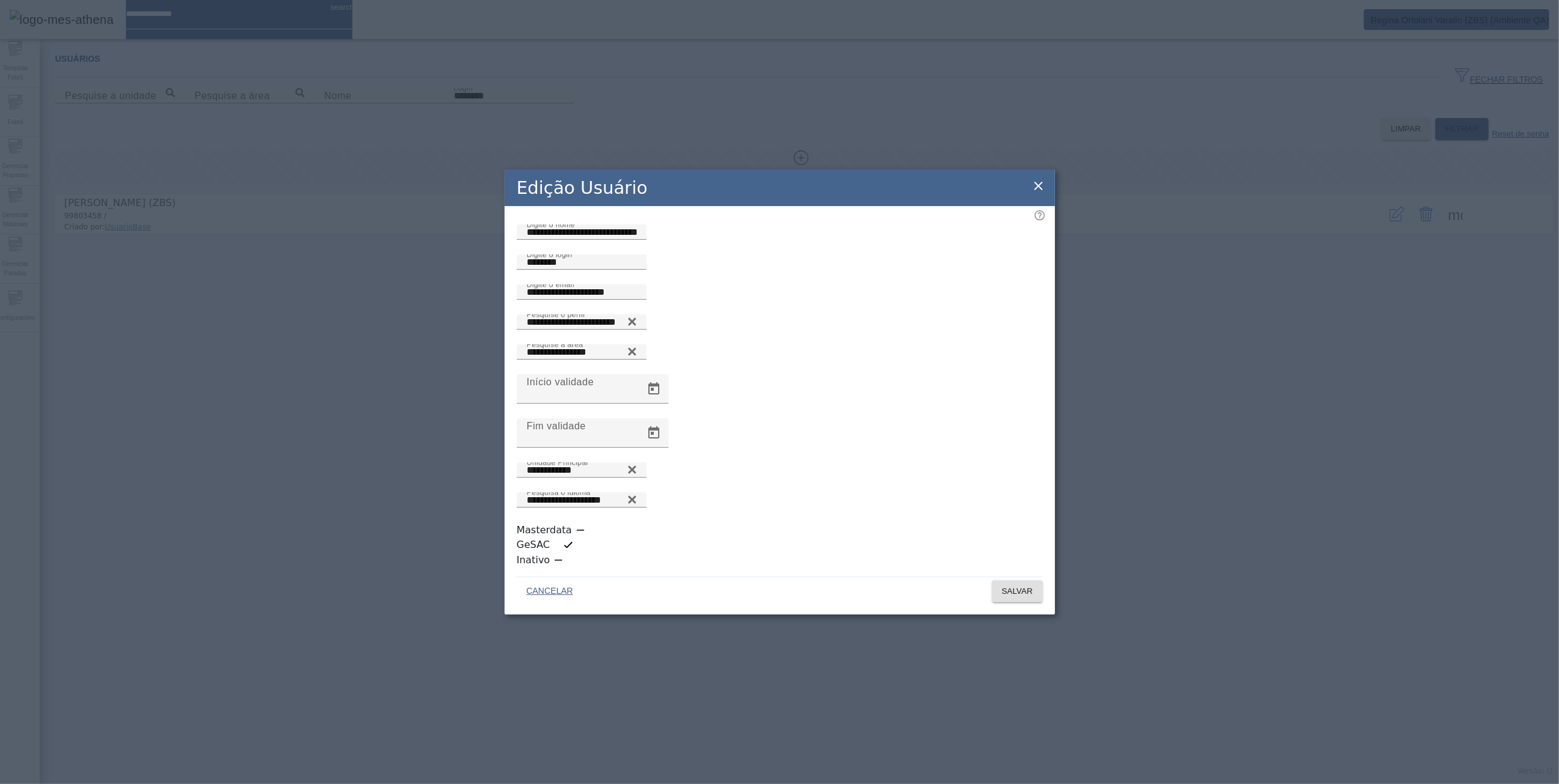
click at [575, 535] on icon "button" at bounding box center [580, 530] width 11 height 11
click at [1002, 585] on span "SALVAR" at bounding box center [1017, 591] width 31 height 12
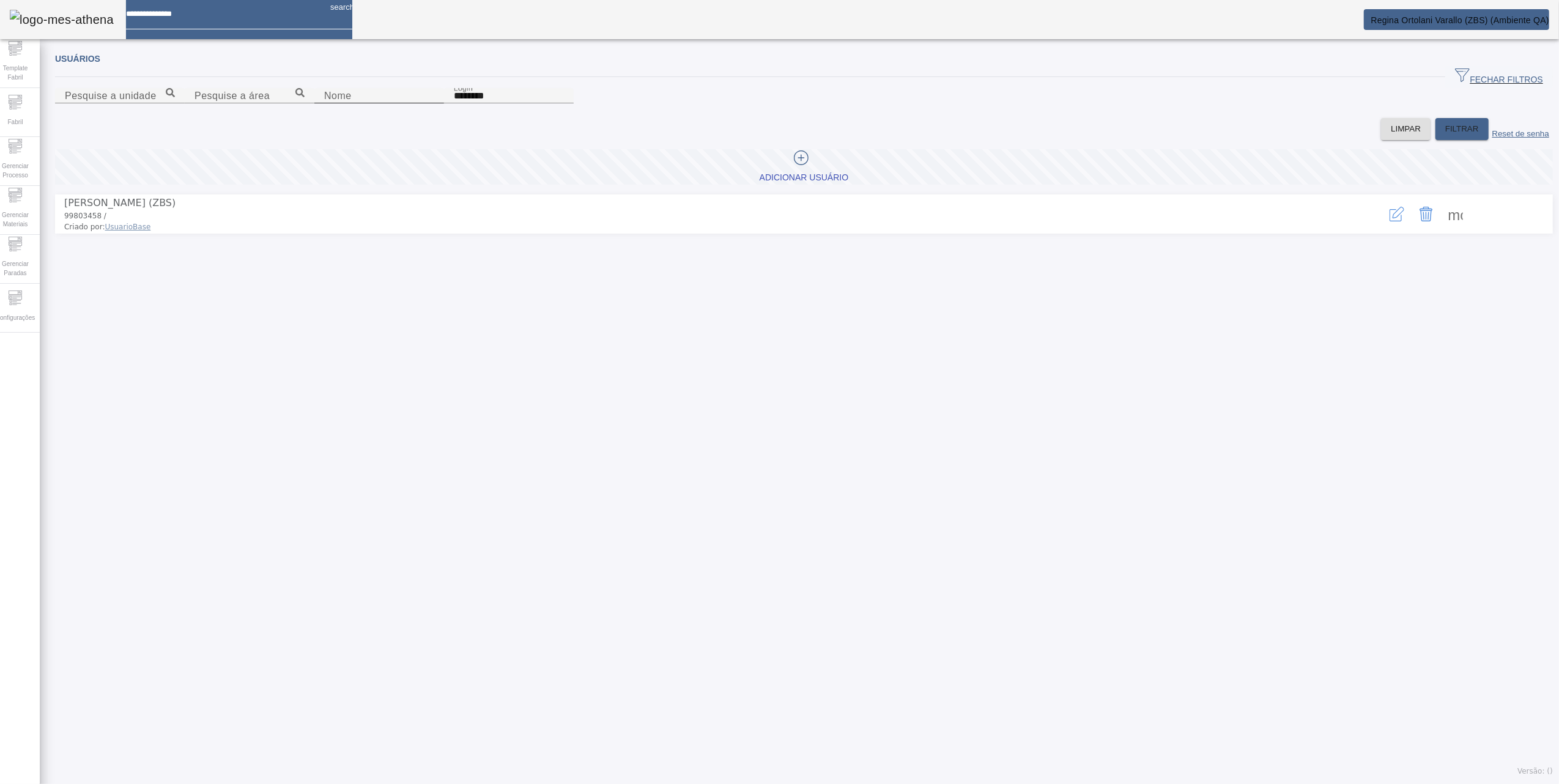
drag, startPoint x: 852, startPoint y: 165, endPoint x: 713, endPoint y: 146, distance: 140.3
click at [710, 118] on content "Pesquise a unidade Pesquise a área Nome Login ********" at bounding box center [804, 103] width 1499 height 30
click at [1446, 136] on span "FILTRAR" at bounding box center [1462, 129] width 34 height 12
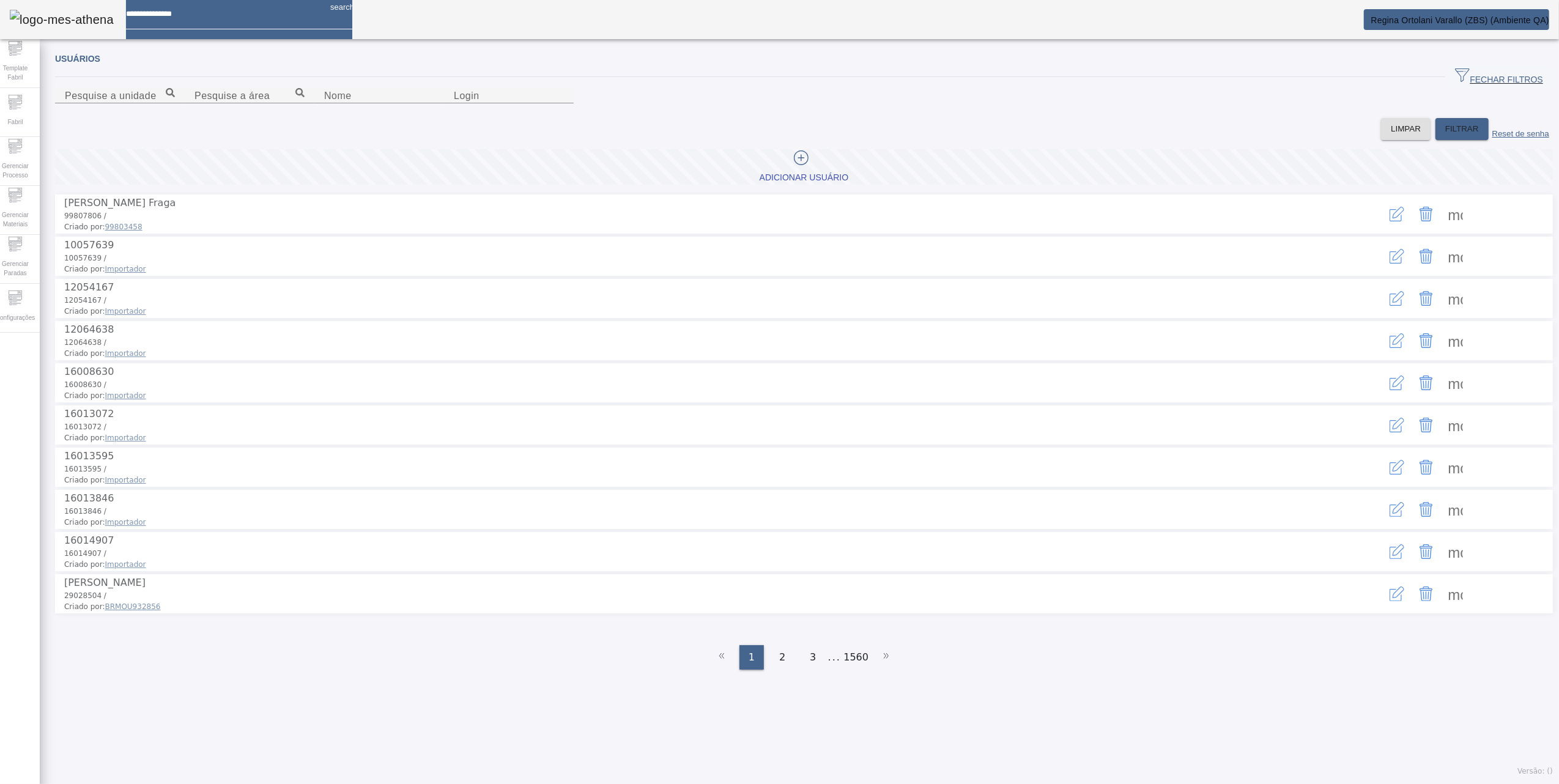
click at [1442, 229] on span at bounding box center [1456, 214] width 29 height 29
click at [263, 783] on div at bounding box center [779, 784] width 1559 height 0
click at [1390, 221] on icon "button" at bounding box center [1397, 213] width 15 height 15
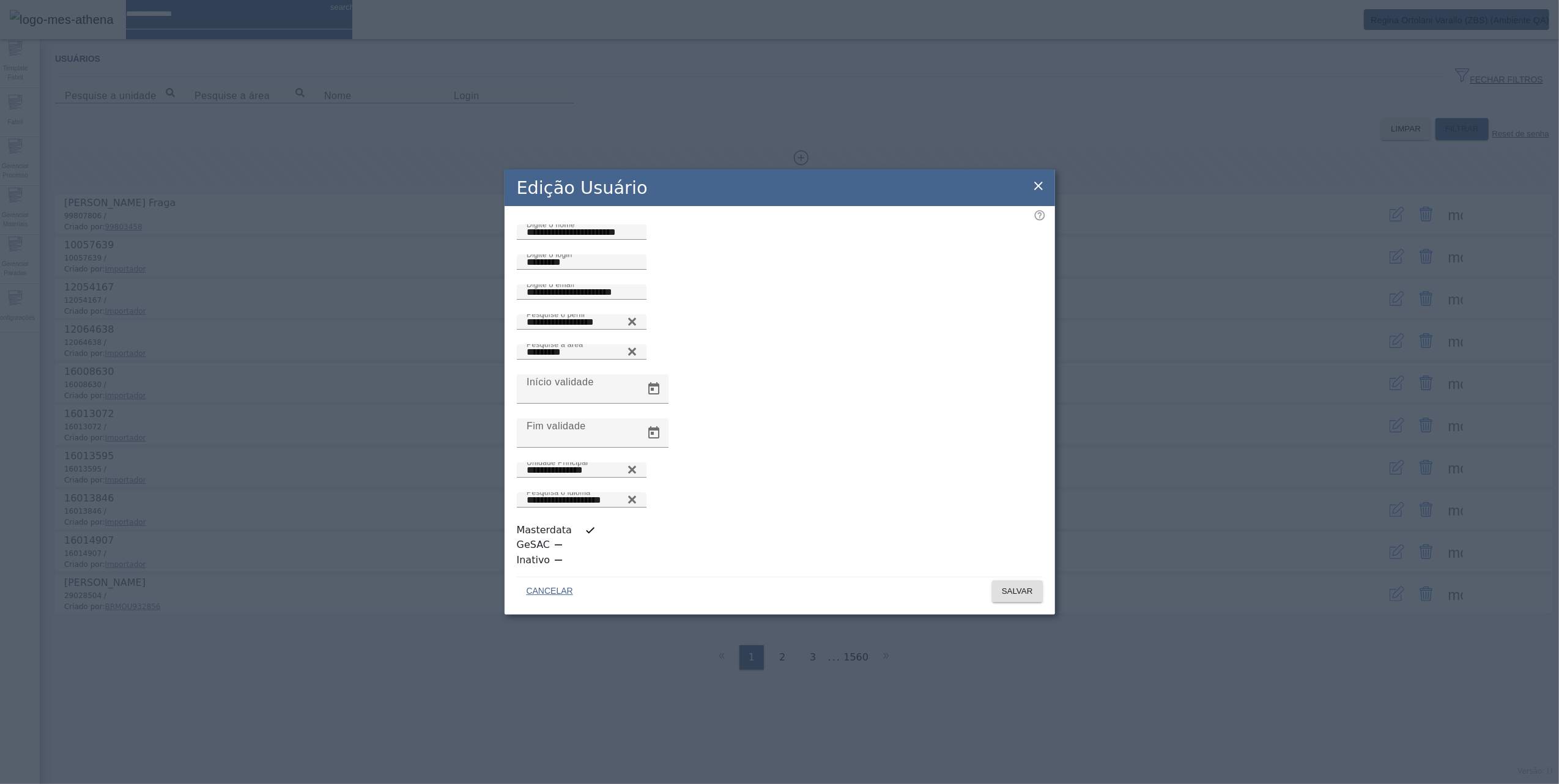
click at [574, 534] on div "button" at bounding box center [585, 530] width 22 height 9
click at [1004, 585] on span "SALVAR" at bounding box center [1017, 591] width 31 height 12
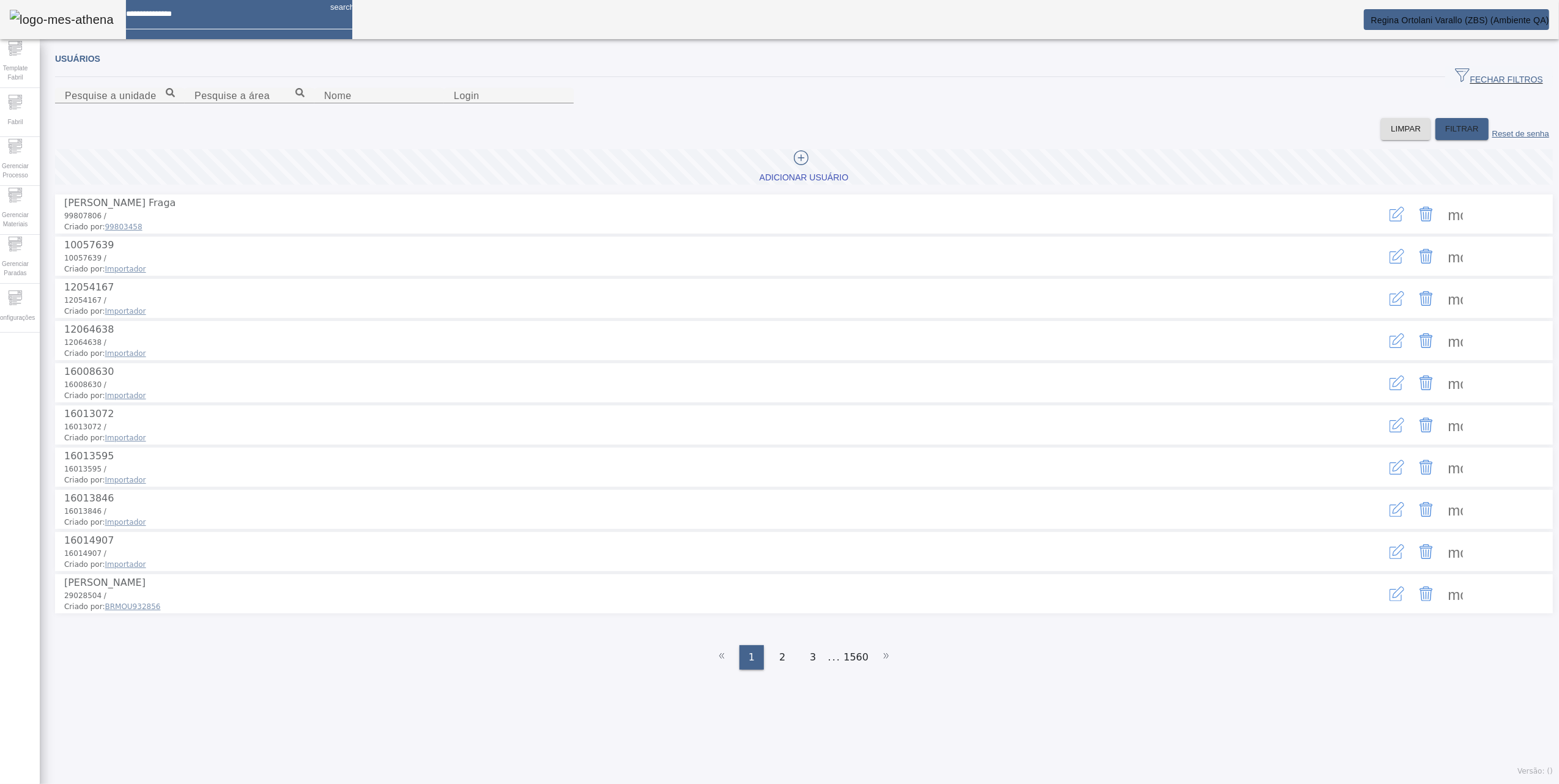
drag, startPoint x: 1380, startPoint y: 273, endPoint x: 1317, endPoint y: 281, distance: 63.5
click at [1390, 221] on icon "button" at bounding box center [1397, 213] width 15 height 15
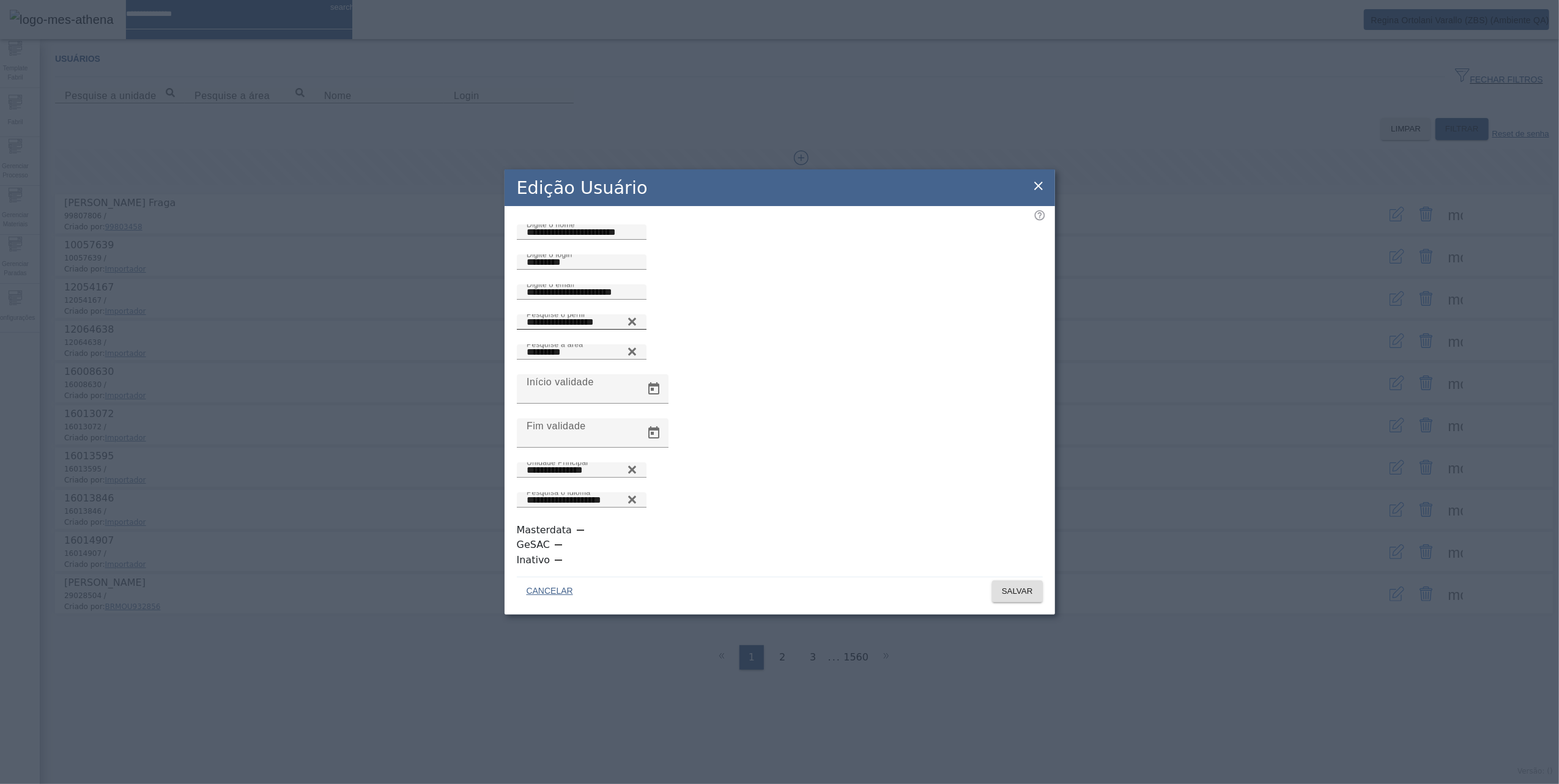
click at [636, 326] on icon at bounding box center [631, 321] width 8 height 8
click at [637, 330] on input "Pesquise o perfil" at bounding box center [581, 322] width 110 height 15
type input "**********"
click at [1011, 585] on span "SALVAR" at bounding box center [1017, 591] width 31 height 12
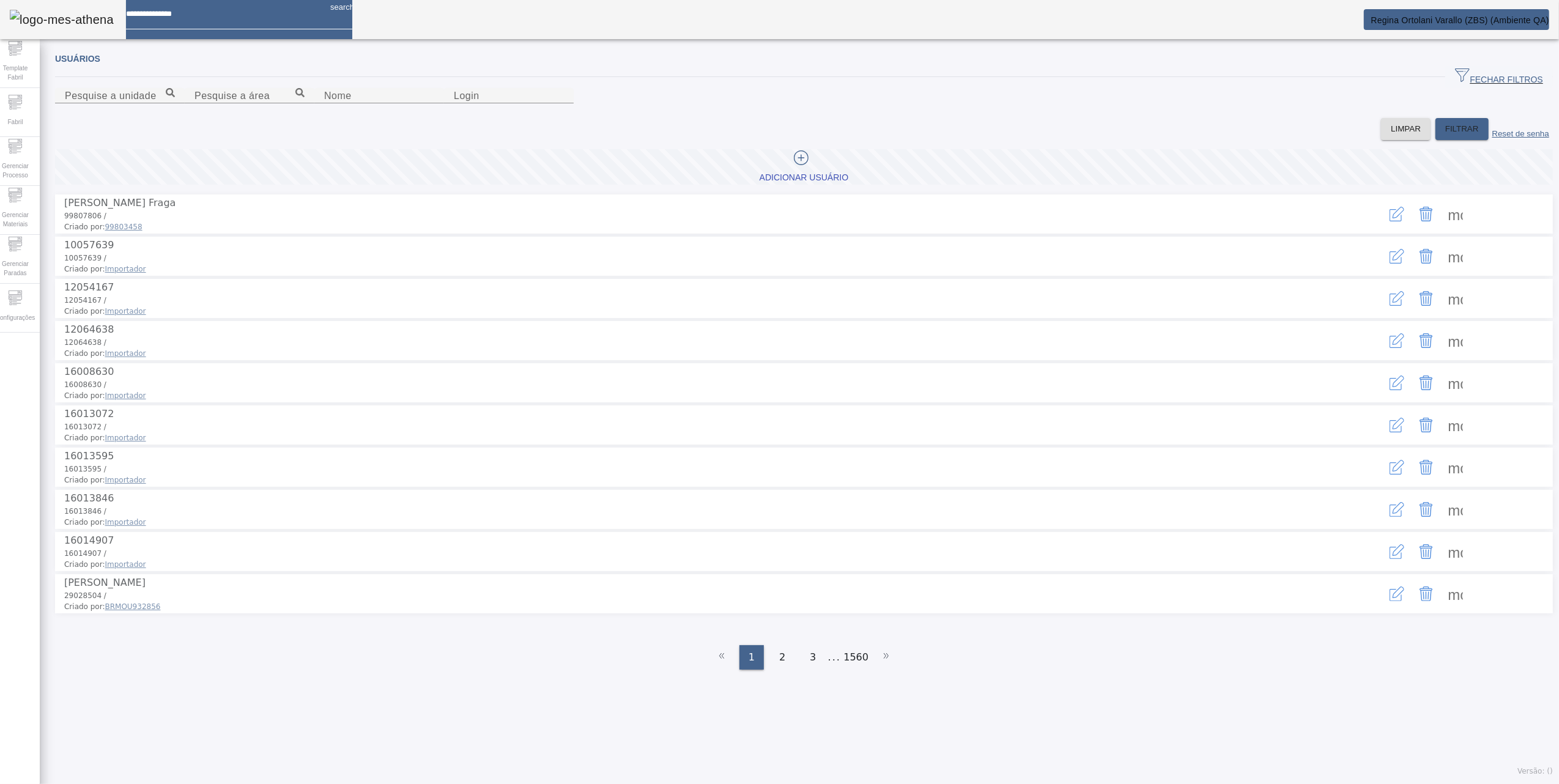
click at [1442, 229] on span at bounding box center [1456, 214] width 29 height 29
click at [1195, 783] on div at bounding box center [779, 784] width 1559 height 0
click at [1390, 221] on icon "button" at bounding box center [1397, 213] width 15 height 15
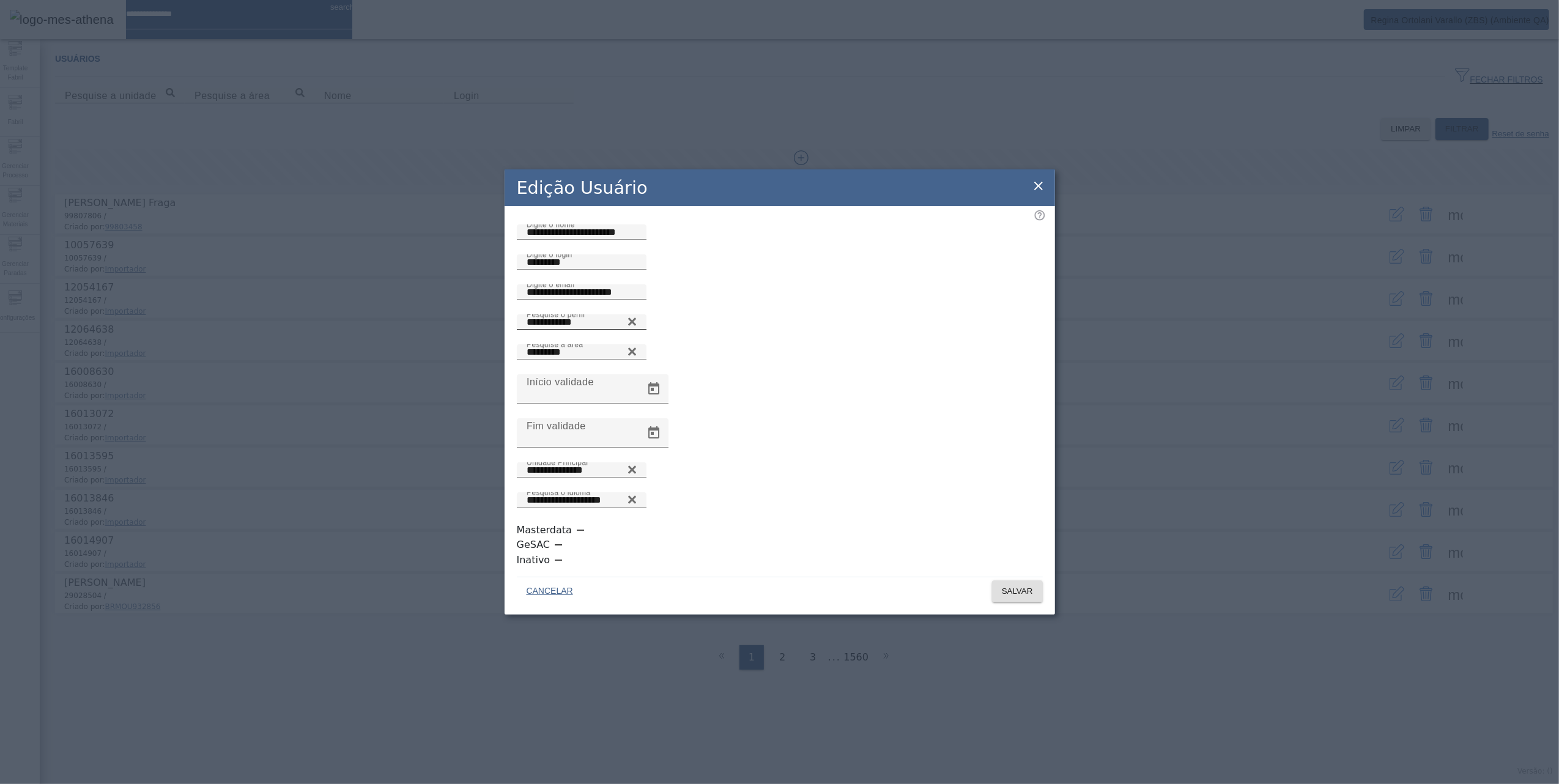
click at [637, 329] on icon at bounding box center [632, 321] width 10 height 15
click at [637, 324] on icon at bounding box center [632, 319] width 10 height 9
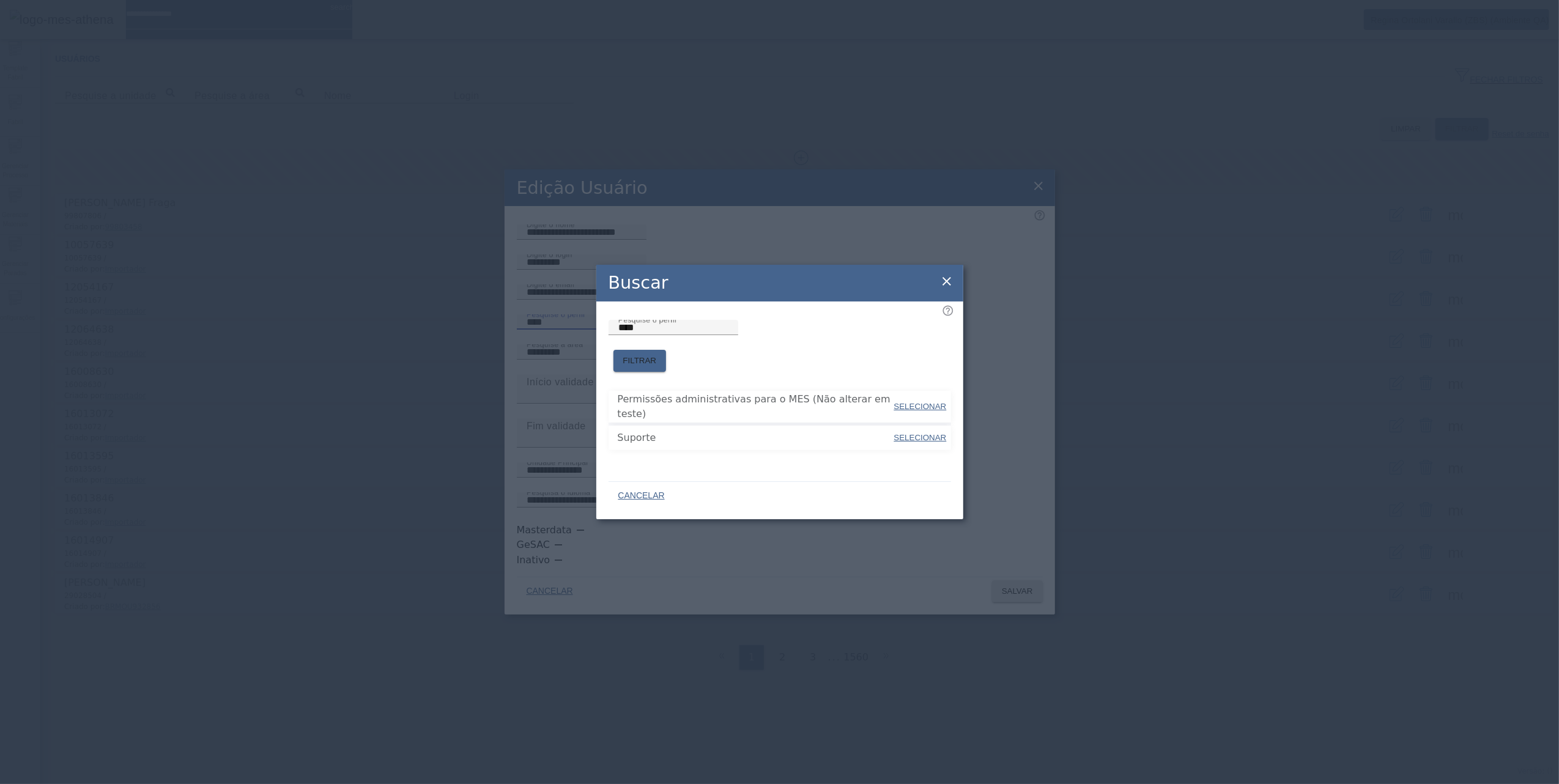
drag, startPoint x: 895, startPoint y: 428, endPoint x: 884, endPoint y: 433, distance: 12.1
click at [895, 433] on span "SELECIONAR" at bounding box center [921, 437] width 53 height 9
type input "*******"
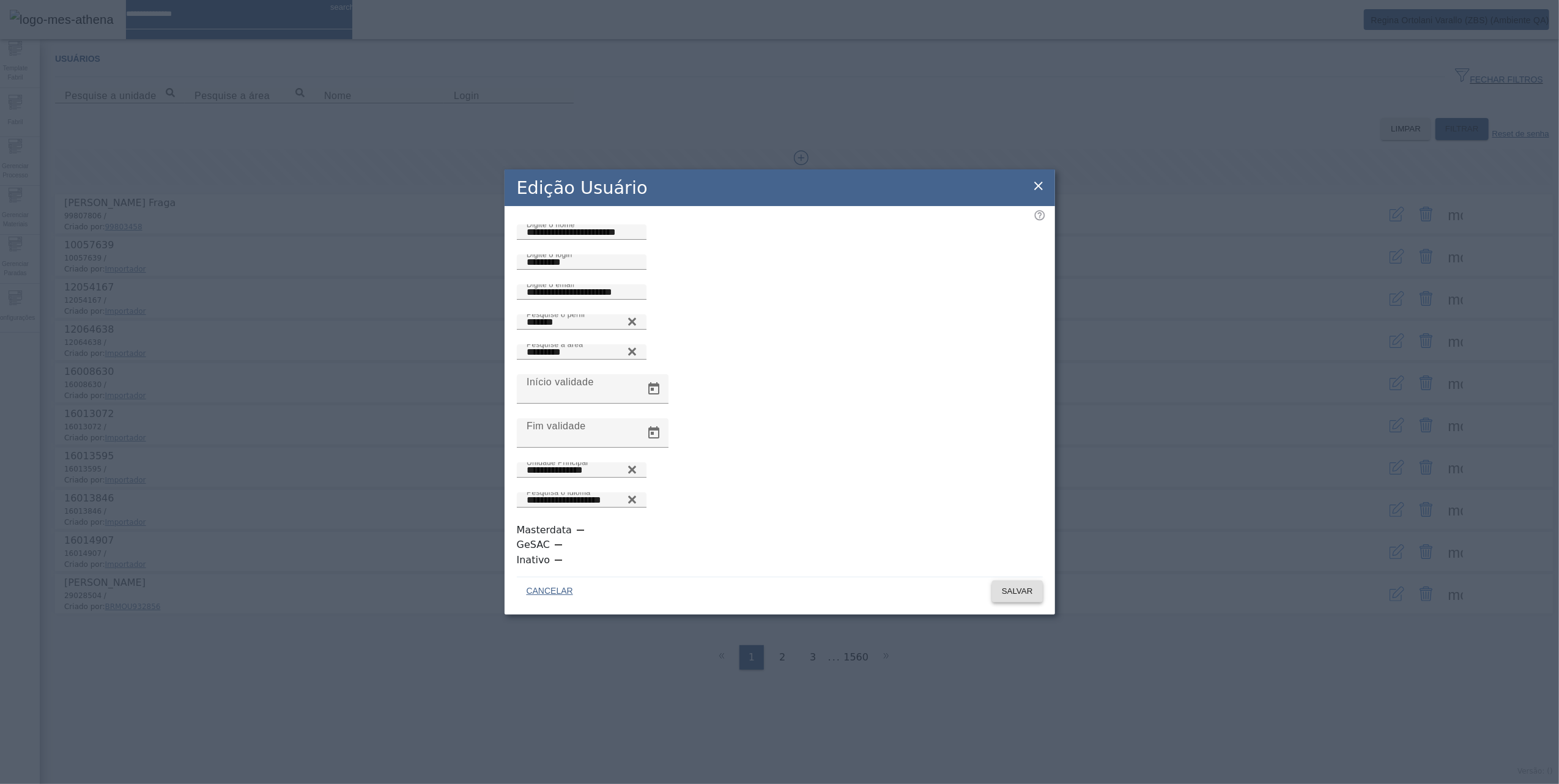
click at [1002, 585] on span "SALVAR" at bounding box center [1017, 591] width 31 height 12
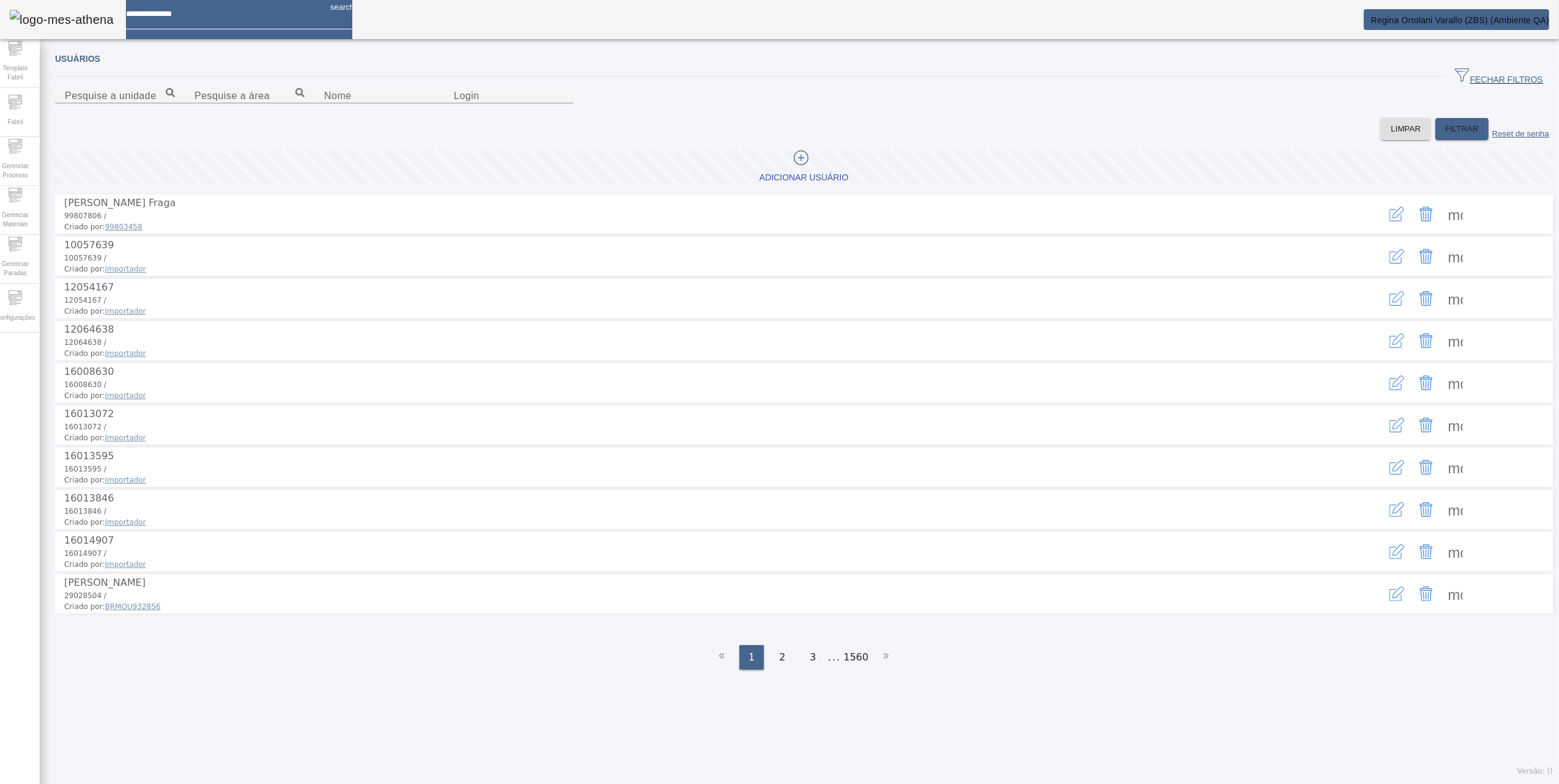
click at [1445, 229] on span at bounding box center [1456, 214] width 29 height 29
click at [1272, 783] on div at bounding box center [779, 784] width 1559 height 0
click at [1390, 221] on icon "button" at bounding box center [1397, 213] width 15 height 15
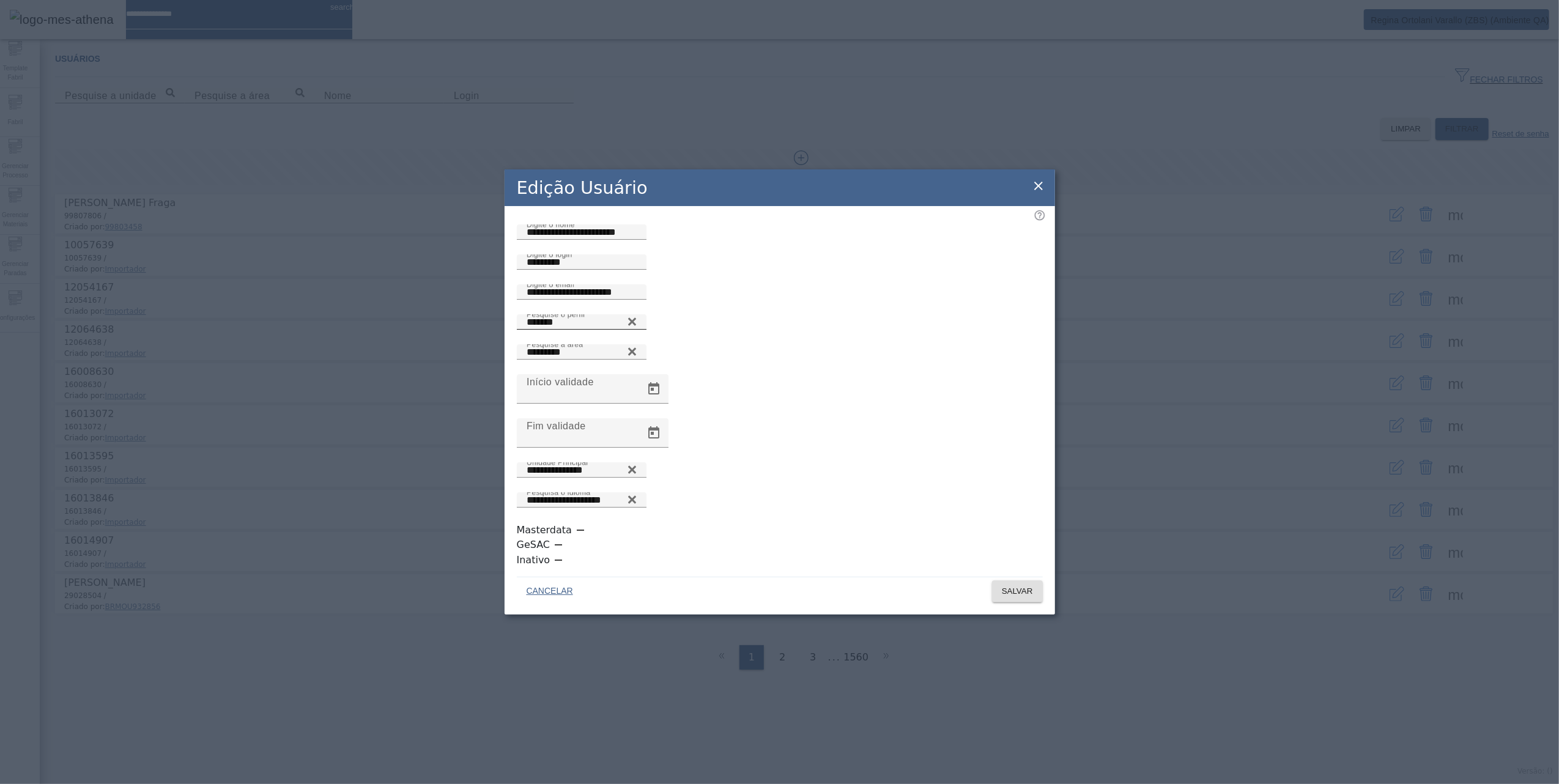
click at [637, 329] on icon at bounding box center [632, 321] width 10 height 15
click at [637, 324] on icon at bounding box center [632, 319] width 10 height 9
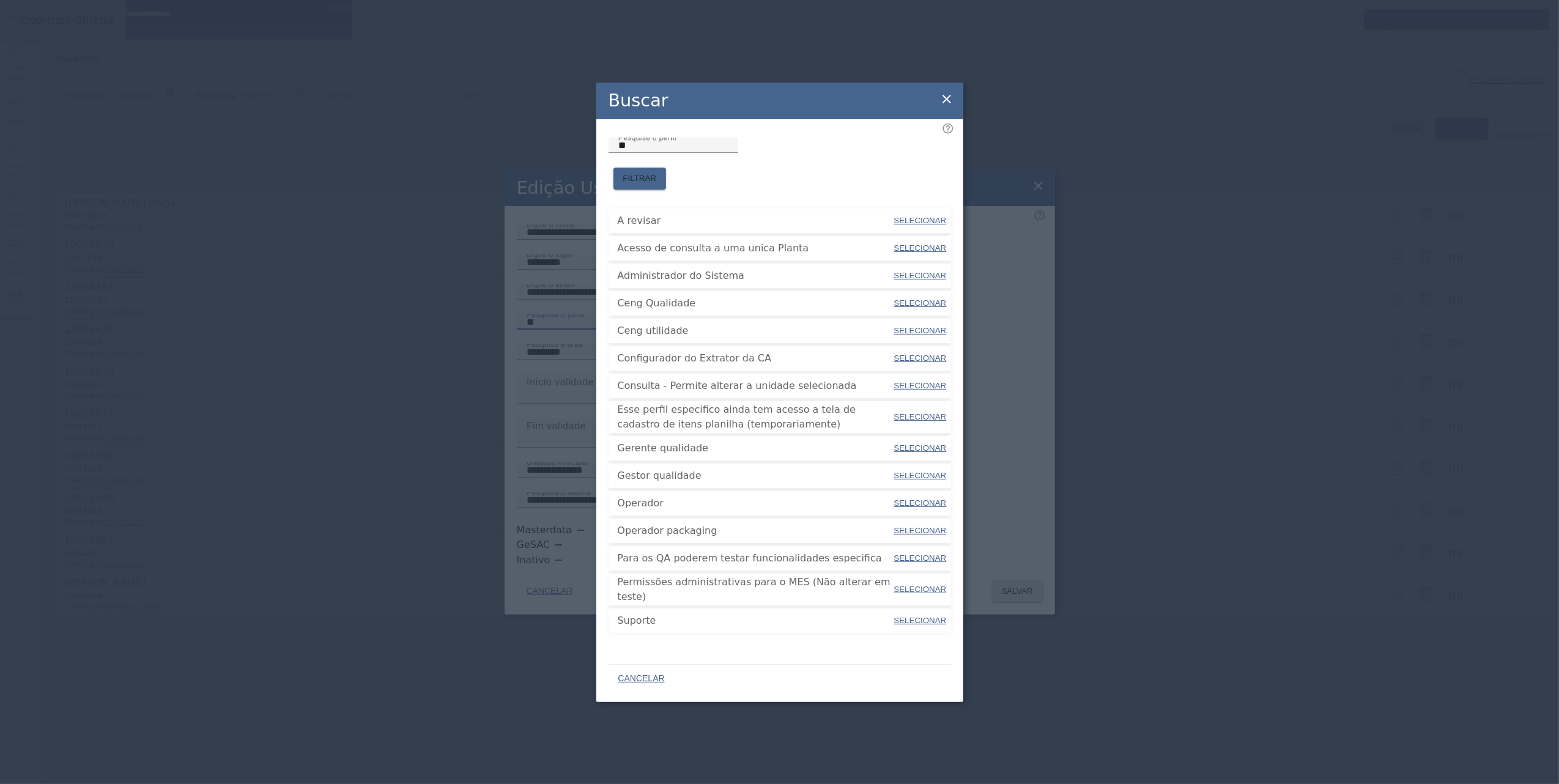
click at [897, 271] on span "SELECIONAR" at bounding box center [921, 275] width 53 height 9
type input "**********"
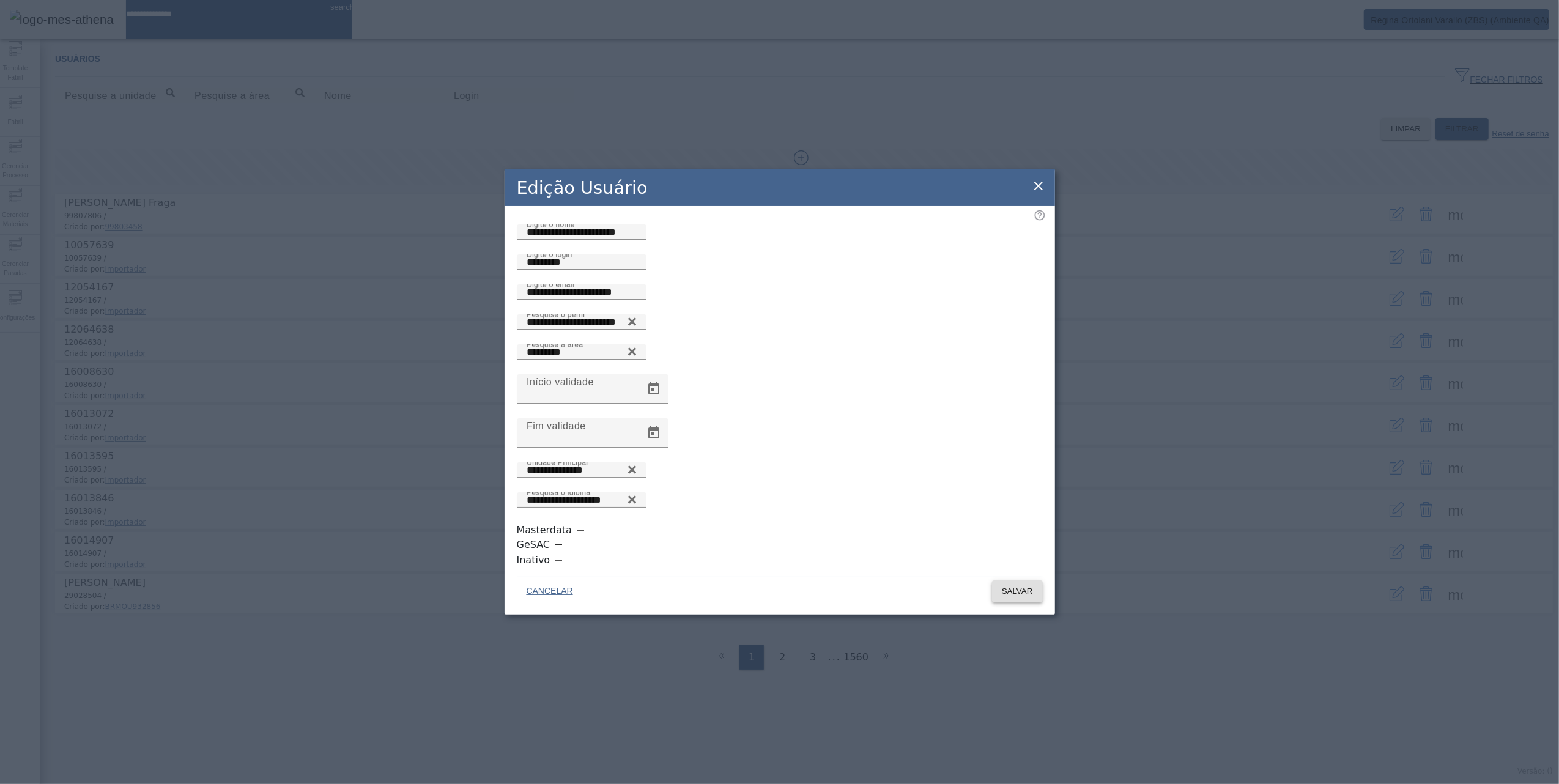
click at [1030, 585] on span "SALVAR" at bounding box center [1017, 591] width 31 height 12
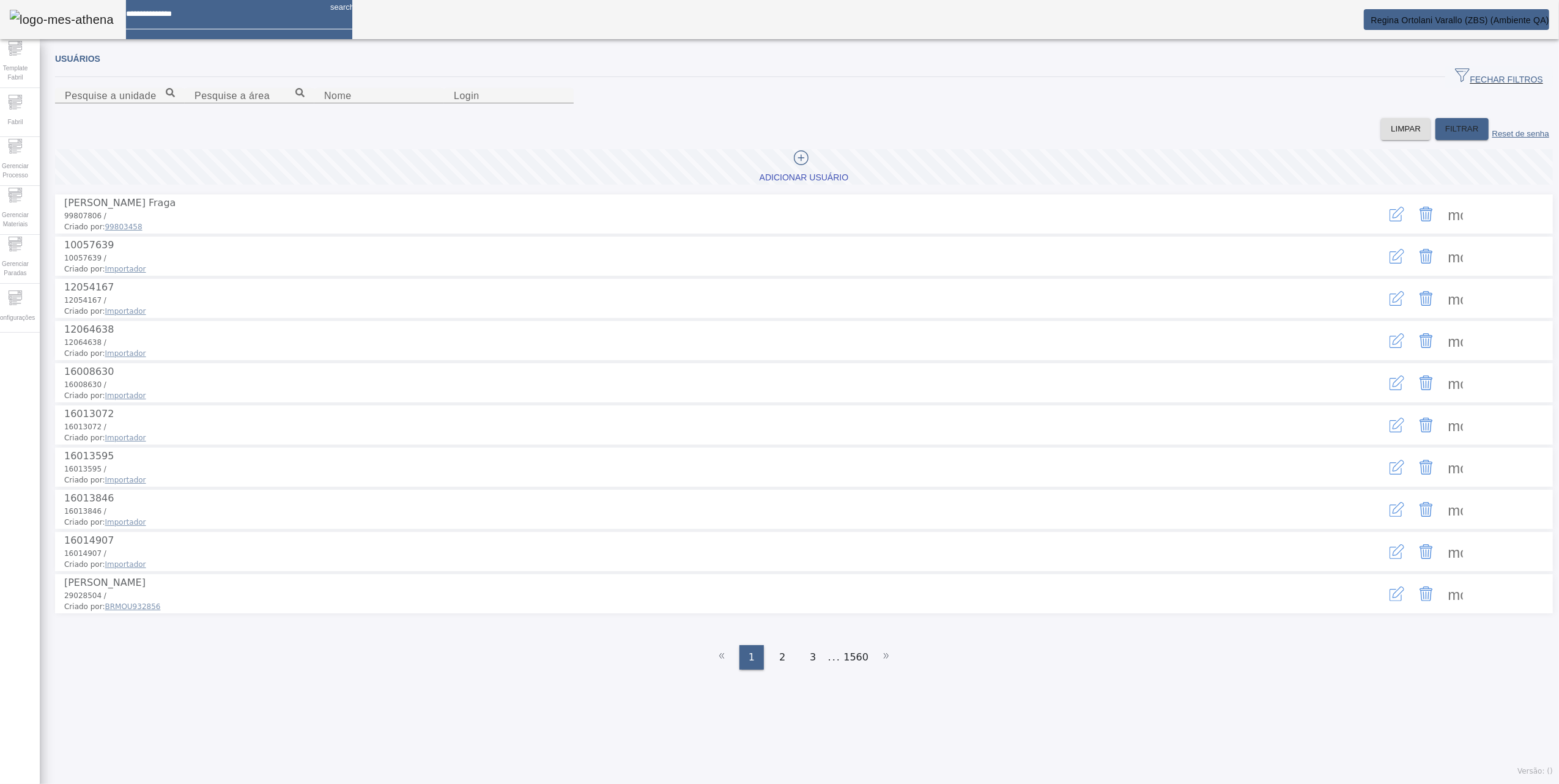
click at [1442, 229] on span at bounding box center [1456, 214] width 29 height 29
click at [998, 783] on div at bounding box center [779, 784] width 1559 height 0
click at [1390, 221] on icon "button" at bounding box center [1397, 213] width 15 height 15
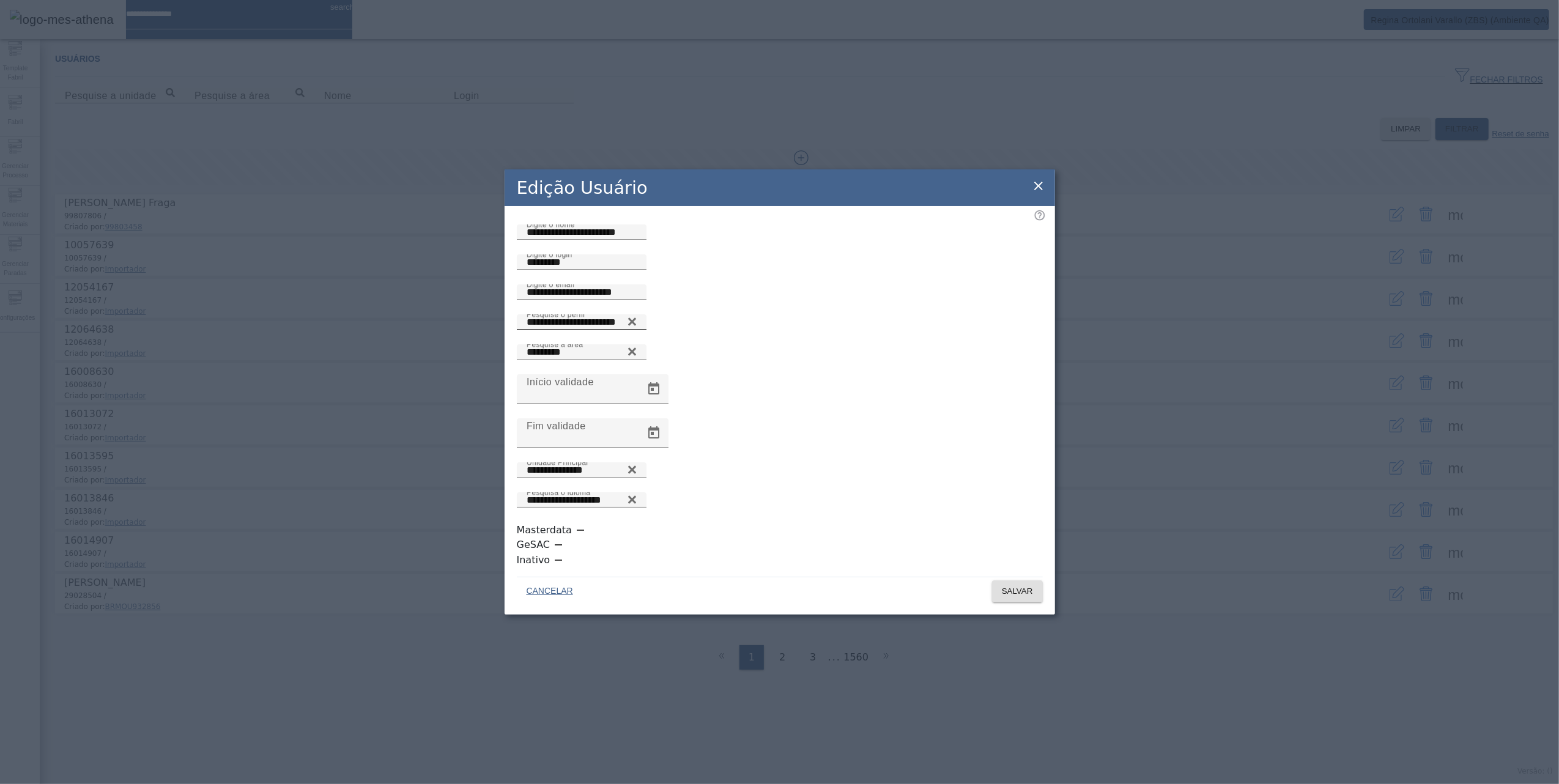
click at [636, 326] on icon at bounding box center [631, 321] width 8 height 8
type input "**"
click at [637, 324] on icon at bounding box center [632, 319] width 10 height 9
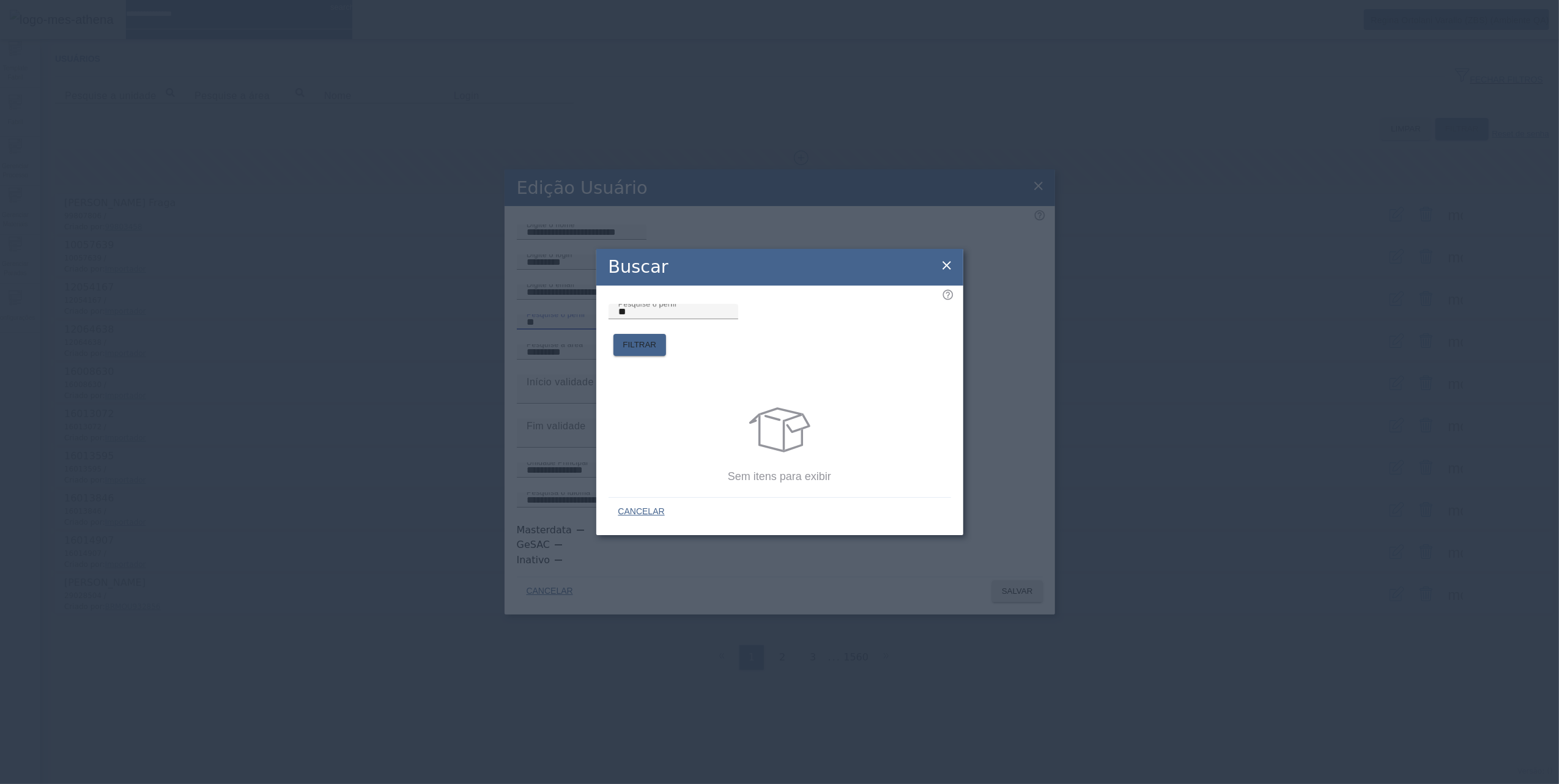
drag, startPoint x: 624, startPoint y: 328, endPoint x: 497, endPoint y: 330, distance: 127.0
click at [496, 329] on div "Buscar Pesquise o perfil ** FILTRAR Sem itens para exibir CANCELAR" at bounding box center [779, 392] width 1559 height 784
type input "****"
click at [657, 338] on span "FILTRAR" at bounding box center [640, 345] width 34 height 12
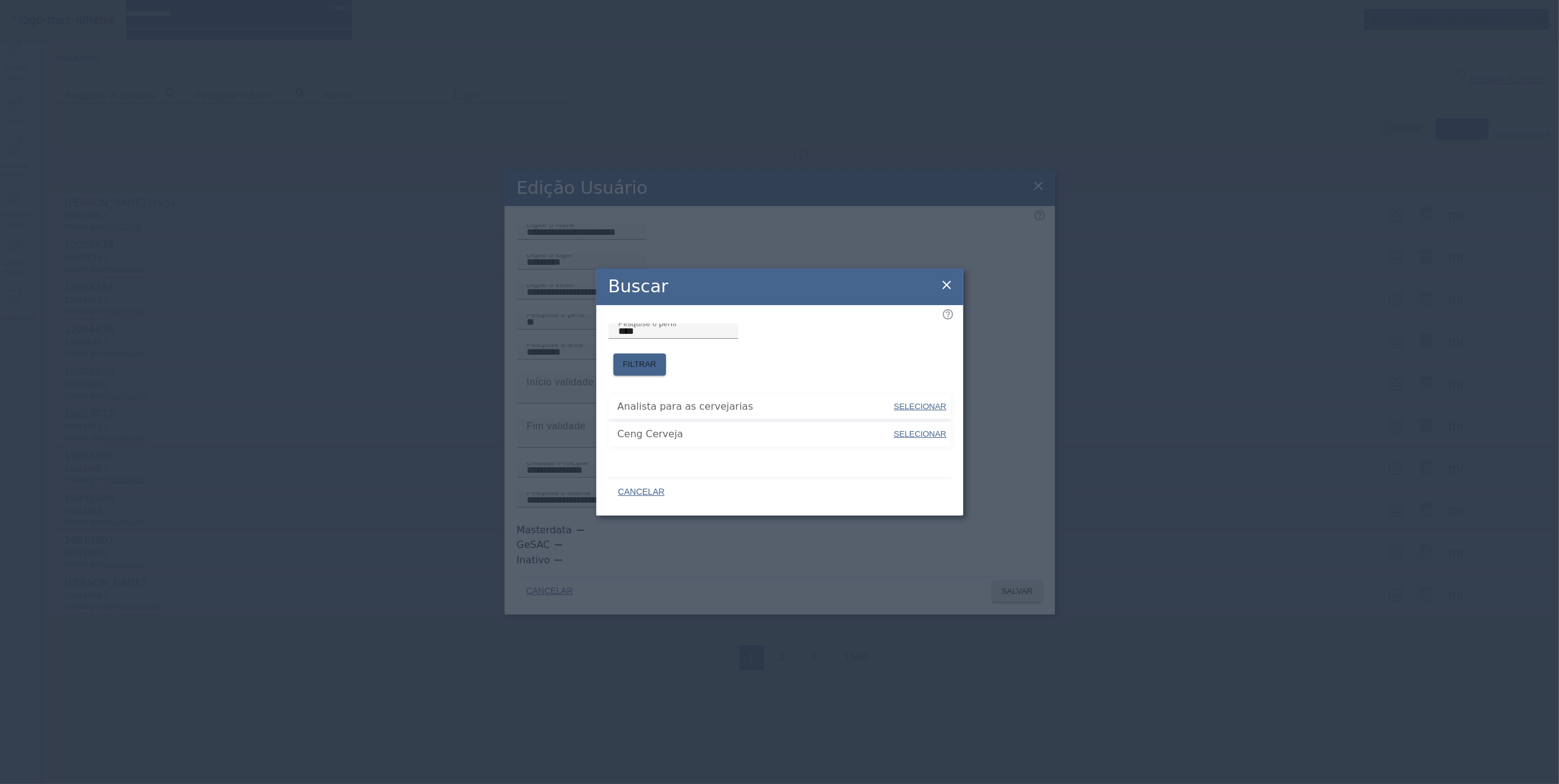
click at [914, 429] on span "SELECIONAR" at bounding box center [921, 433] width 53 height 9
type input "**********"
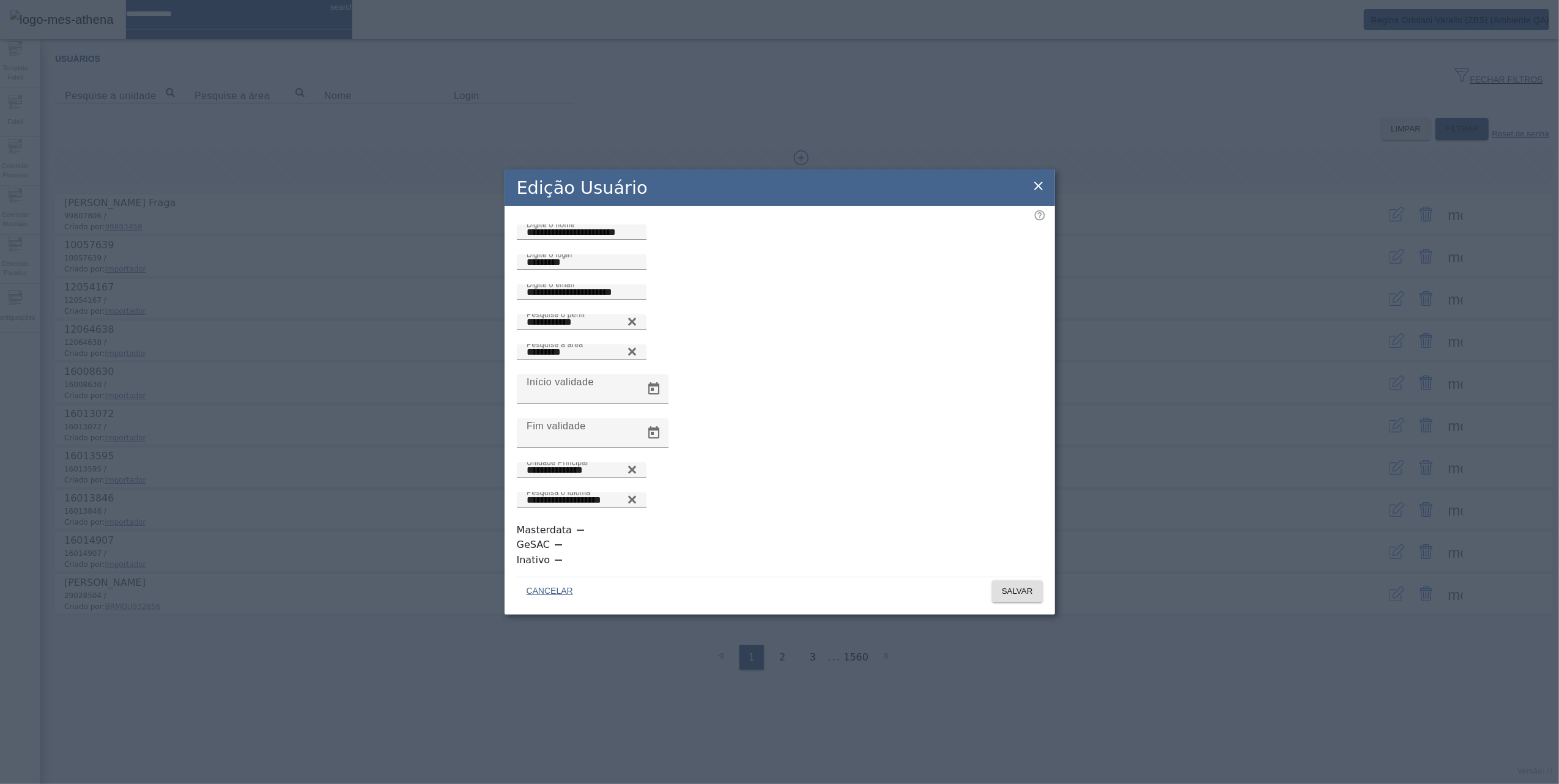
click at [1045, 193] on icon at bounding box center [1038, 186] width 15 height 15
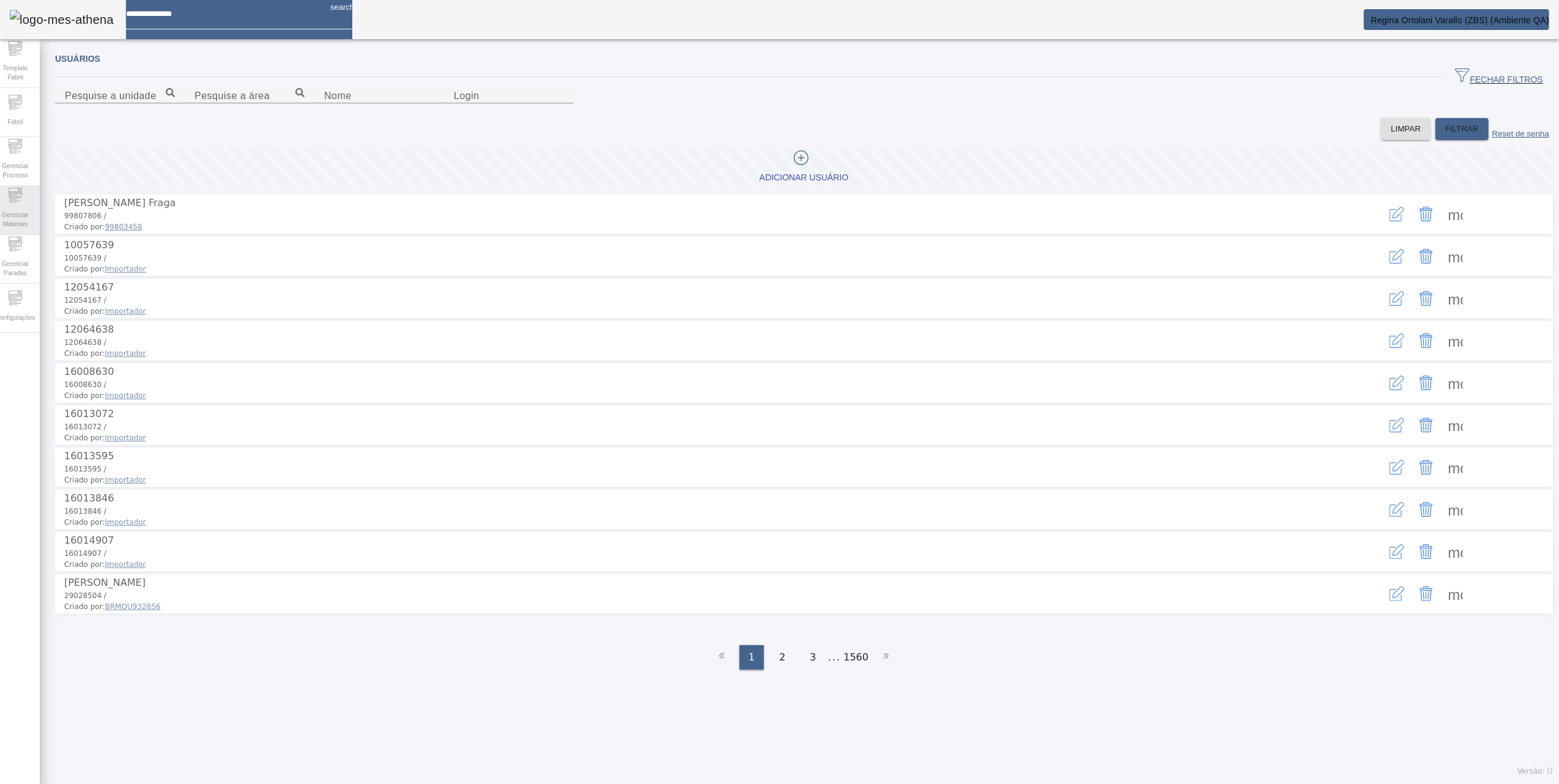
click at [20, 198] on icon at bounding box center [16, 198] width 9 height 1
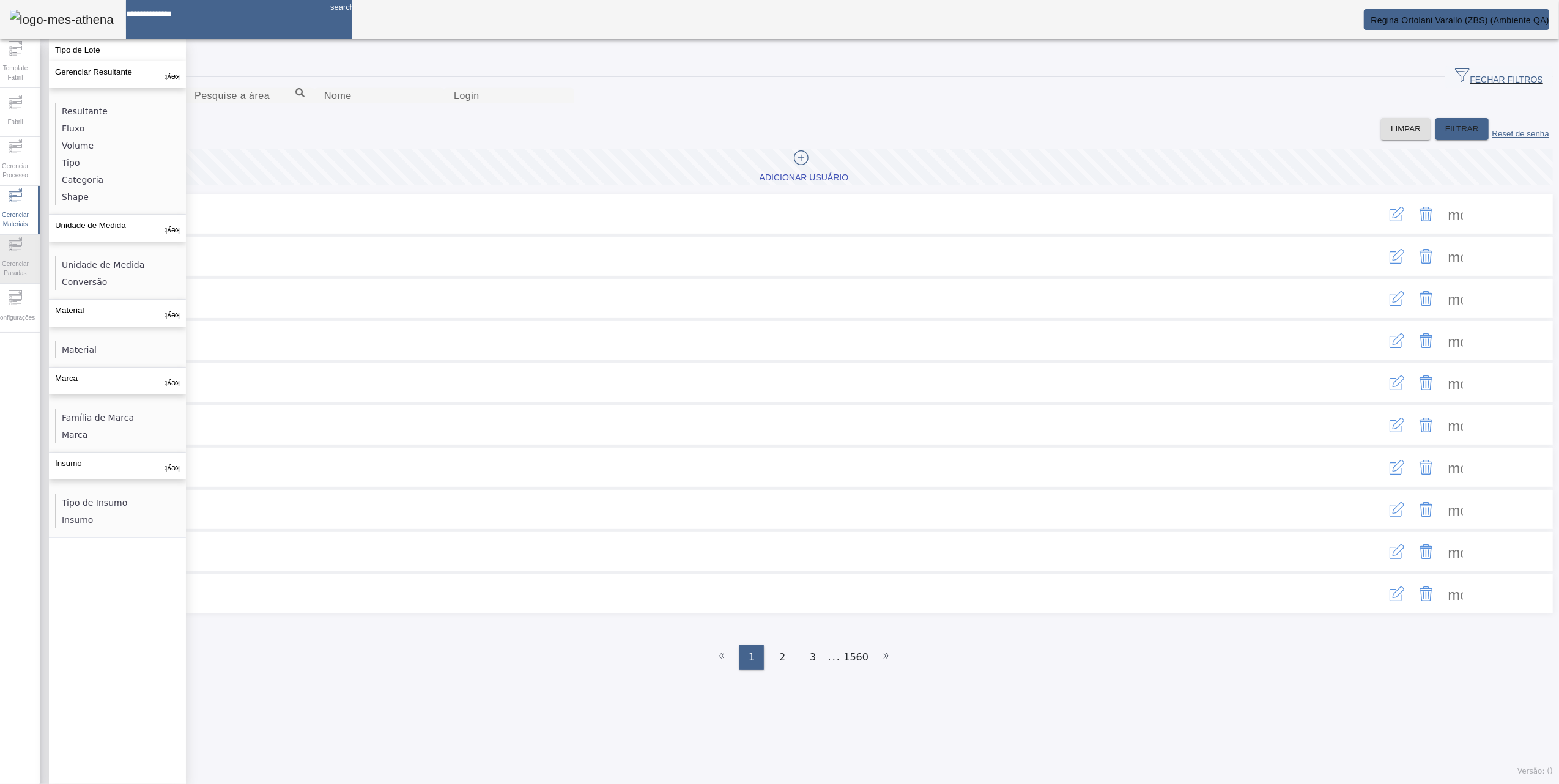
click at [25, 256] on span "Gerenciar Paradas" at bounding box center [15, 269] width 36 height 26
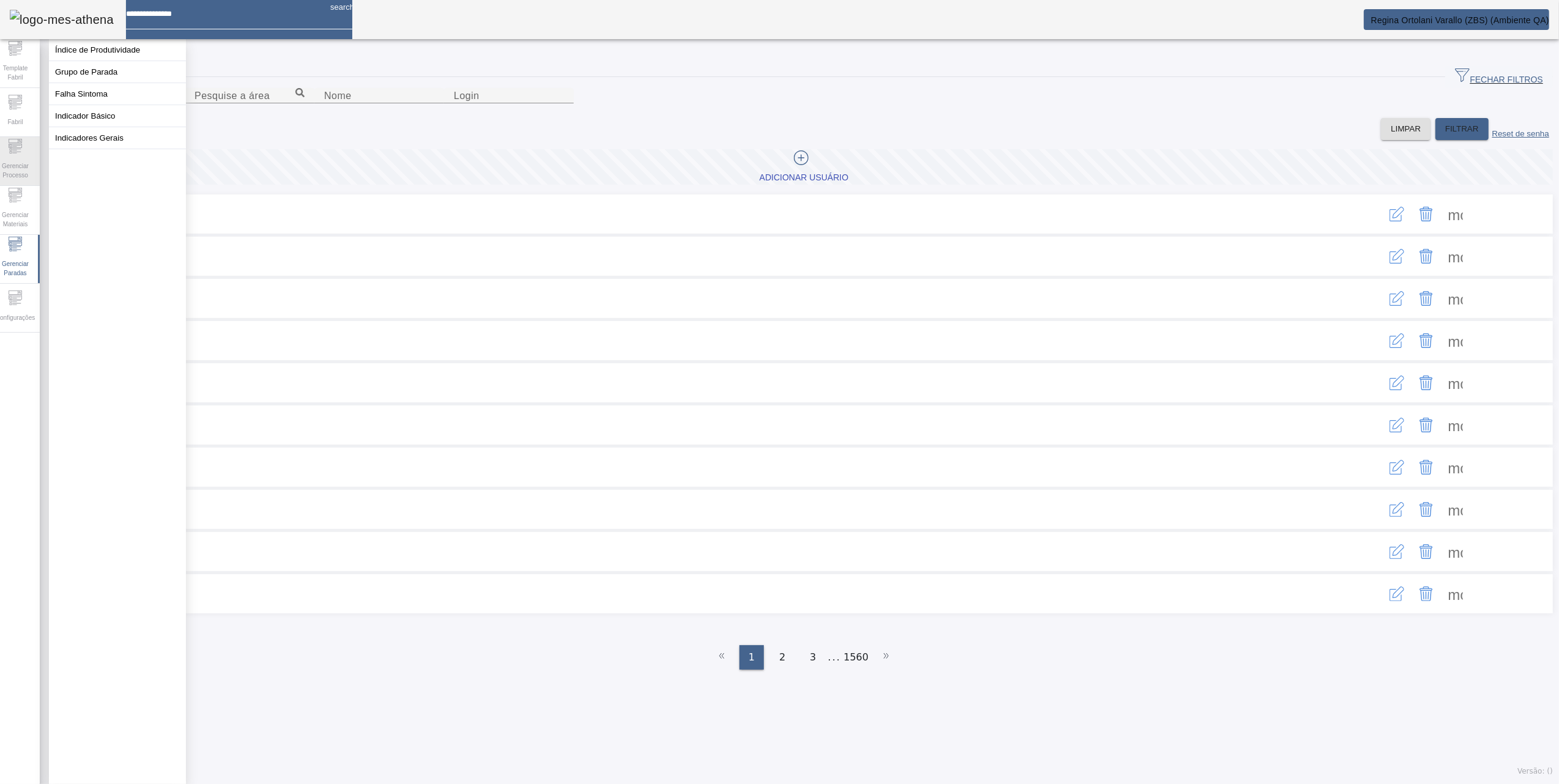
click at [22, 168] on span "Gerenciar Processo" at bounding box center [15, 171] width 36 height 26
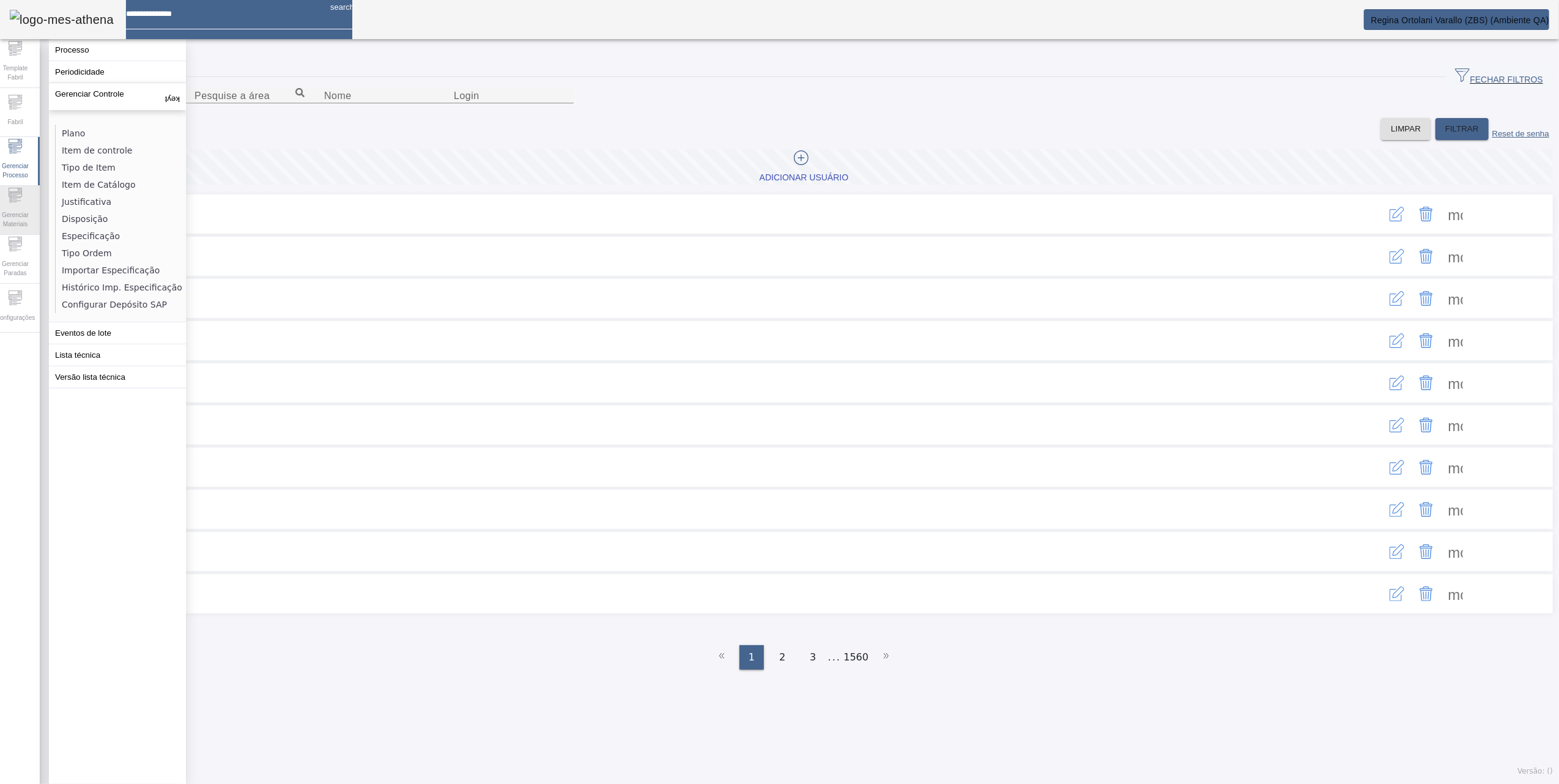
click at [14, 211] on span "Gerenciar Materiais" at bounding box center [15, 219] width 36 height 26
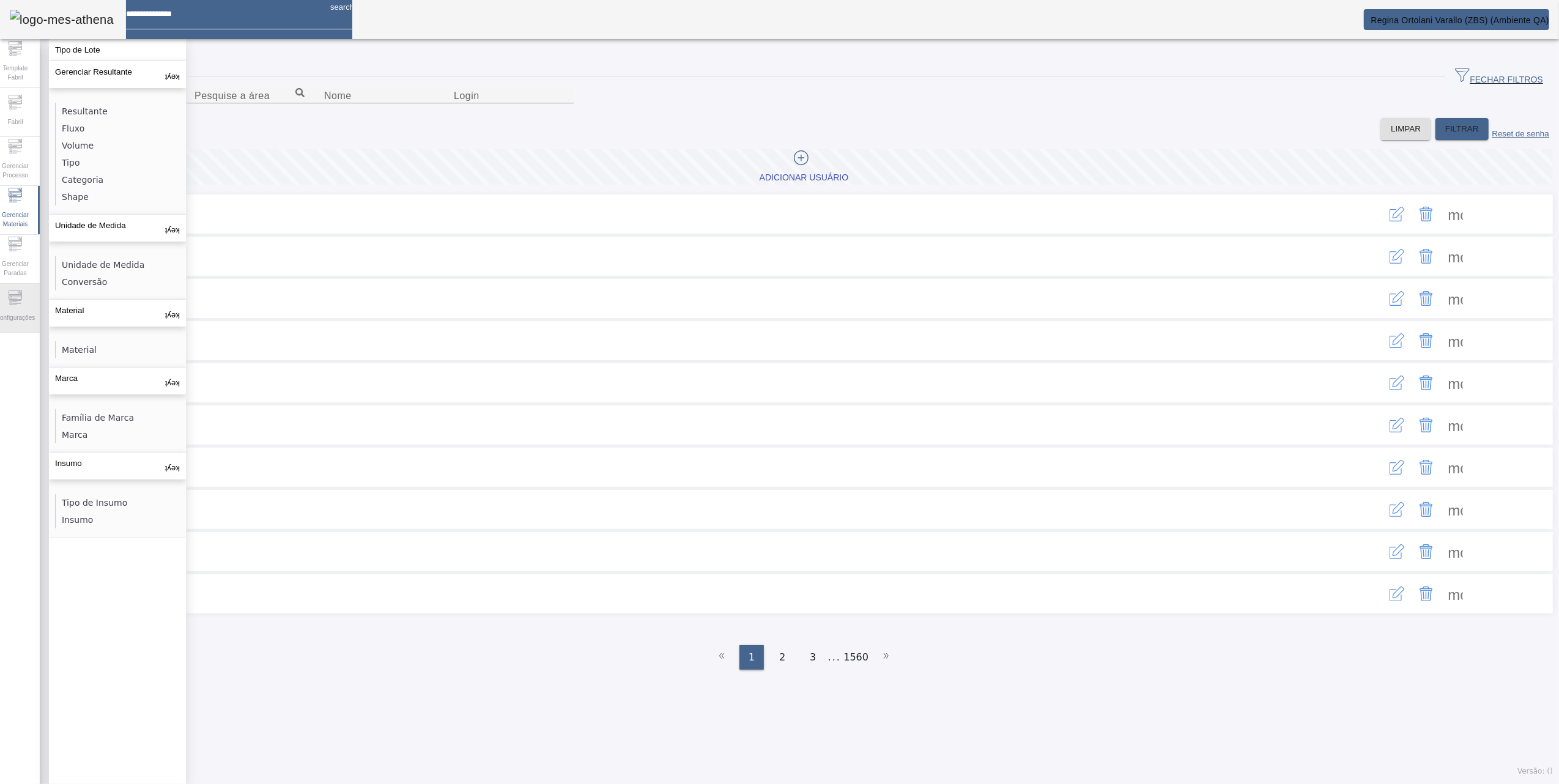
click at [22, 312] on span "Configurações" at bounding box center [16, 317] width 47 height 16
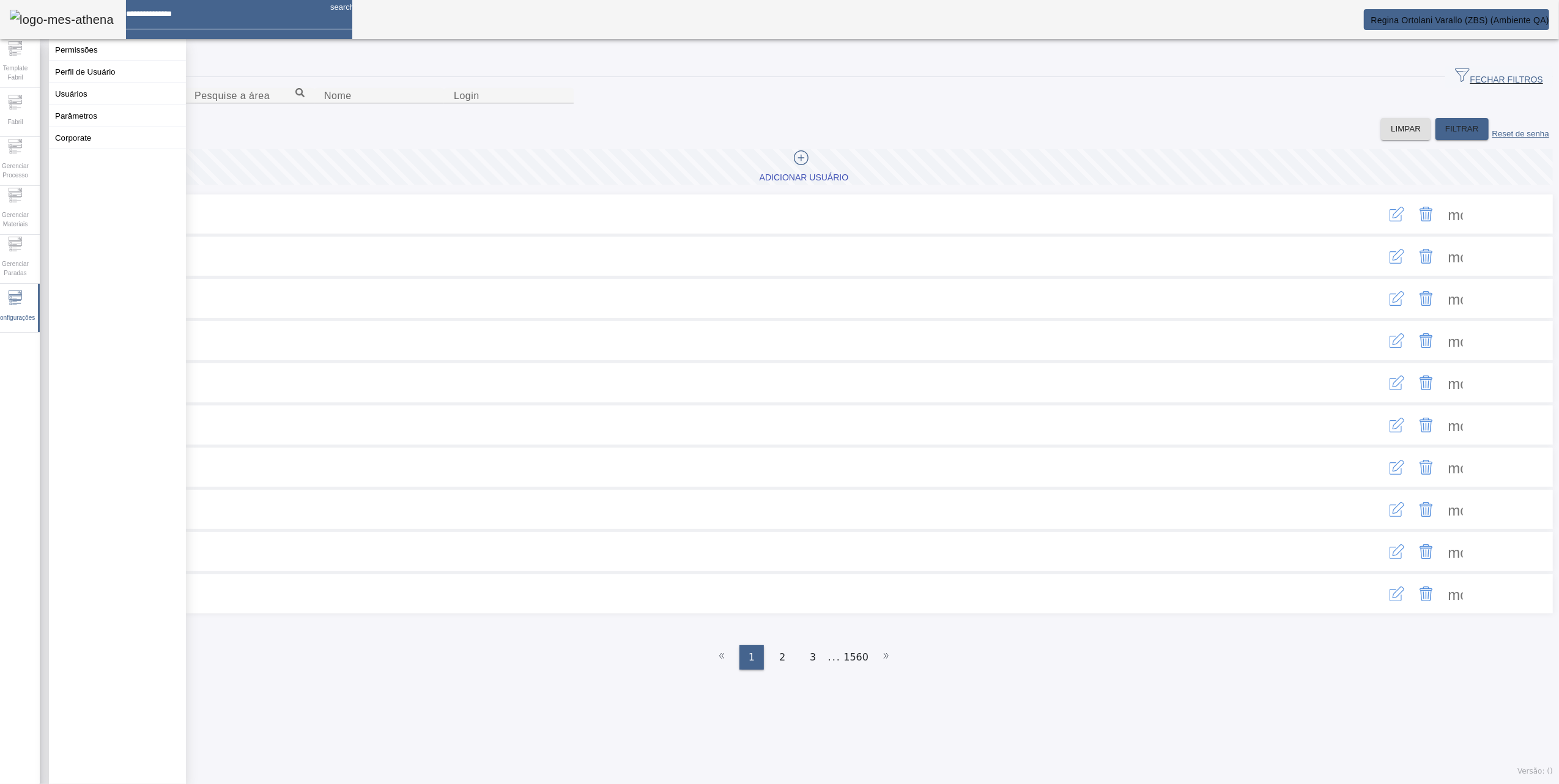
click at [81, 77] on button "Perfil de Usuário" at bounding box center [117, 72] width 137 height 22
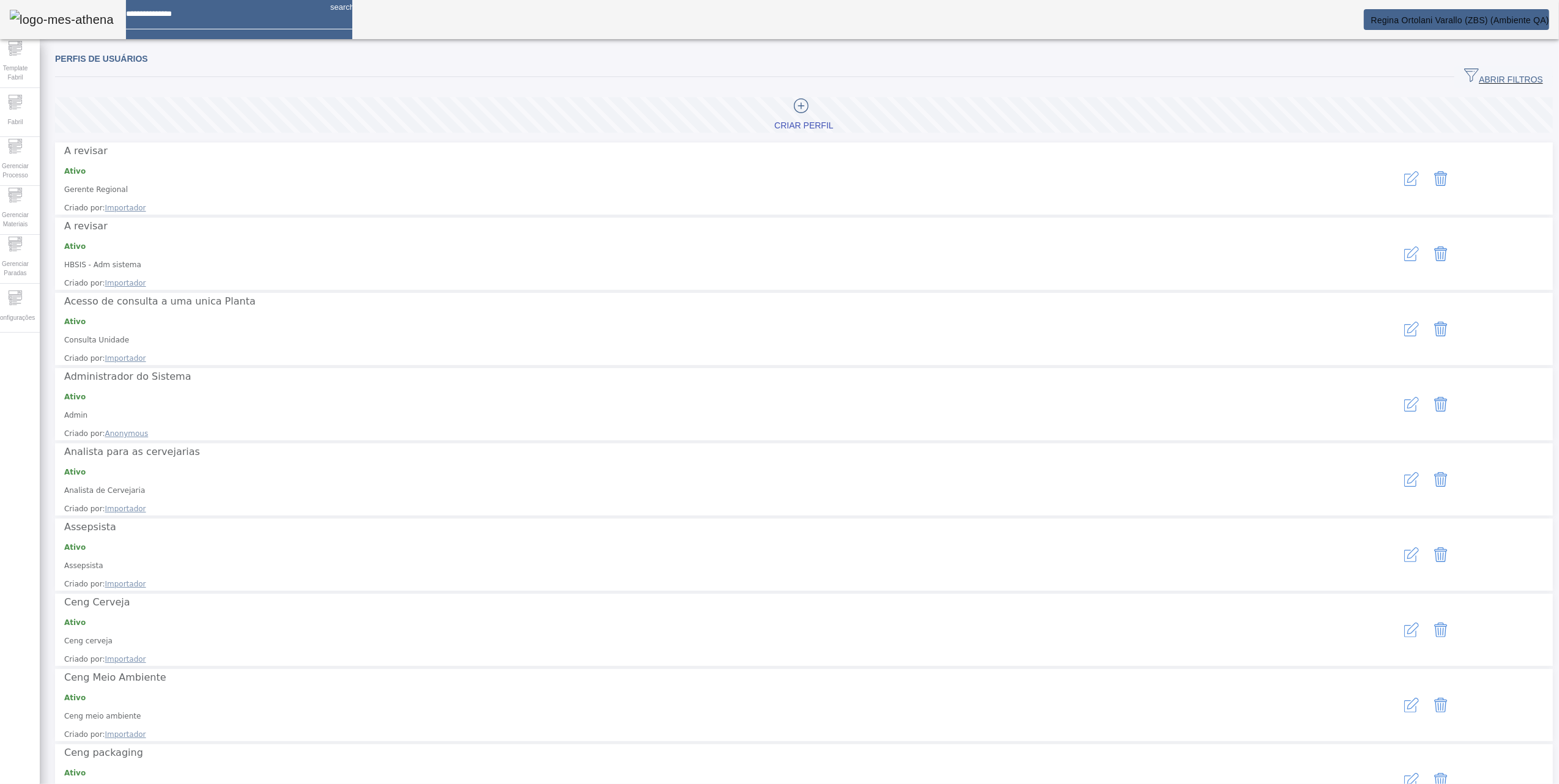
click at [1507, 79] on span "ABRIR FILTROS" at bounding box center [1504, 77] width 79 height 18
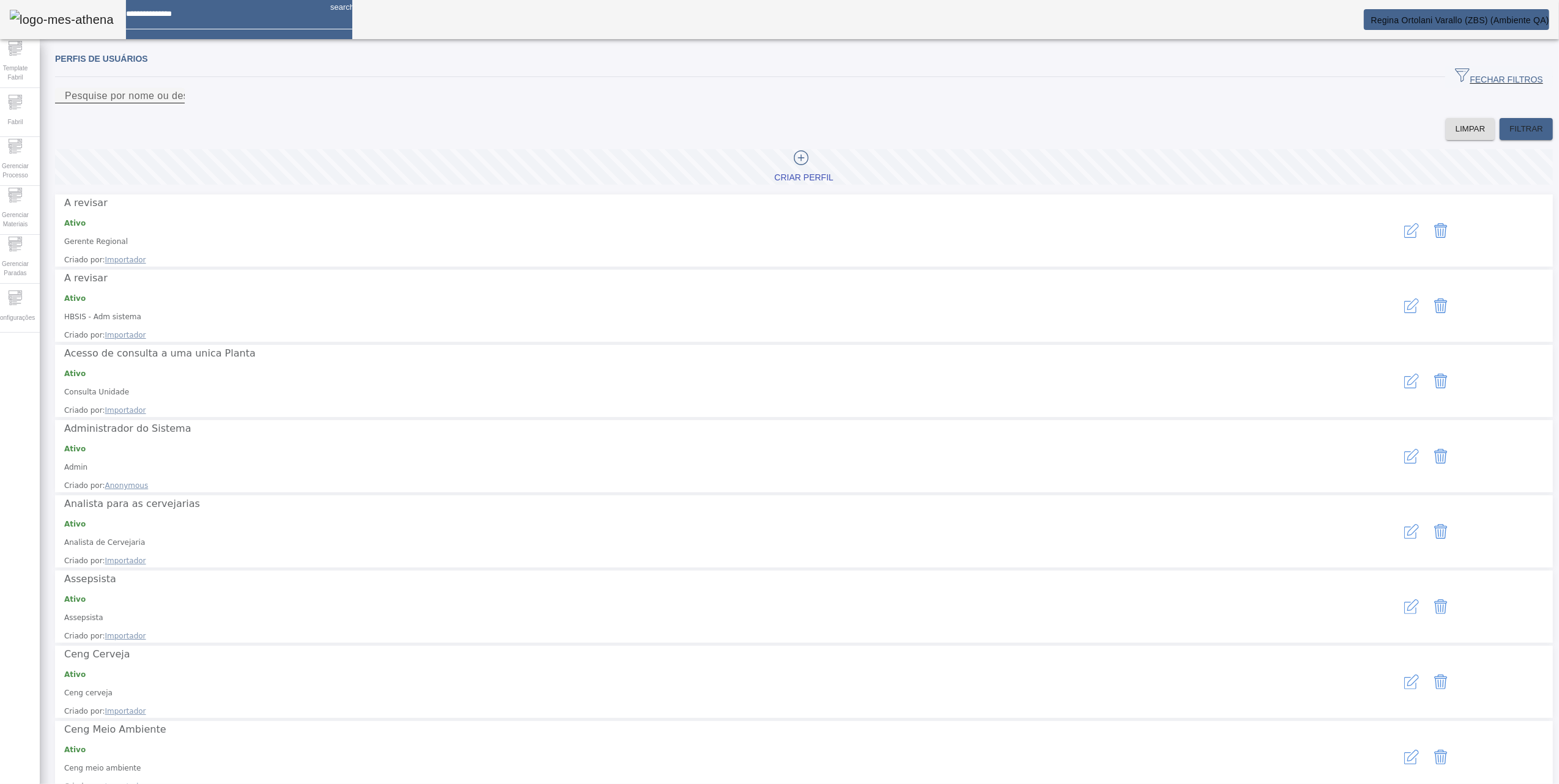
click at [185, 118] on div at bounding box center [120, 111] width 130 height 15
click at [175, 104] on input "Pesquise por nome ou descrição" at bounding box center [119, 96] width 110 height 15
type input "********"
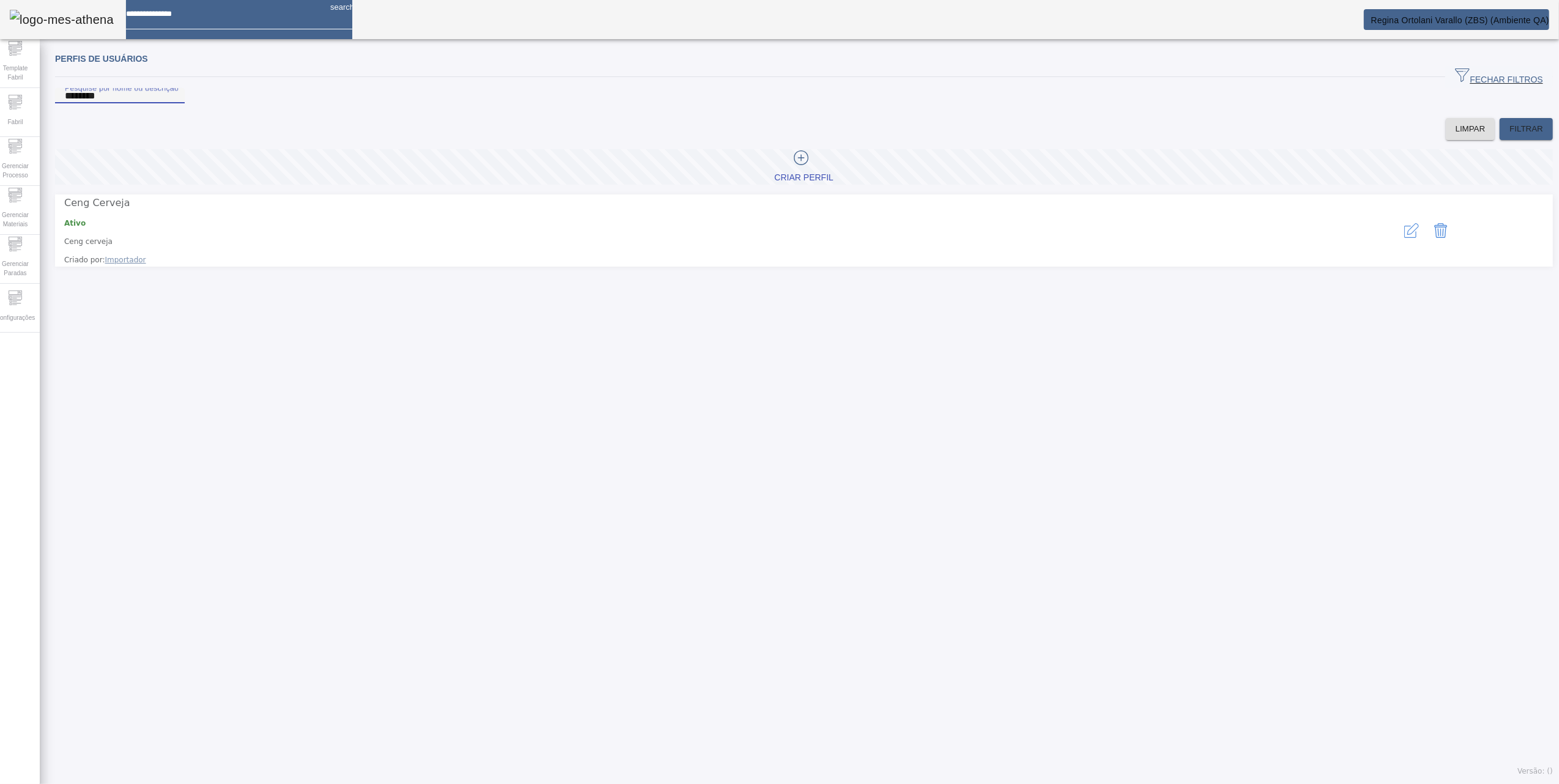
click at [1404, 234] on icon "button" at bounding box center [1411, 231] width 15 height 15
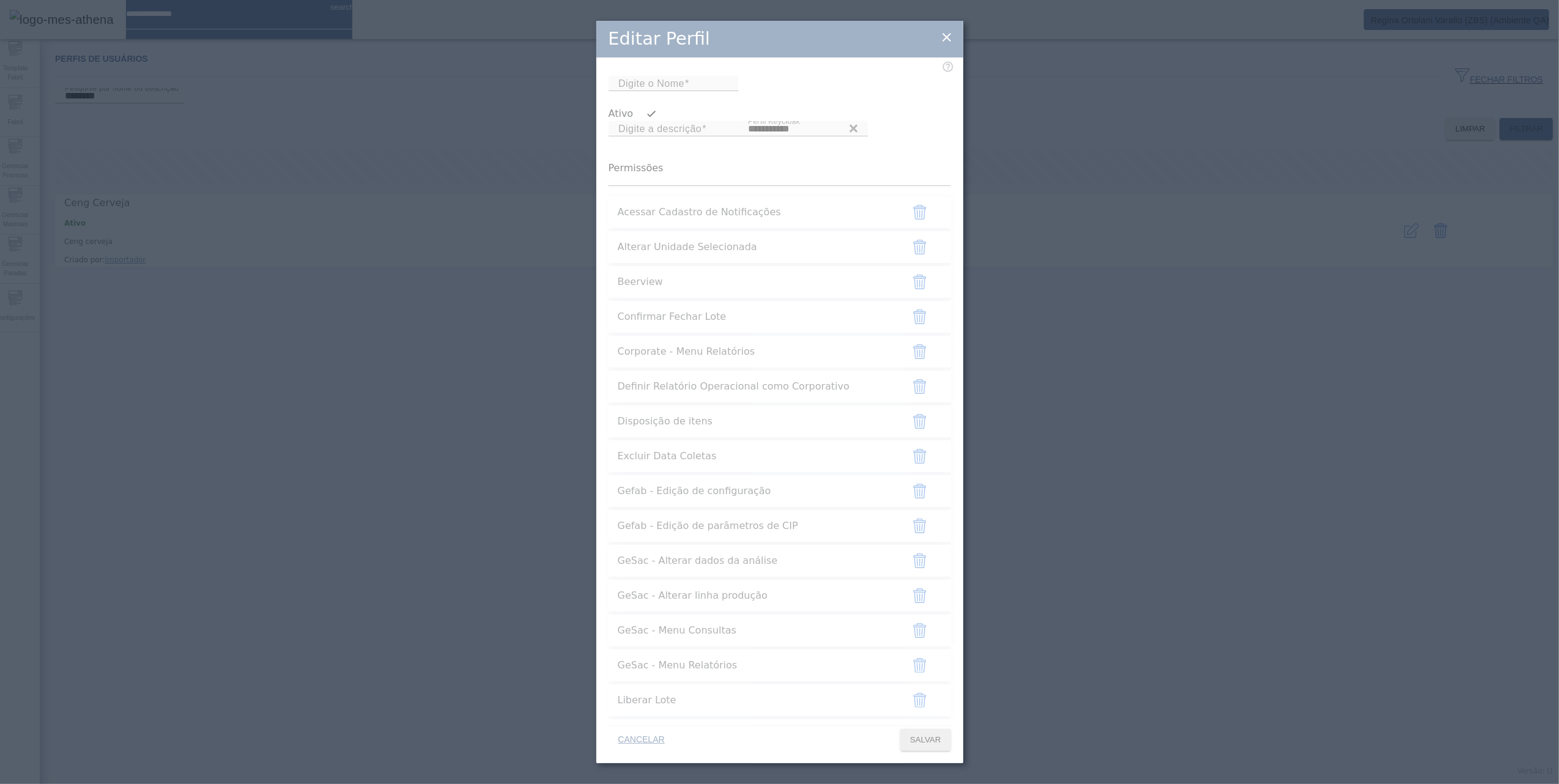
type input "**********"
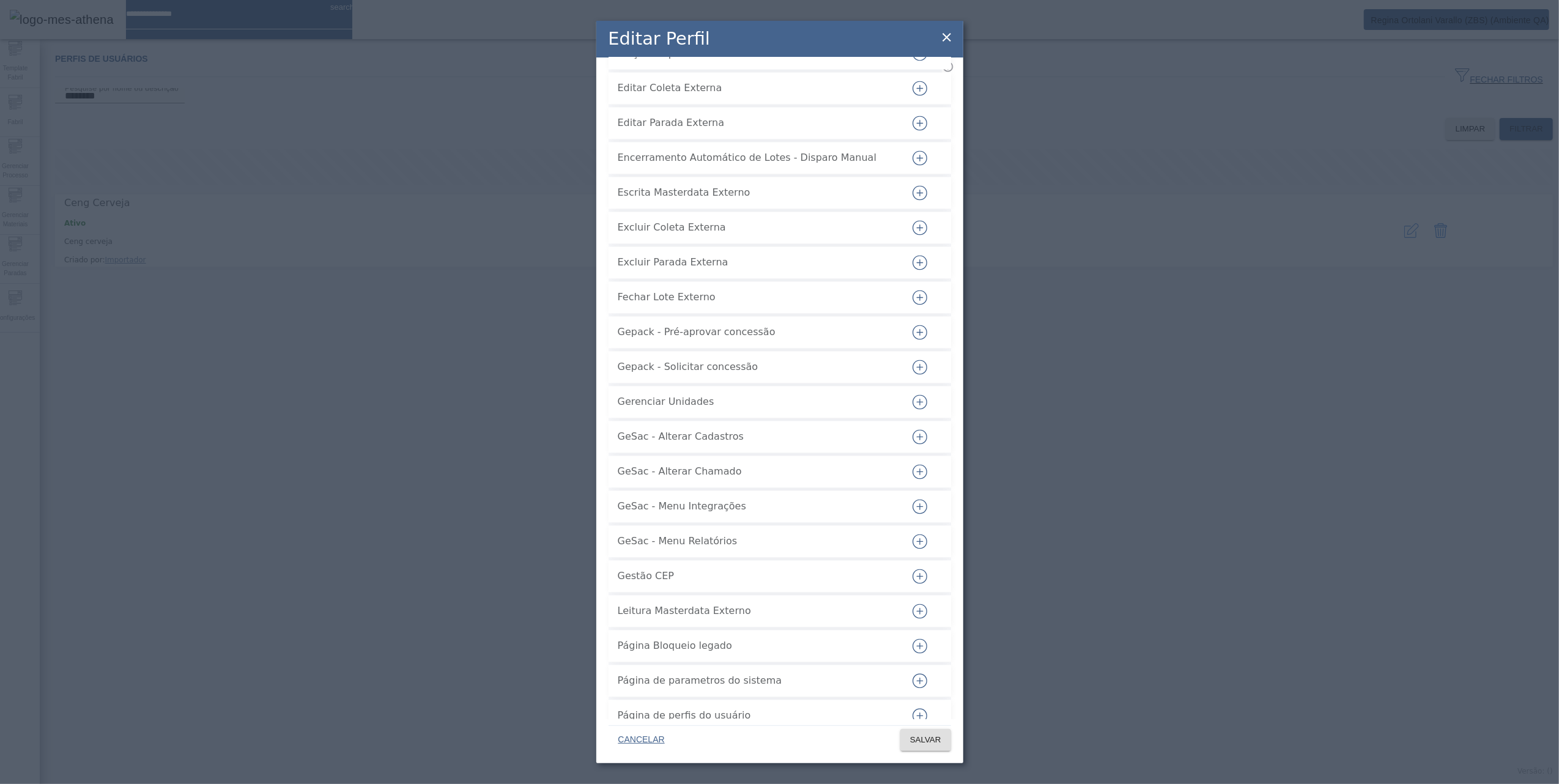
scroll to position [1449, 0]
click at [1166, 441] on div "**********" at bounding box center [779, 392] width 1559 height 784
click at [1259, 277] on div "**********" at bounding box center [779, 392] width 1559 height 784
click at [906, 347] on button "button" at bounding box center [920, 332] width 29 height 29
click at [924, 737] on span "SALVAR" at bounding box center [926, 740] width 31 height 12
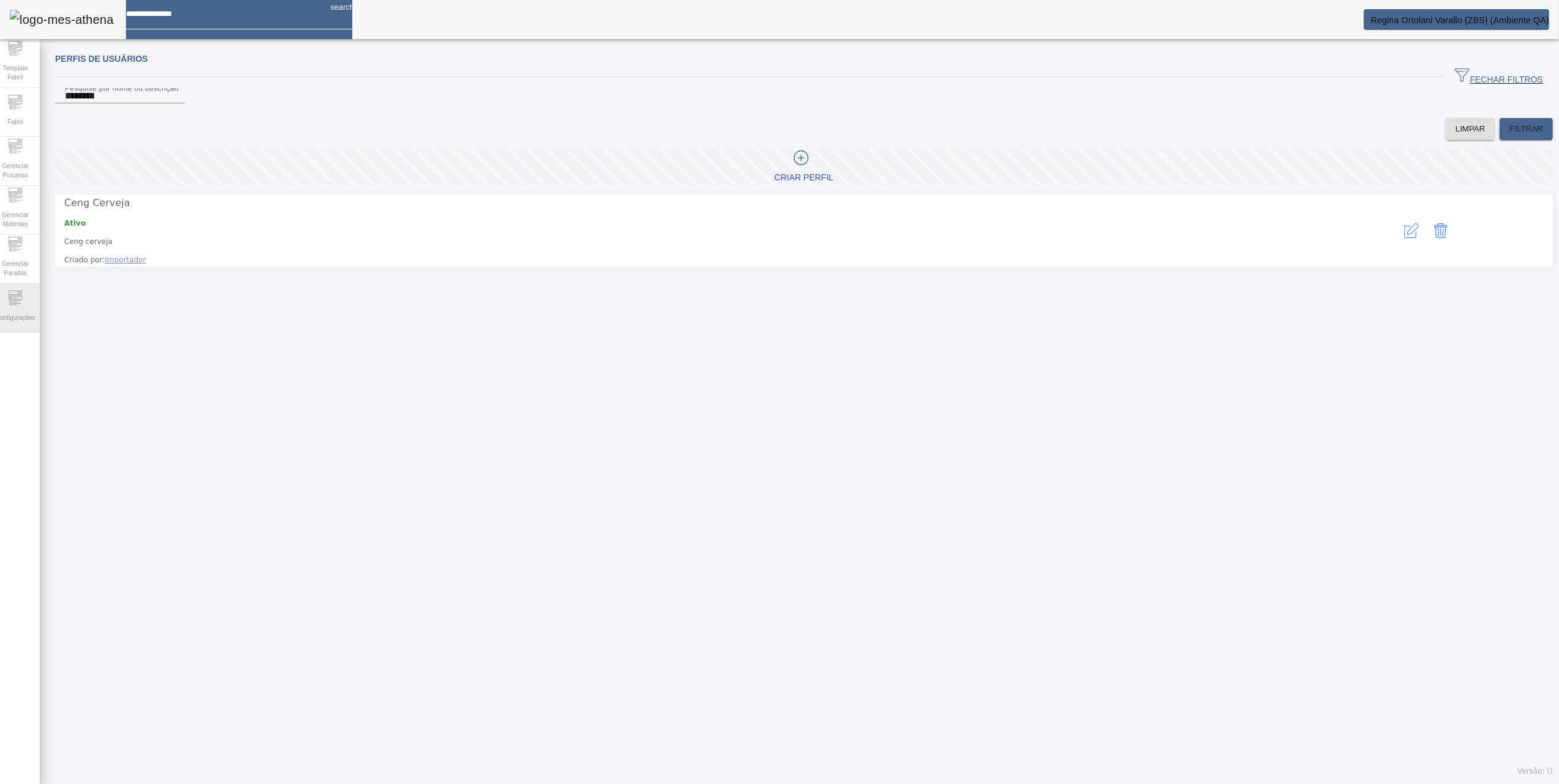
click at [20, 294] on icon at bounding box center [15, 297] width 15 height 15
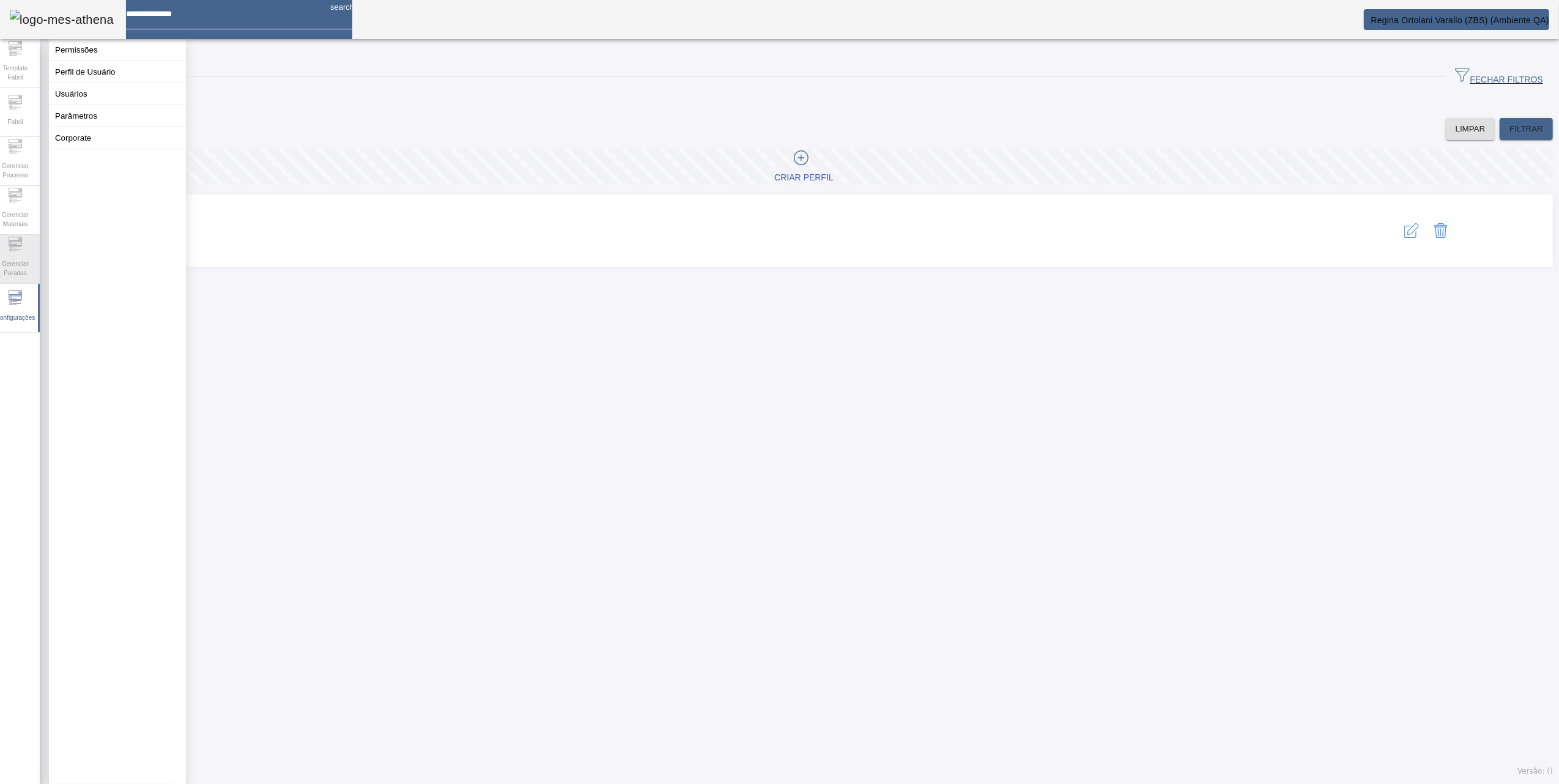
click at [29, 261] on span "Gerenciar Paradas" at bounding box center [15, 269] width 36 height 26
click at [22, 305] on div "Configurações" at bounding box center [15, 308] width 49 height 49
drag, startPoint x: 22, startPoint y: 305, endPoint x: 106, endPoint y: 387, distance: 117.4
click at [106, 397] on div "Permissões Perfil de Usuário Usuários Parâmetros Corporate" at bounding box center [117, 411] width 137 height 745
click at [79, 99] on button "Usuários" at bounding box center [117, 93] width 137 height 22
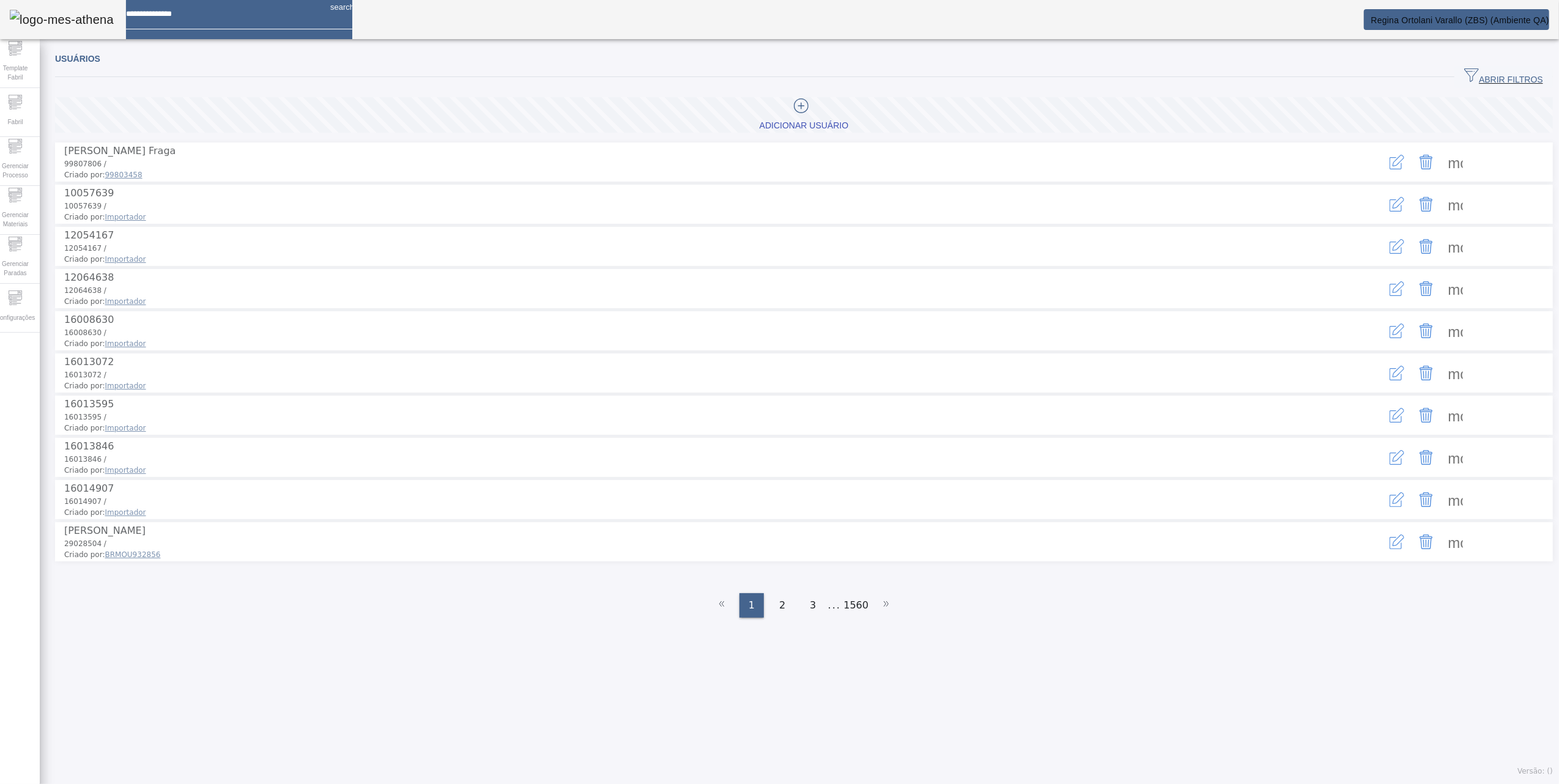
click at [1390, 157] on icon "button" at bounding box center [1397, 161] width 15 height 15
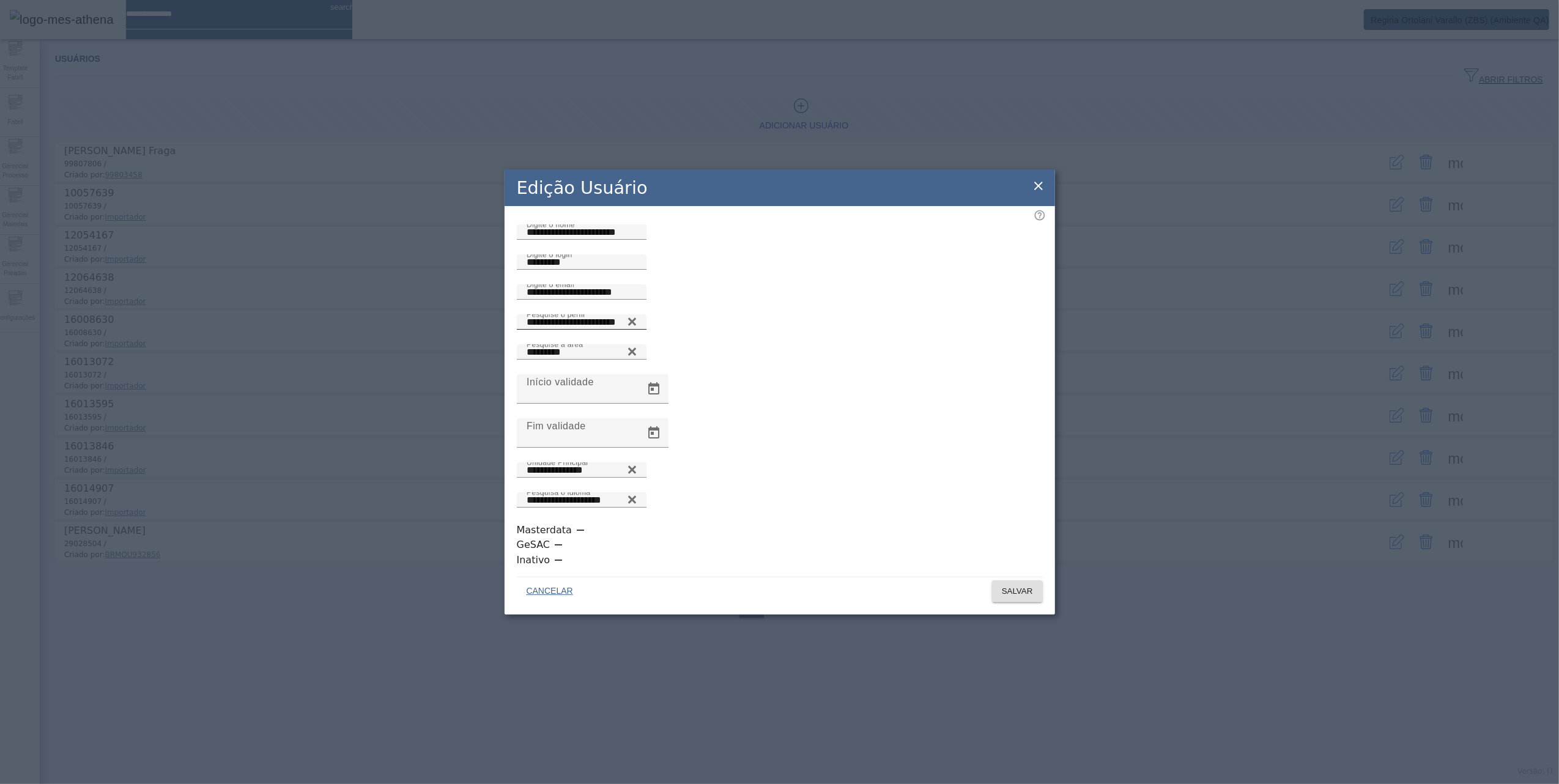
click at [637, 329] on icon at bounding box center [632, 321] width 10 height 15
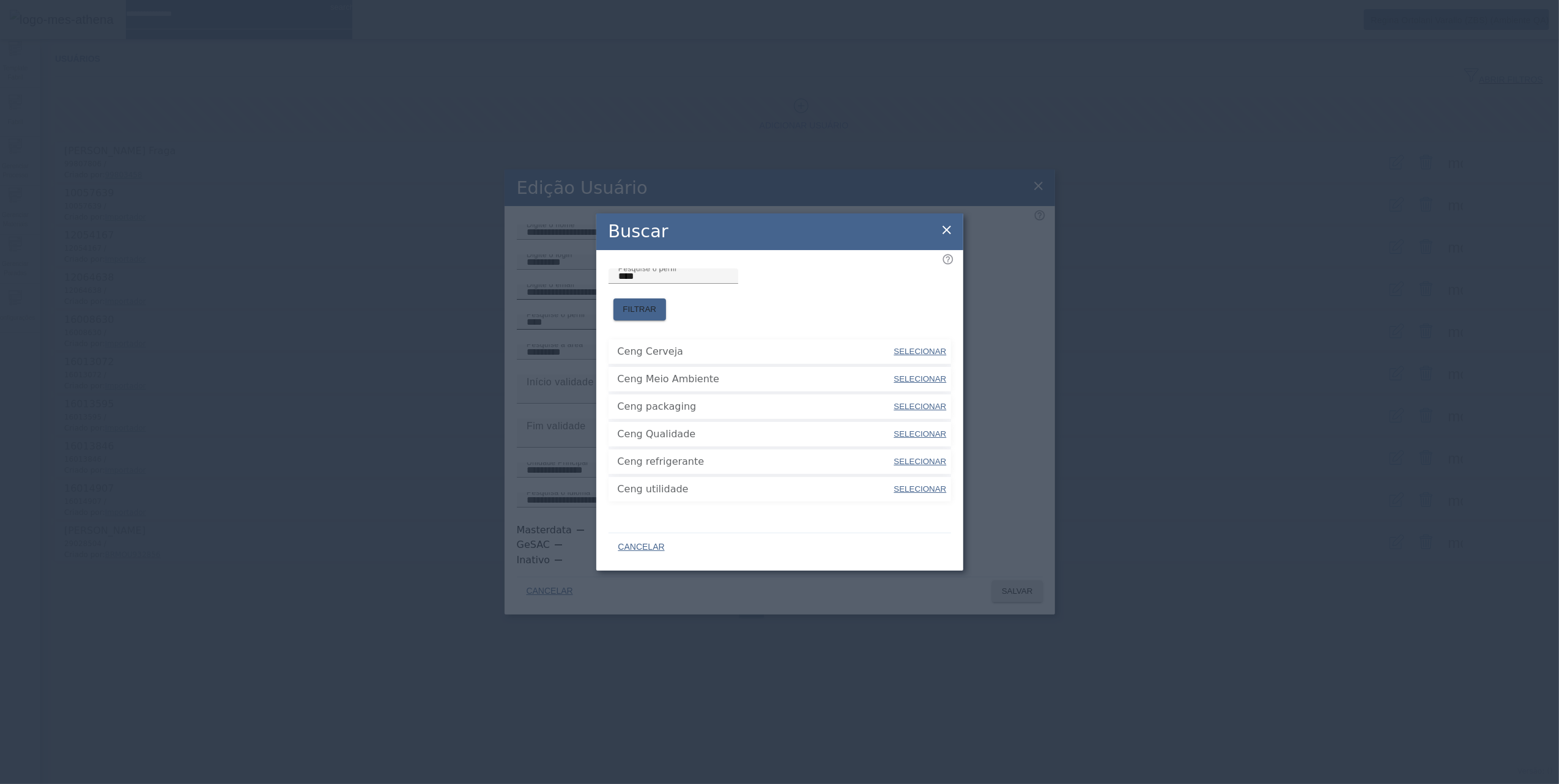
click at [909, 347] on span "SELECIONAR" at bounding box center [921, 351] width 53 height 9
type input "**********"
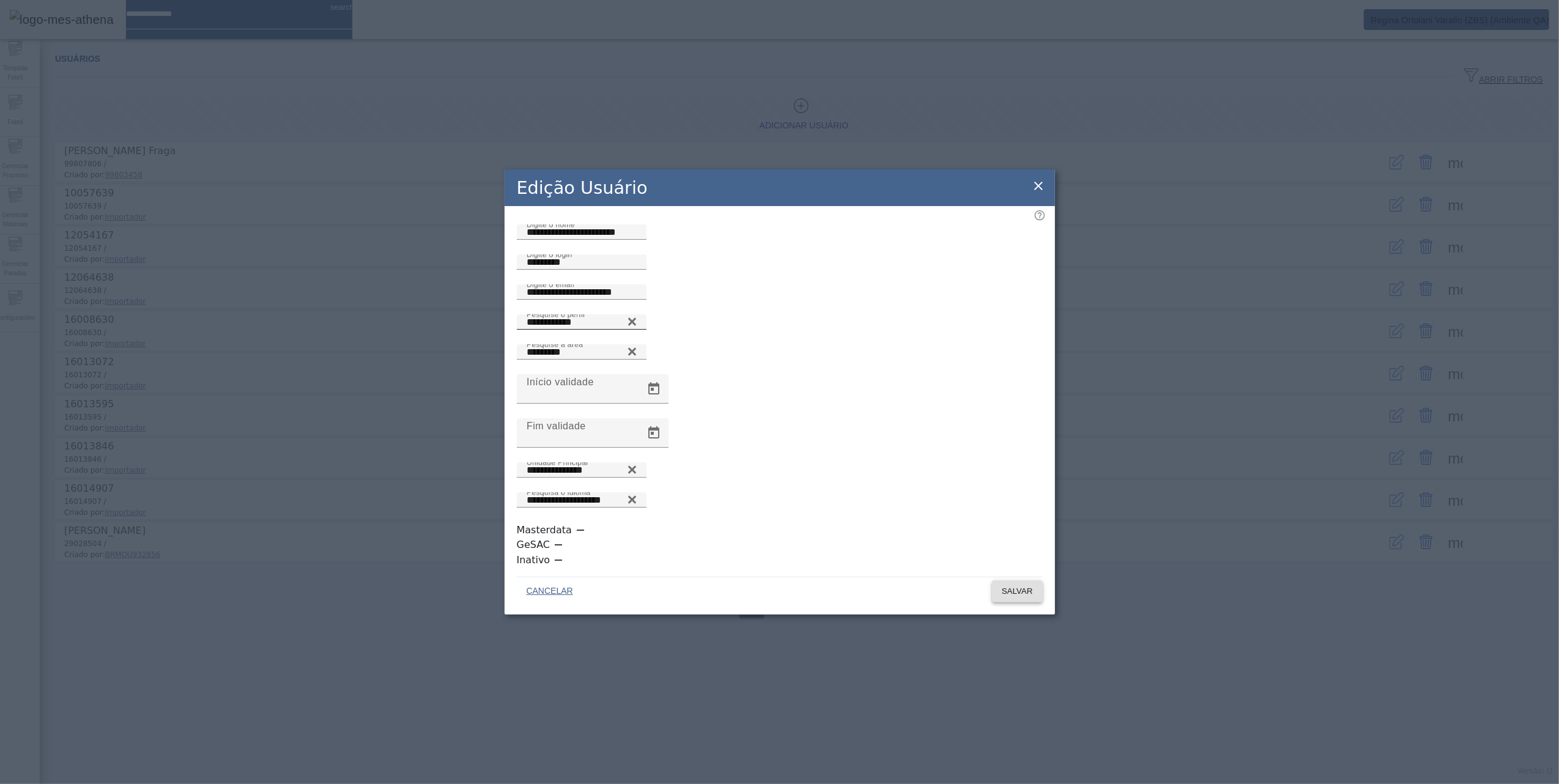
click at [1019, 585] on span "SALVAR" at bounding box center [1017, 591] width 31 height 12
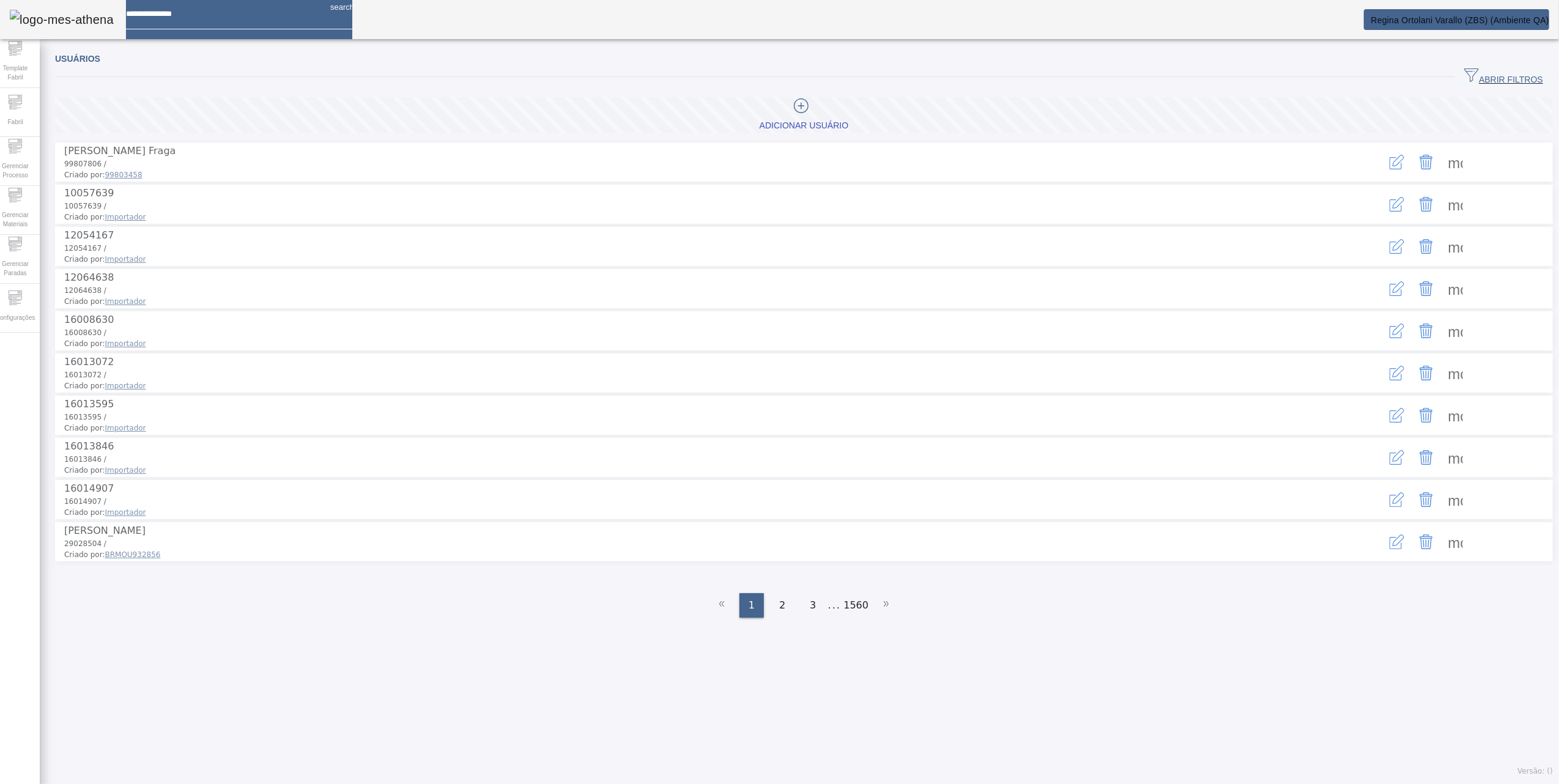
click at [1444, 156] on span at bounding box center [1456, 162] width 29 height 29
click at [1042, 783] on div at bounding box center [779, 784] width 1559 height 0
